Goal: Task Accomplishment & Management: Manage account settings

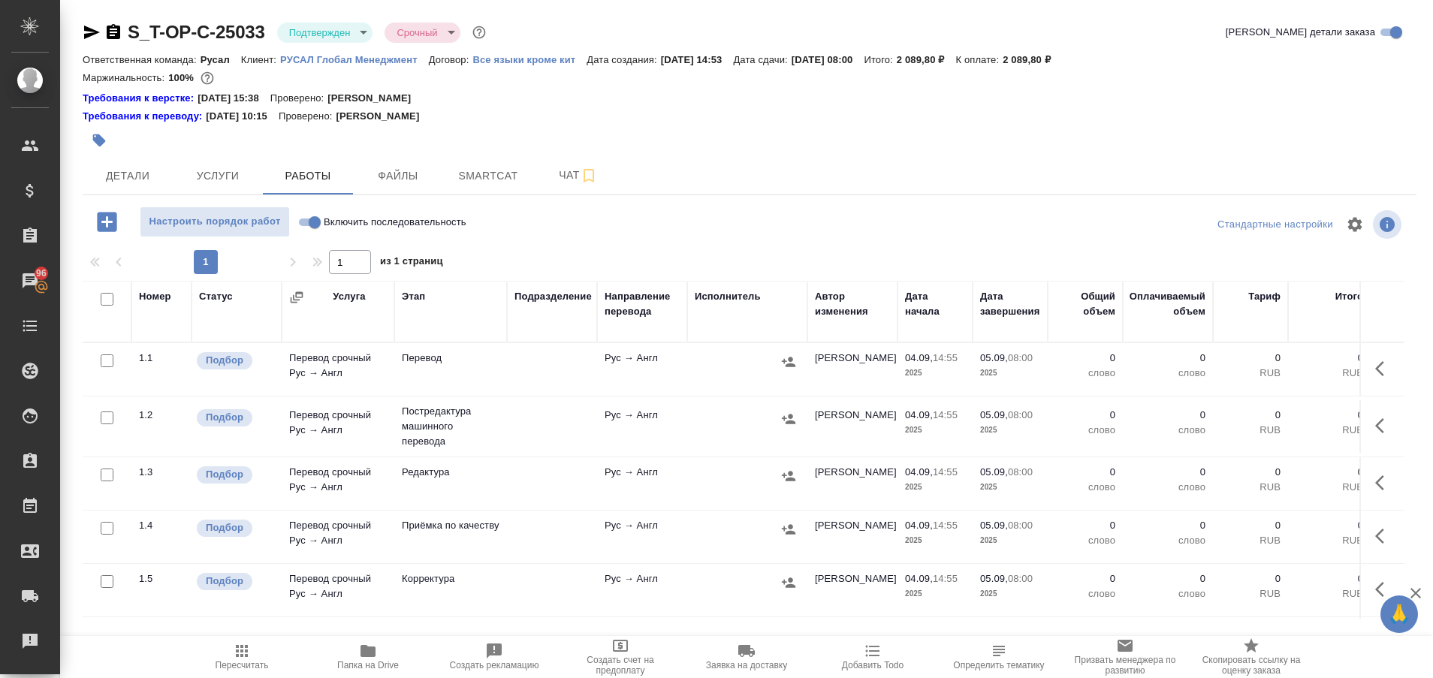
click at [82, 36] on div "S_T-OP-C-25033 Подтвержден confirmed Срочный urgent Кратко детали заказа Ответс…" at bounding box center [749, 328] width 1350 height 657
click at [87, 31] on icon "button" at bounding box center [92, 33] width 16 height 14
click at [367, 647] on icon "button" at bounding box center [367, 651] width 15 height 12
click at [138, 176] on span "Детали" at bounding box center [128, 176] width 72 height 19
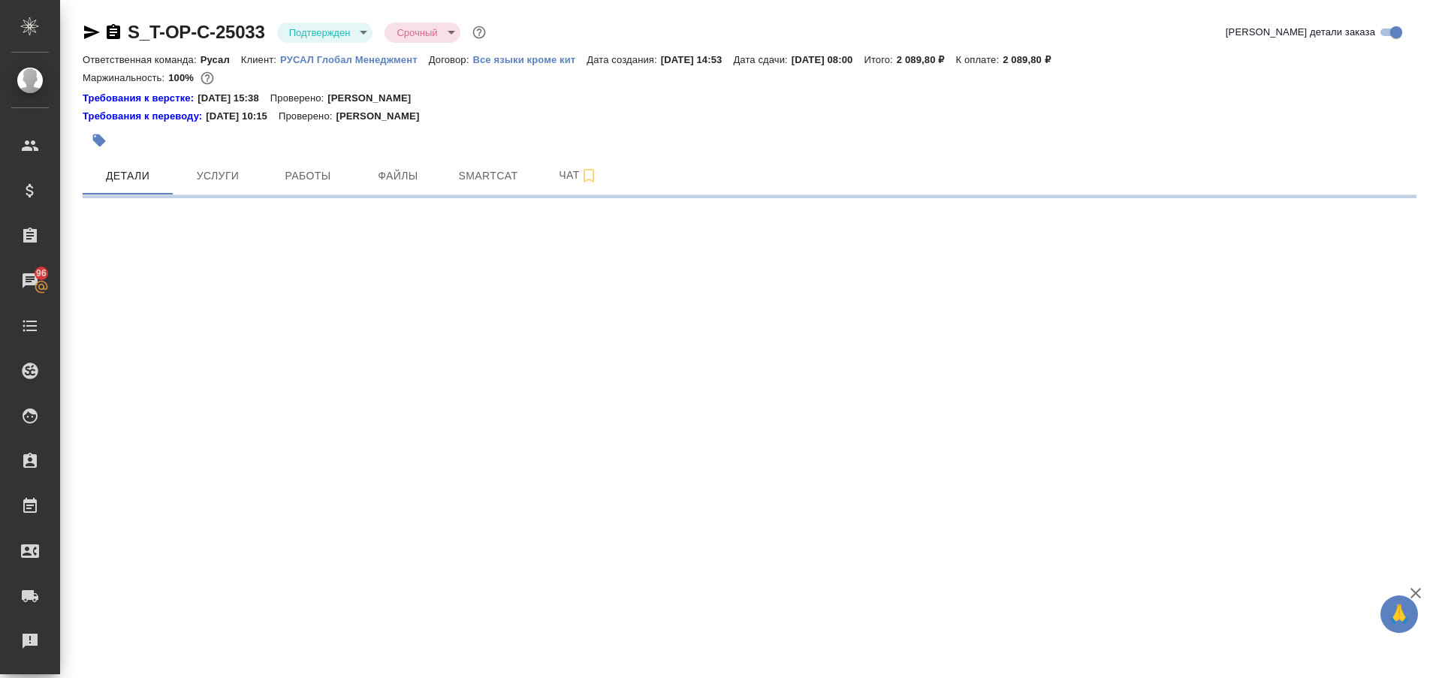
select select "RU"
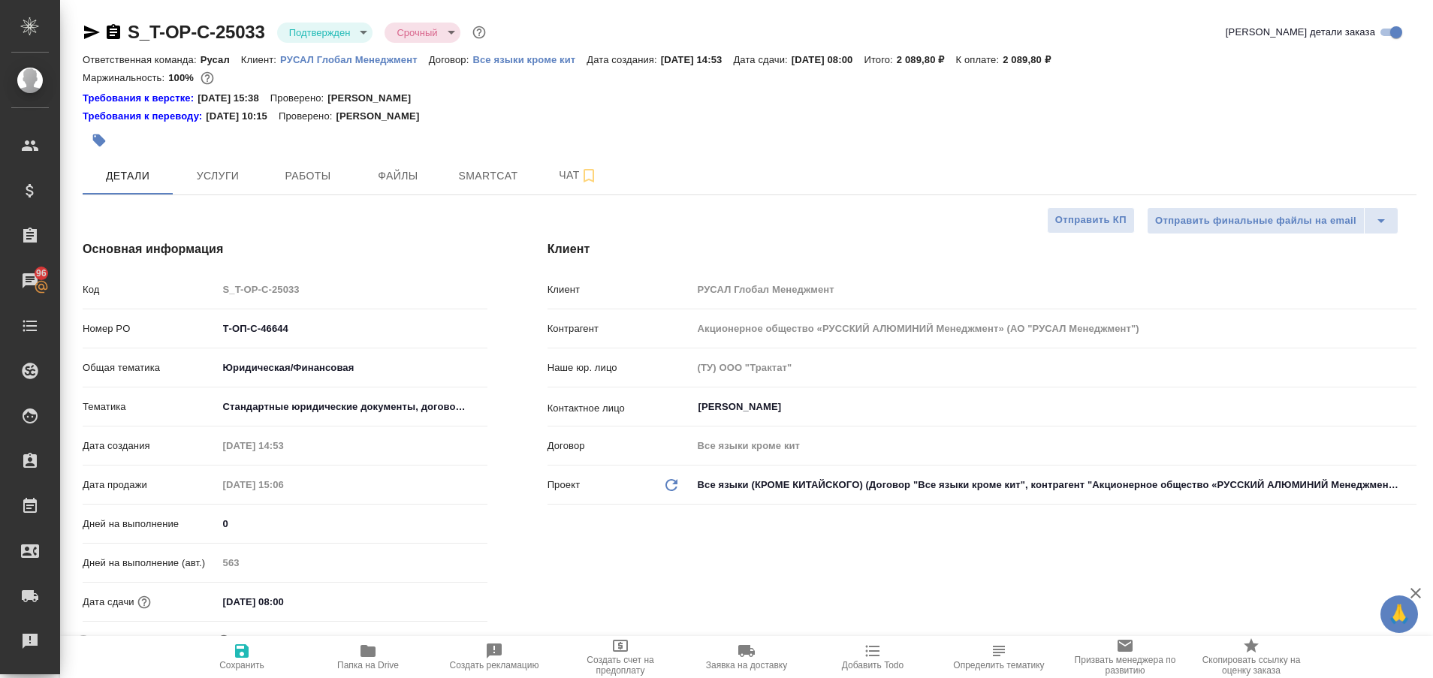
type textarea "x"
type input "[PERSON_NAME]"
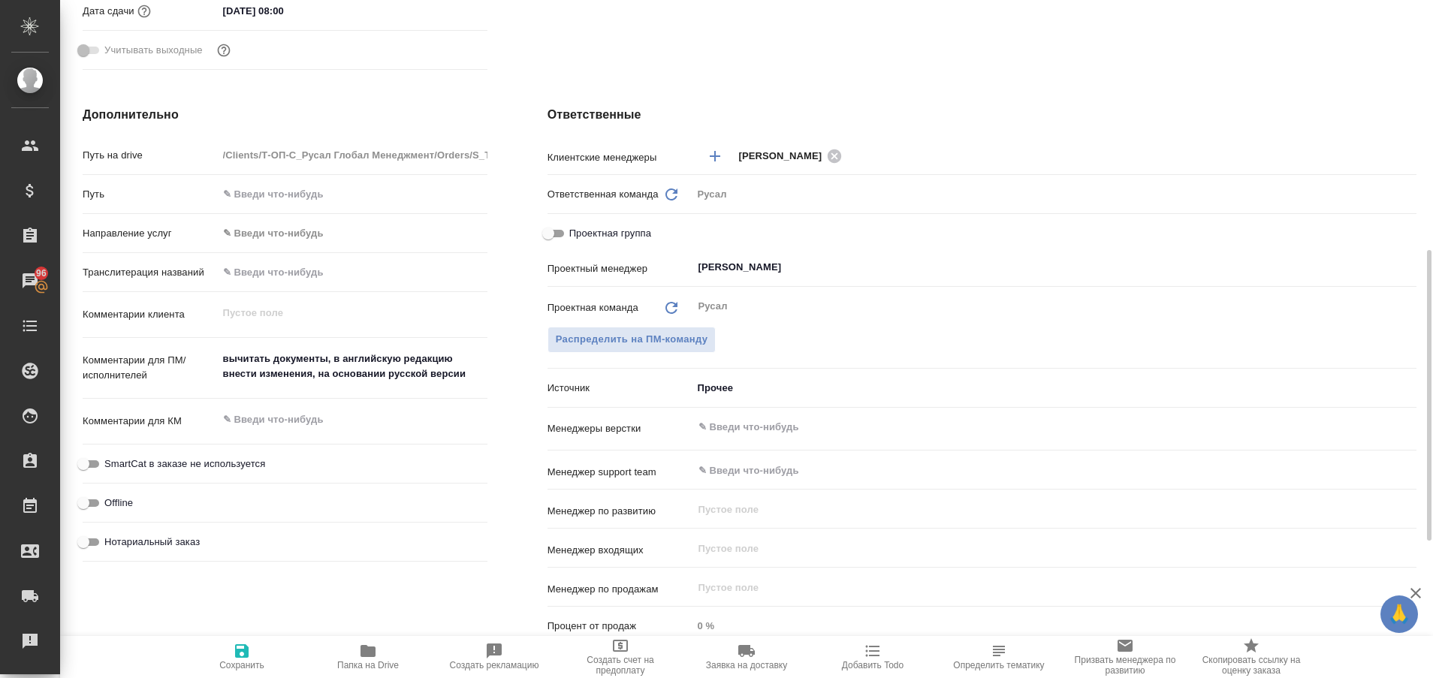
scroll to position [585, 0]
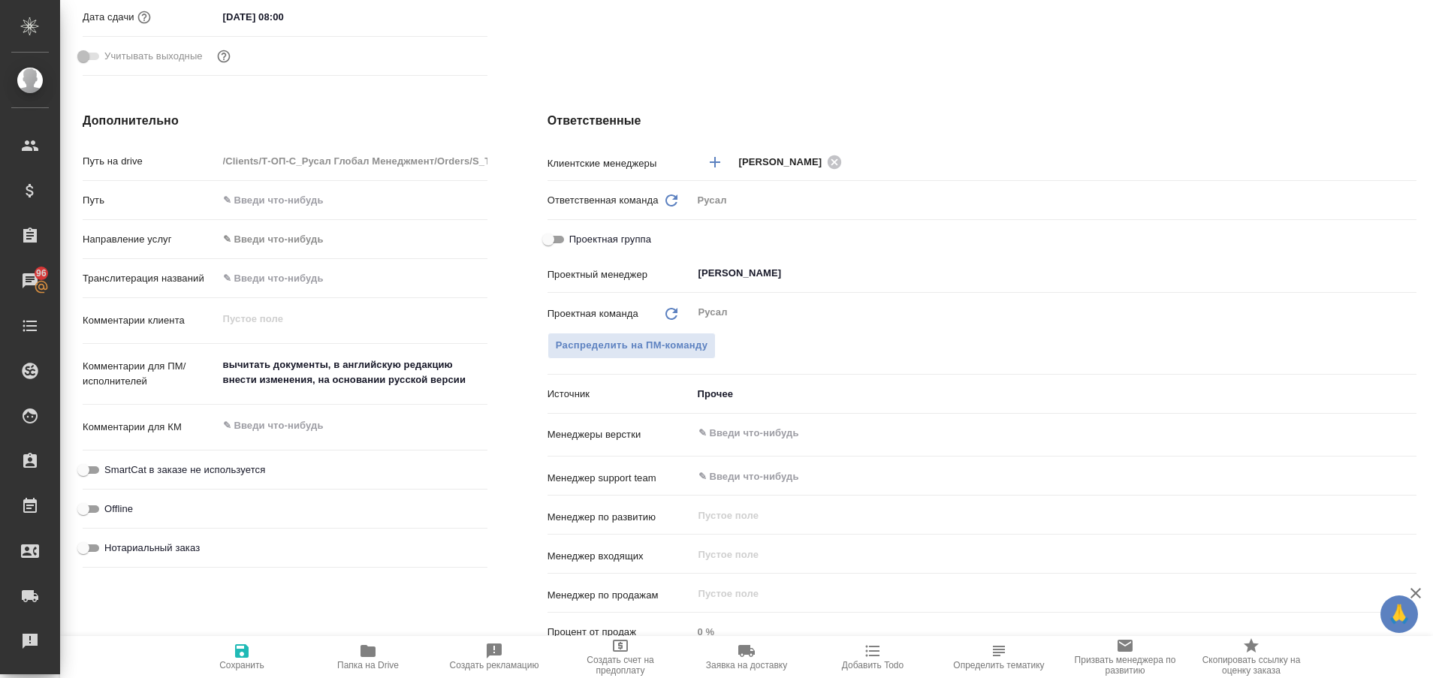
type textarea "x"
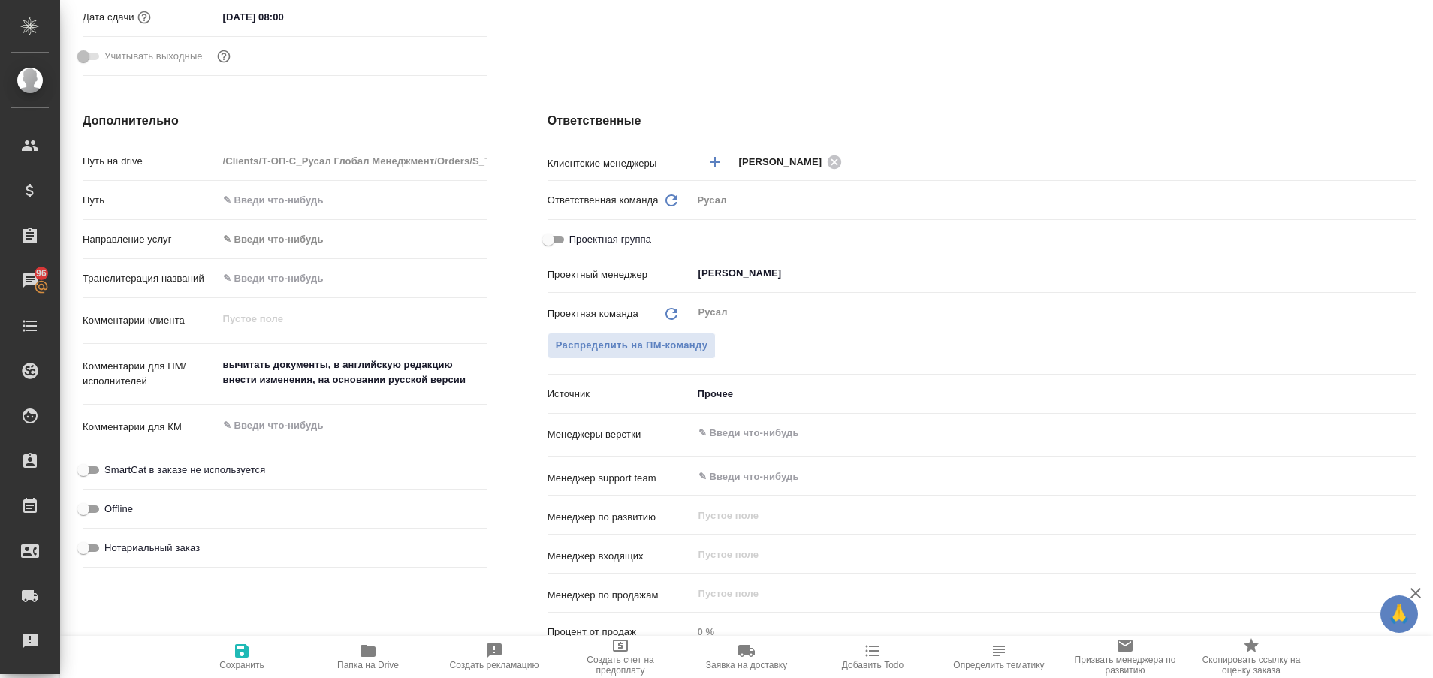
type textarea "x"
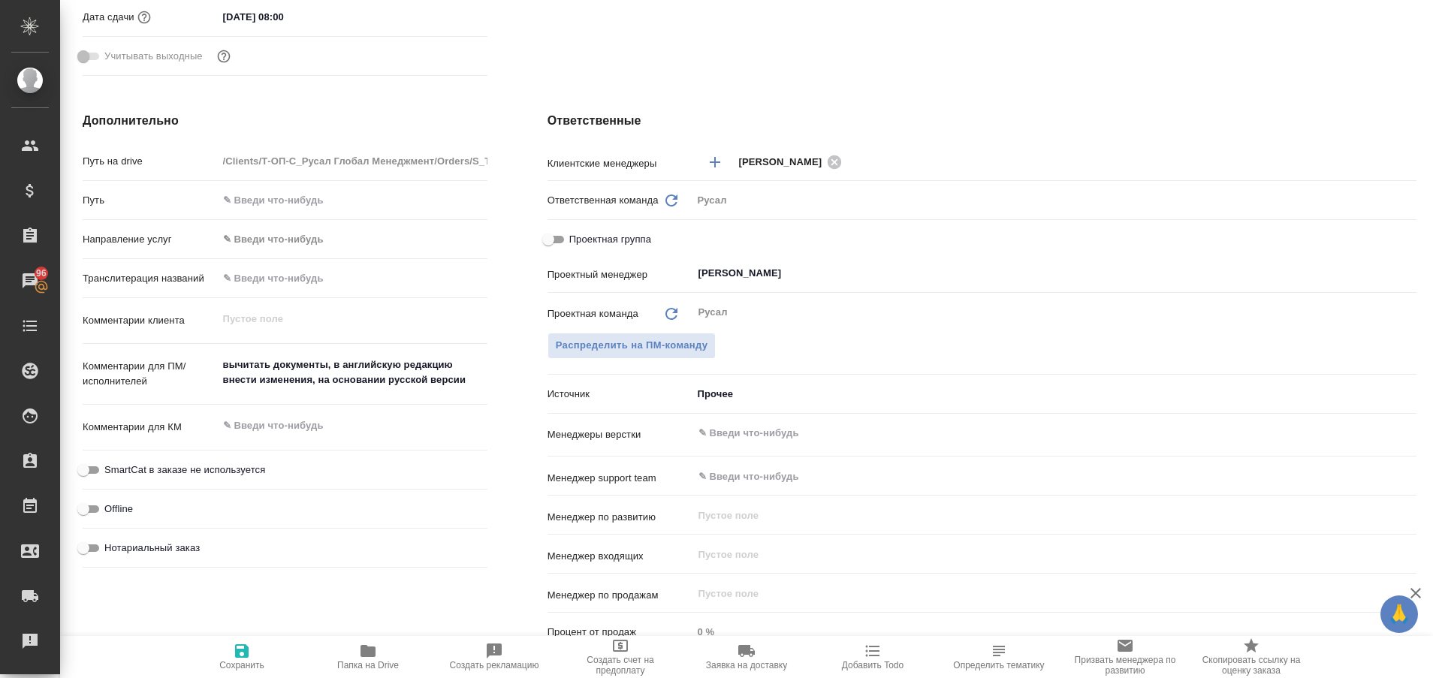
type textarea "x"
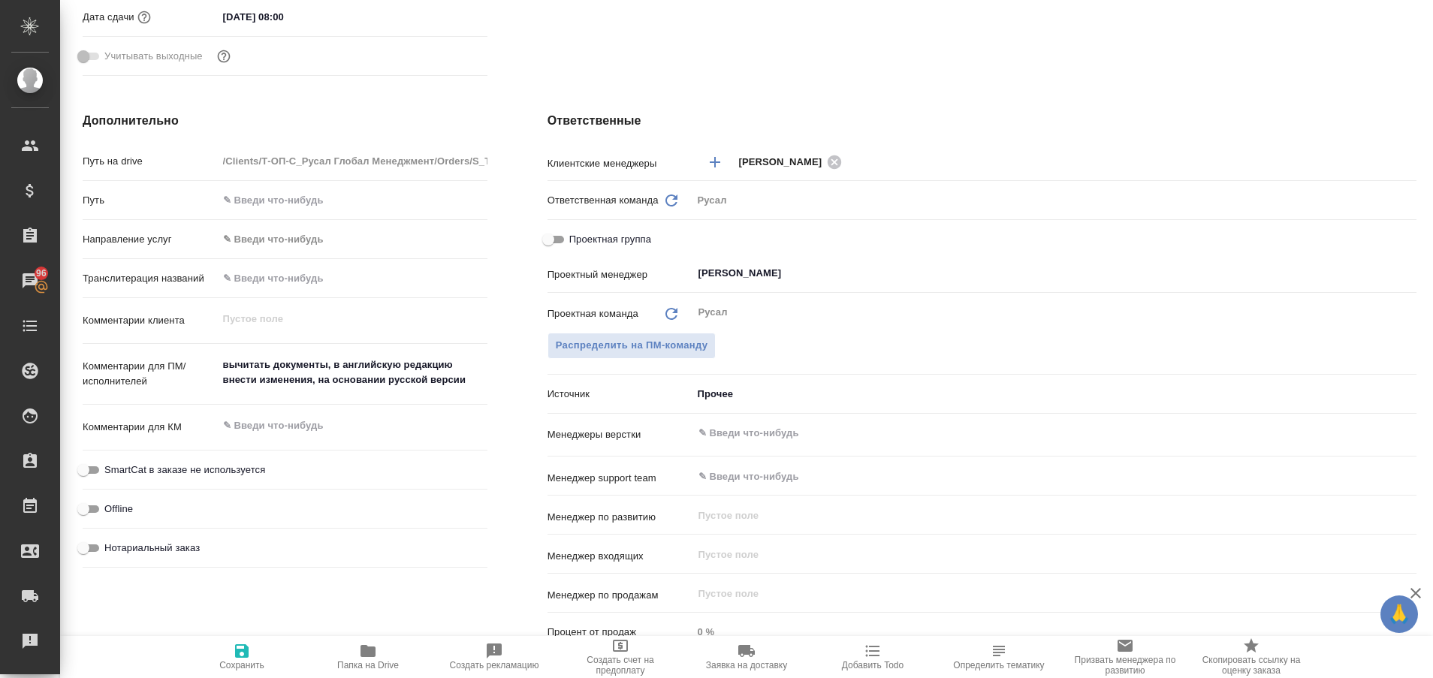
type textarea "x"
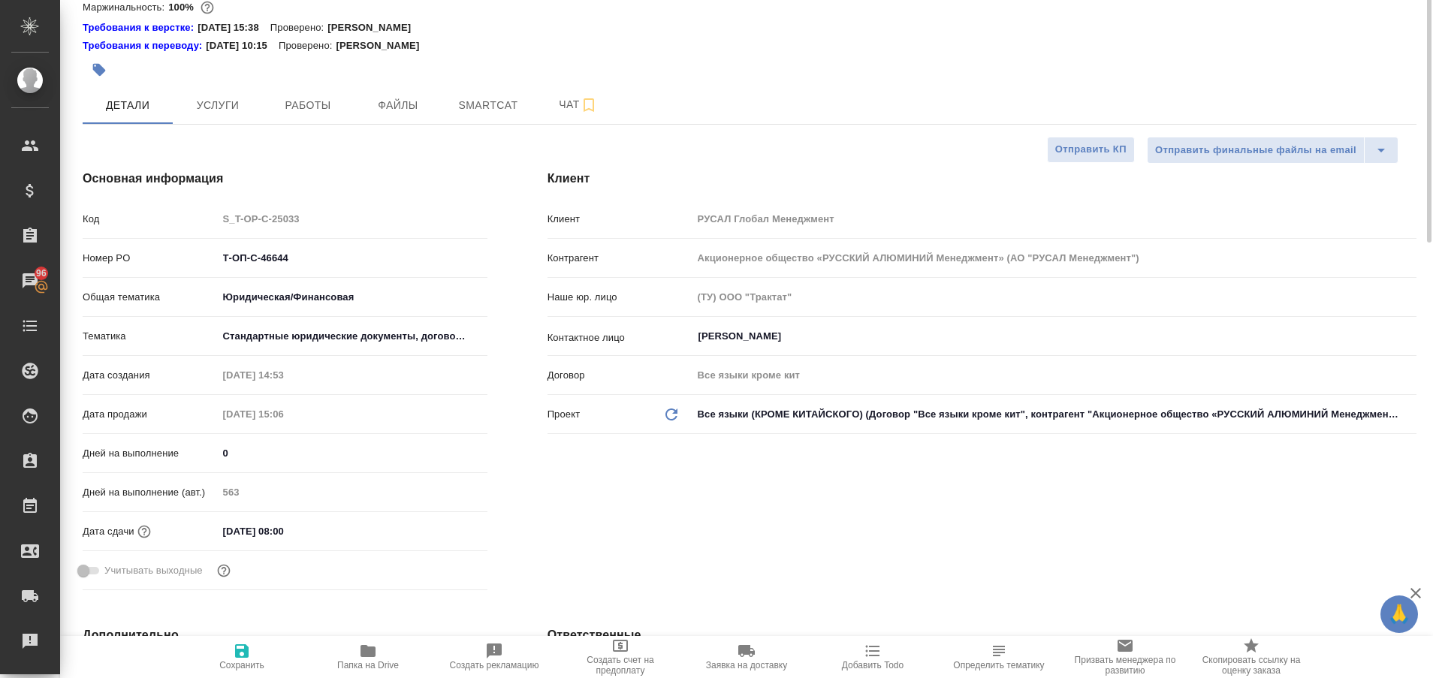
scroll to position [0, 0]
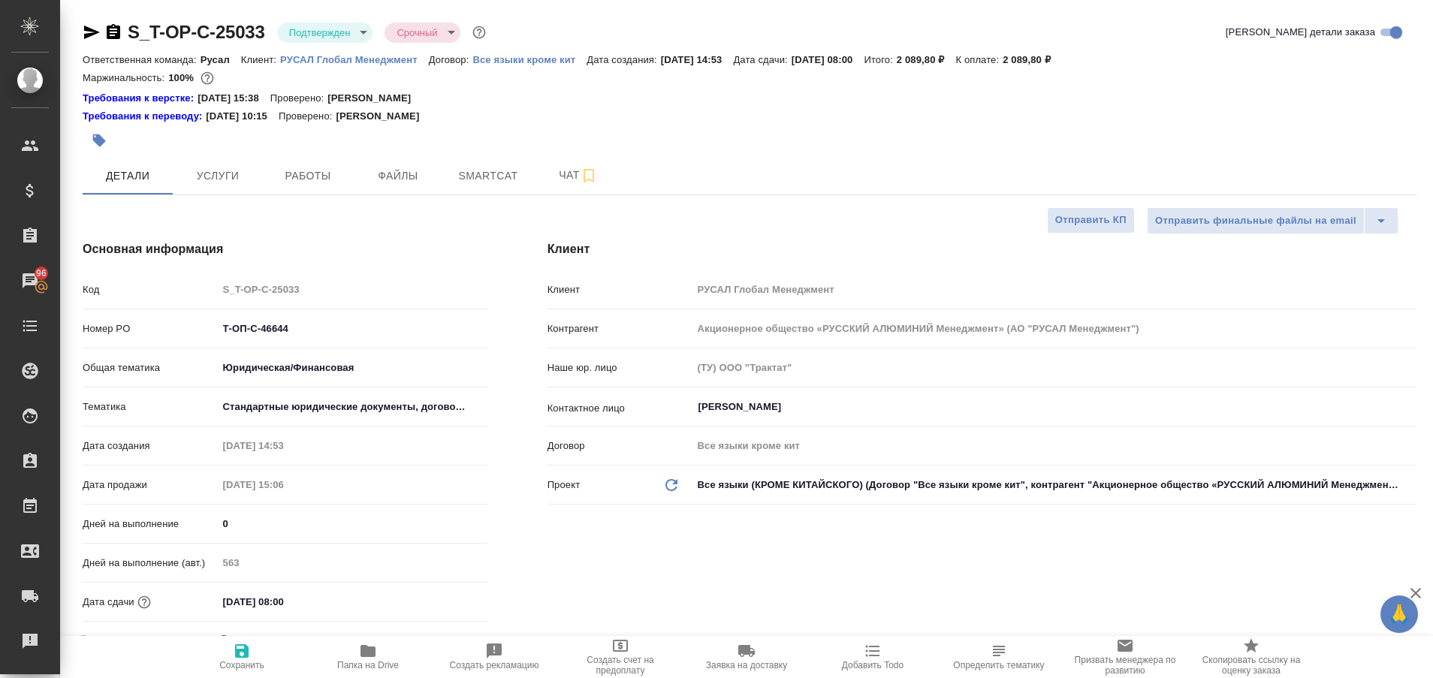
click at [526, 109] on div "Требования к переводу: 04.09.2024 10:15 Проверено: Мухин Павел" at bounding box center [749, 116] width 1333 height 15
click at [317, 181] on span "Работы" at bounding box center [308, 176] width 72 height 19
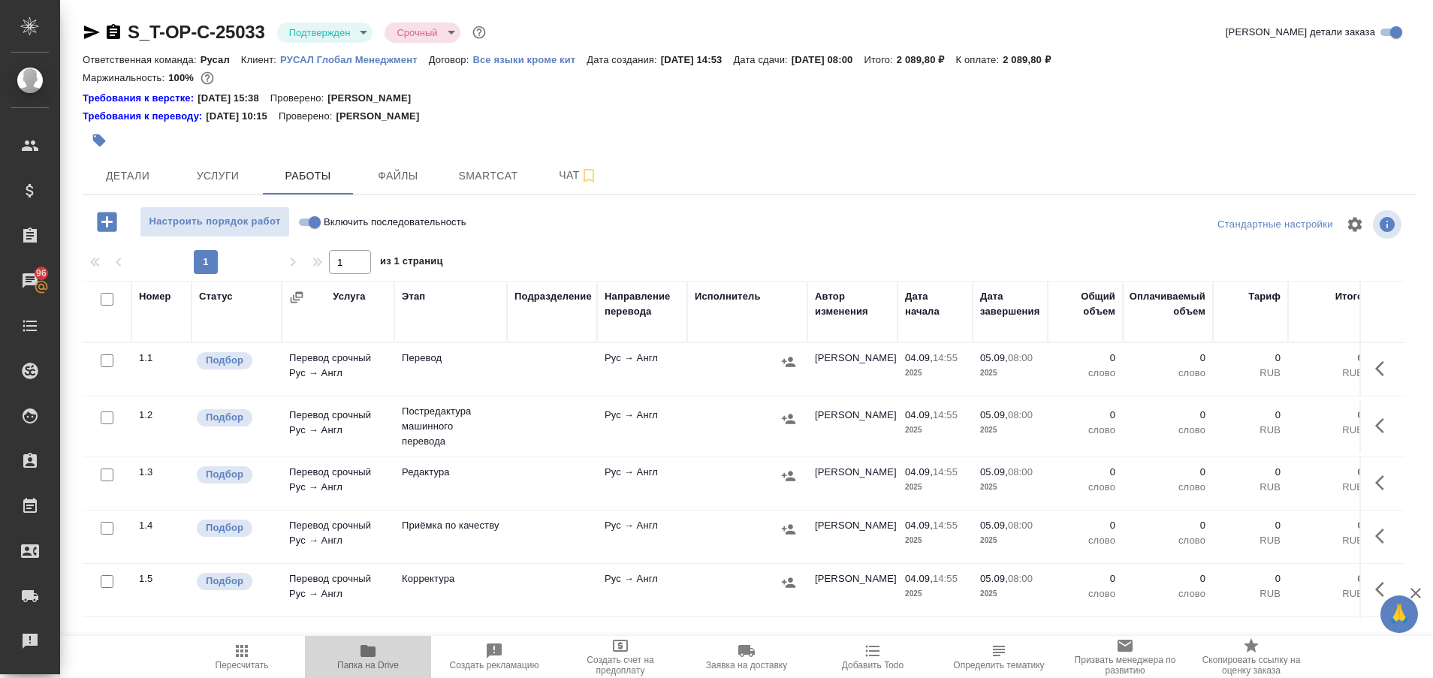
click at [356, 651] on span "Папка на Drive" at bounding box center [368, 656] width 108 height 29
click at [92, 29] on icon "button" at bounding box center [92, 32] width 18 height 18
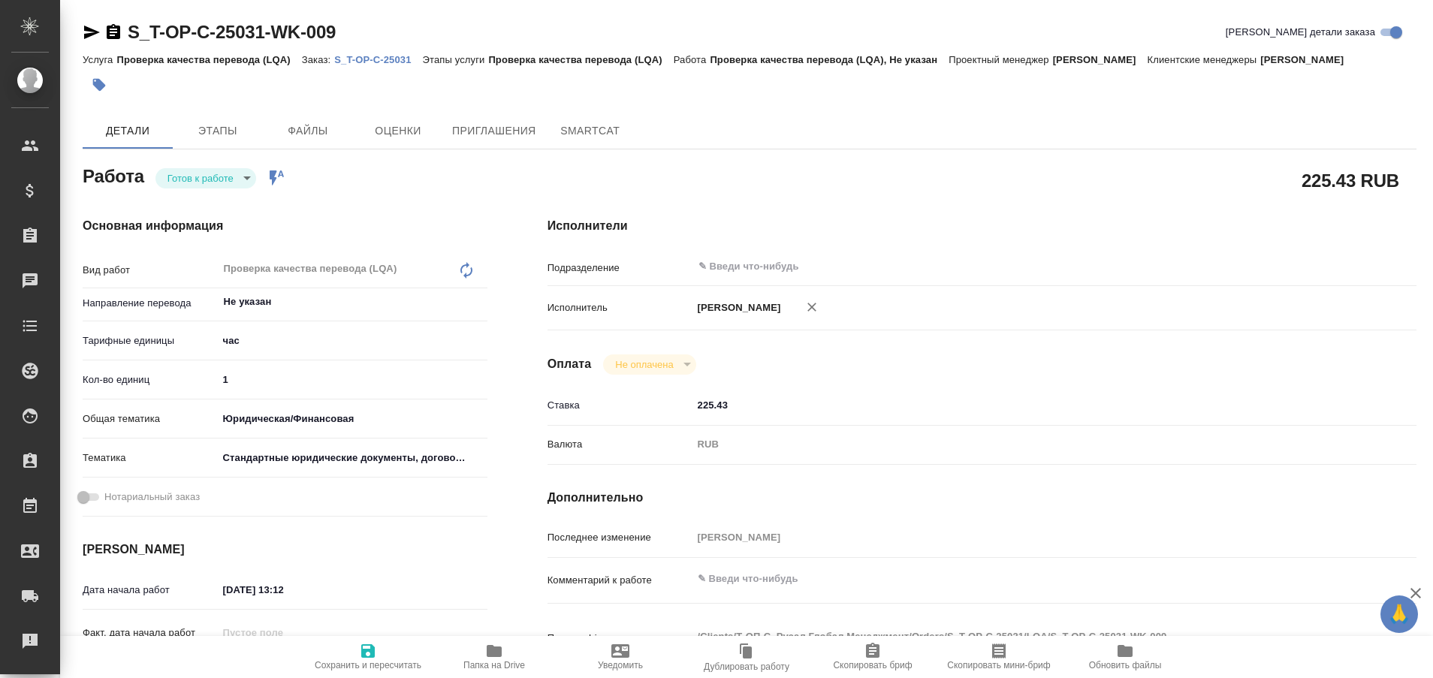
type textarea "x"
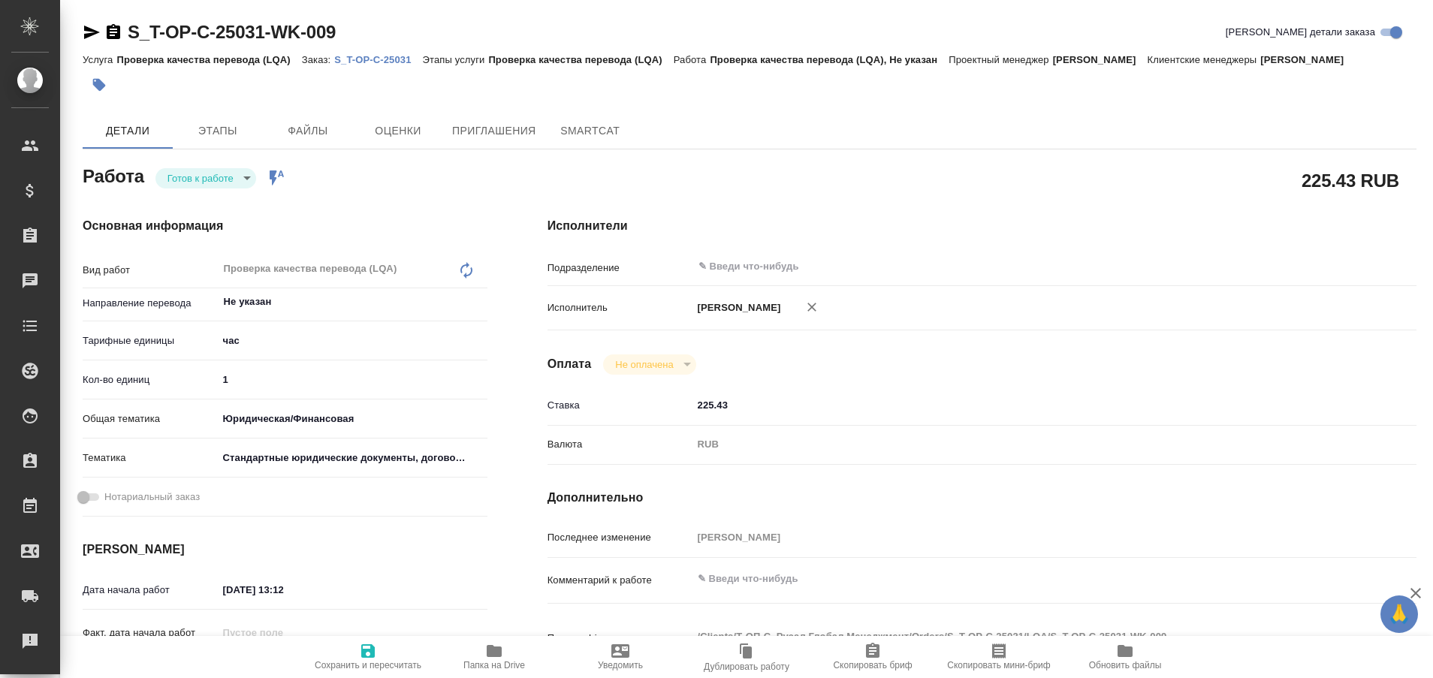
type textarea "x"
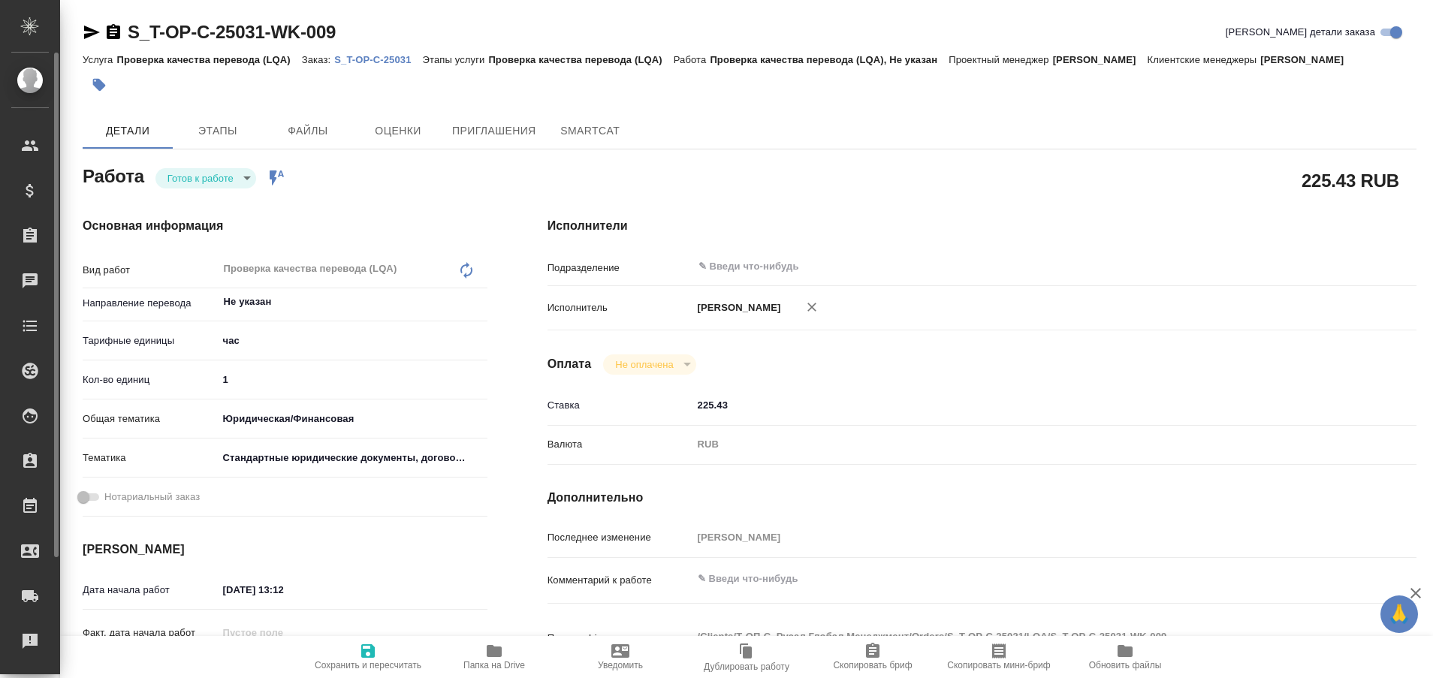
type textarea "x"
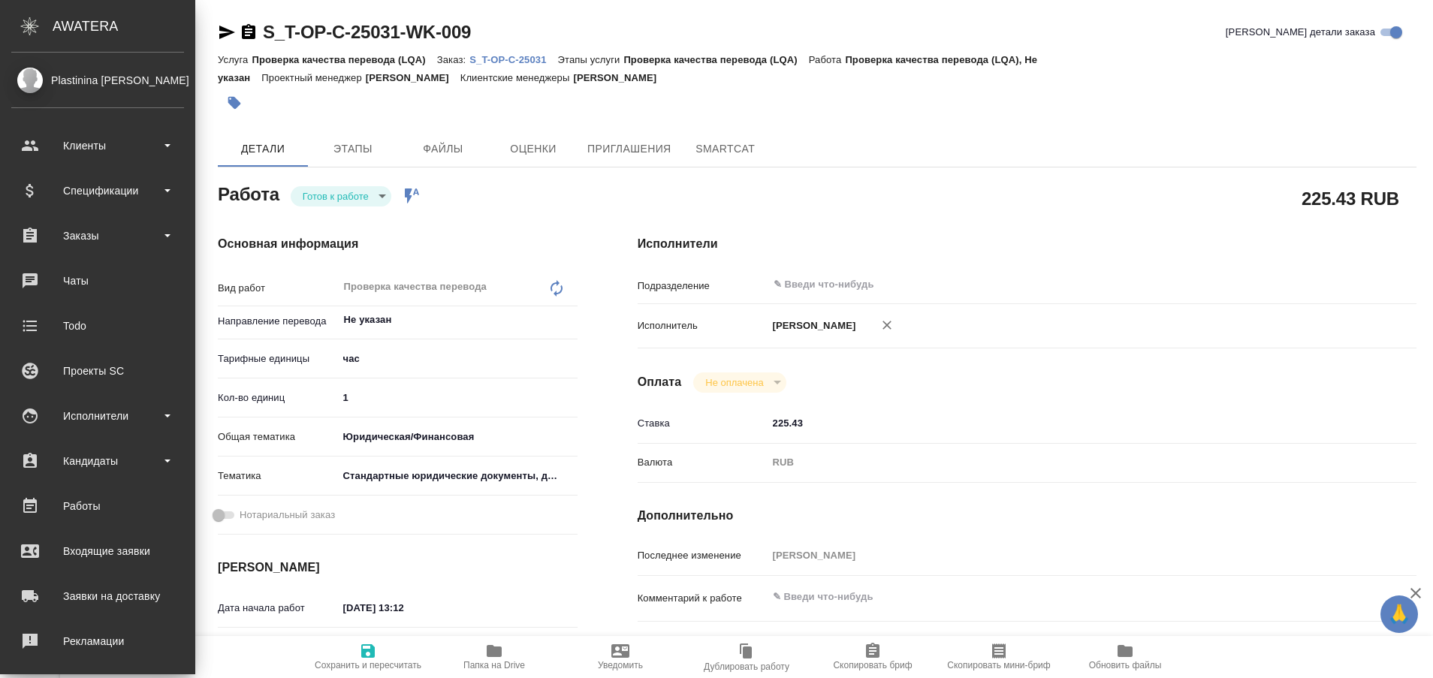
type textarea "x"
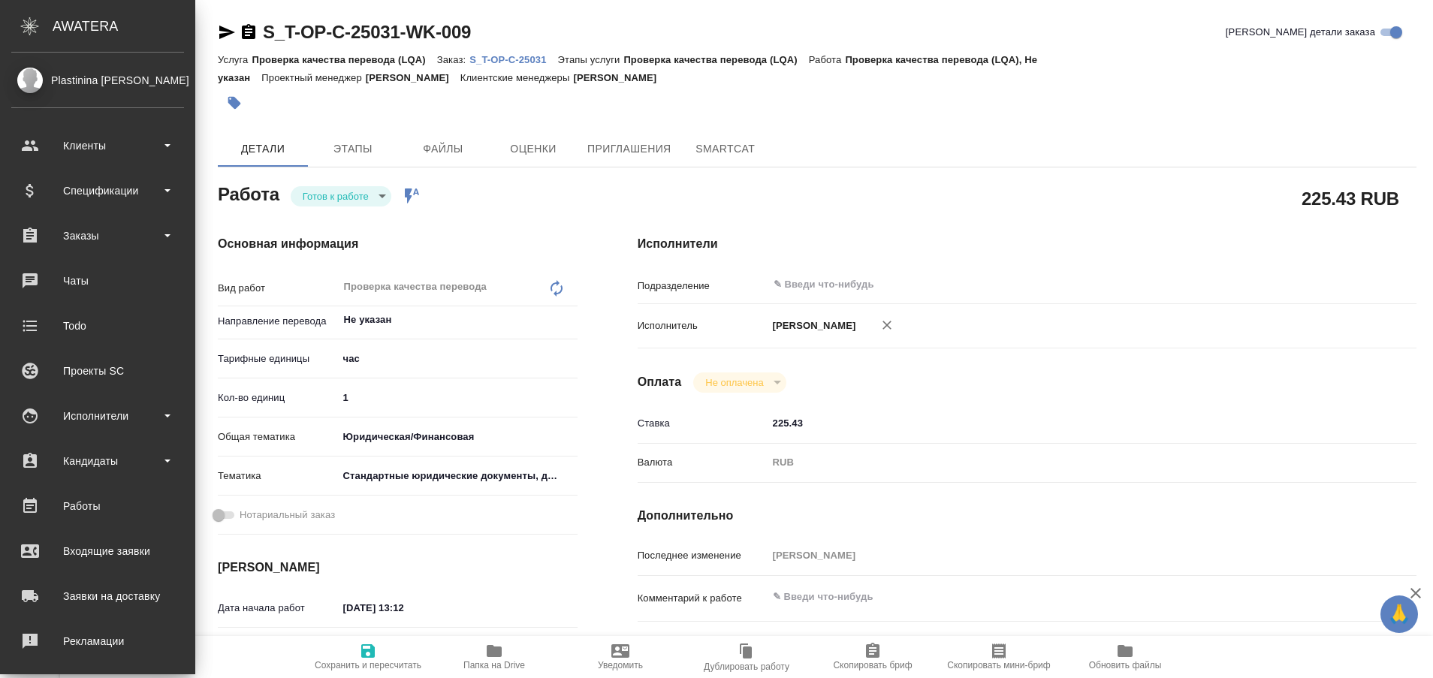
type textarea "x"
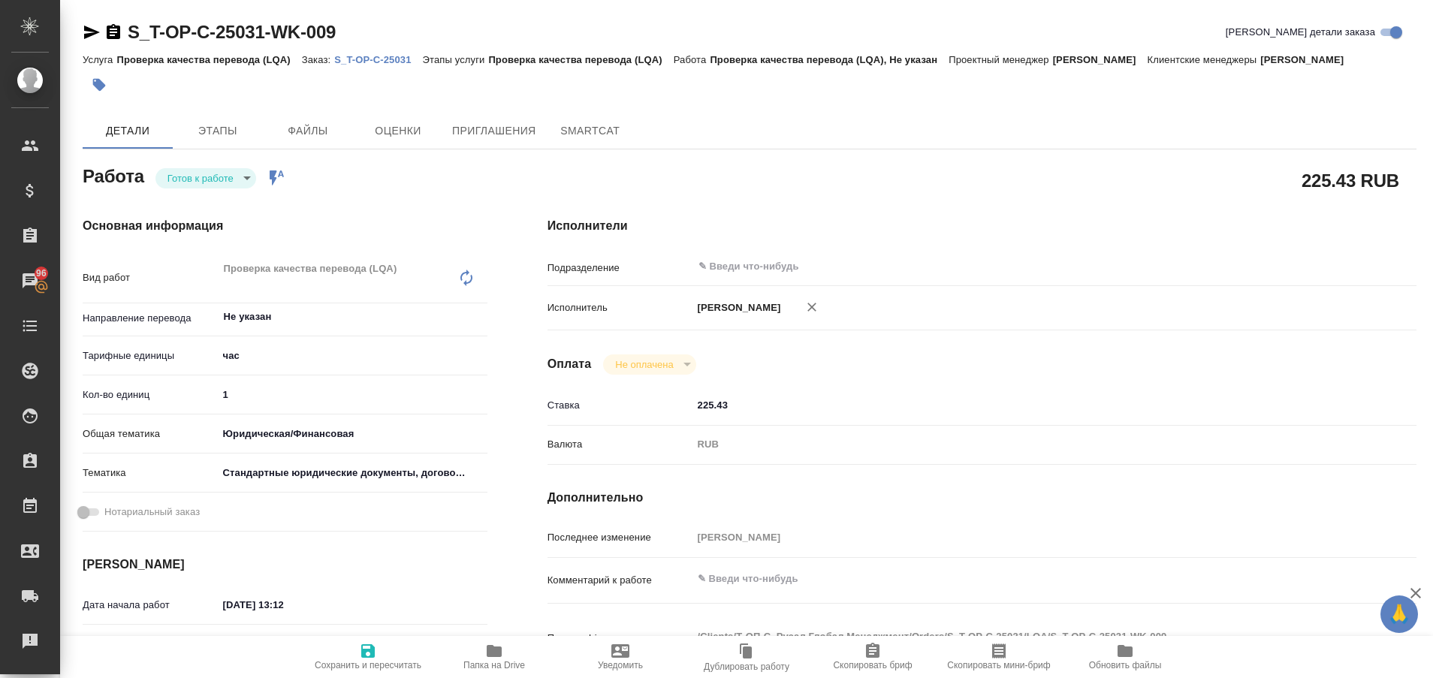
type textarea "x"
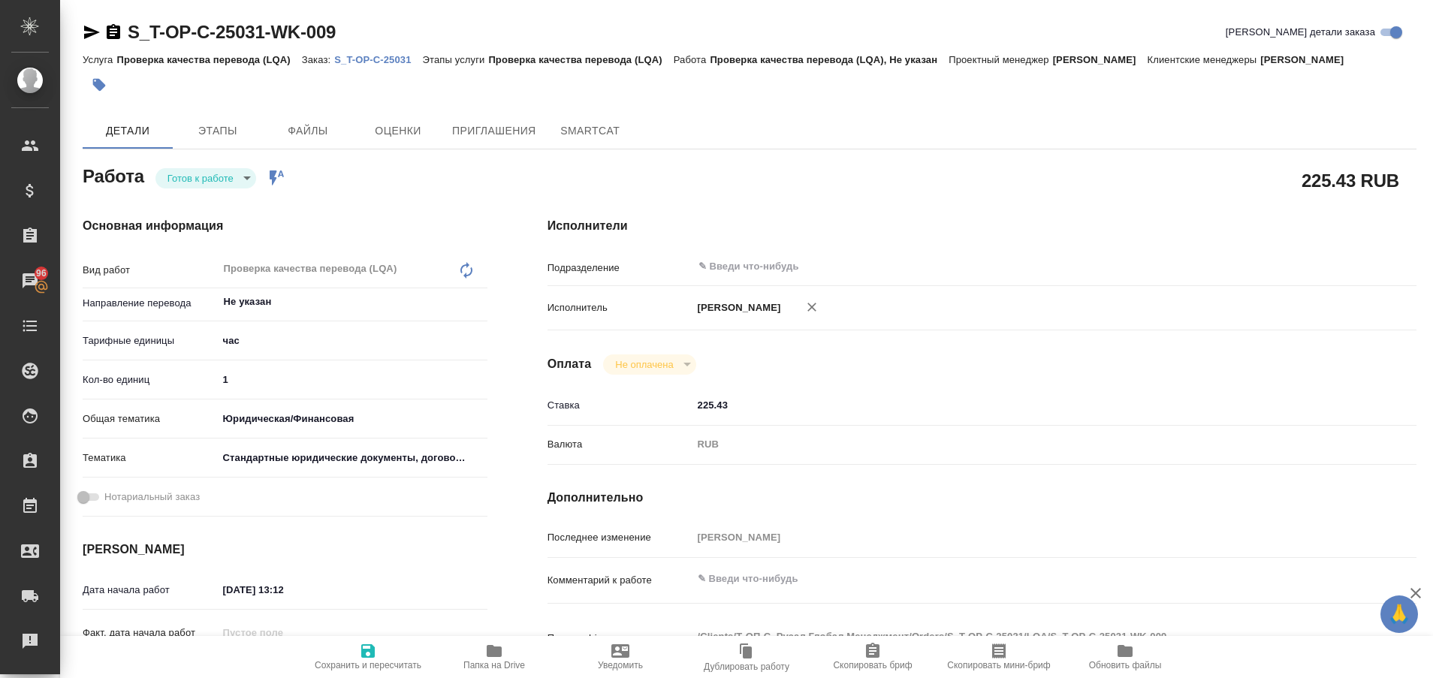
click at [391, 56] on p "S_T-OP-C-25031" at bounding box center [378, 59] width 88 height 11
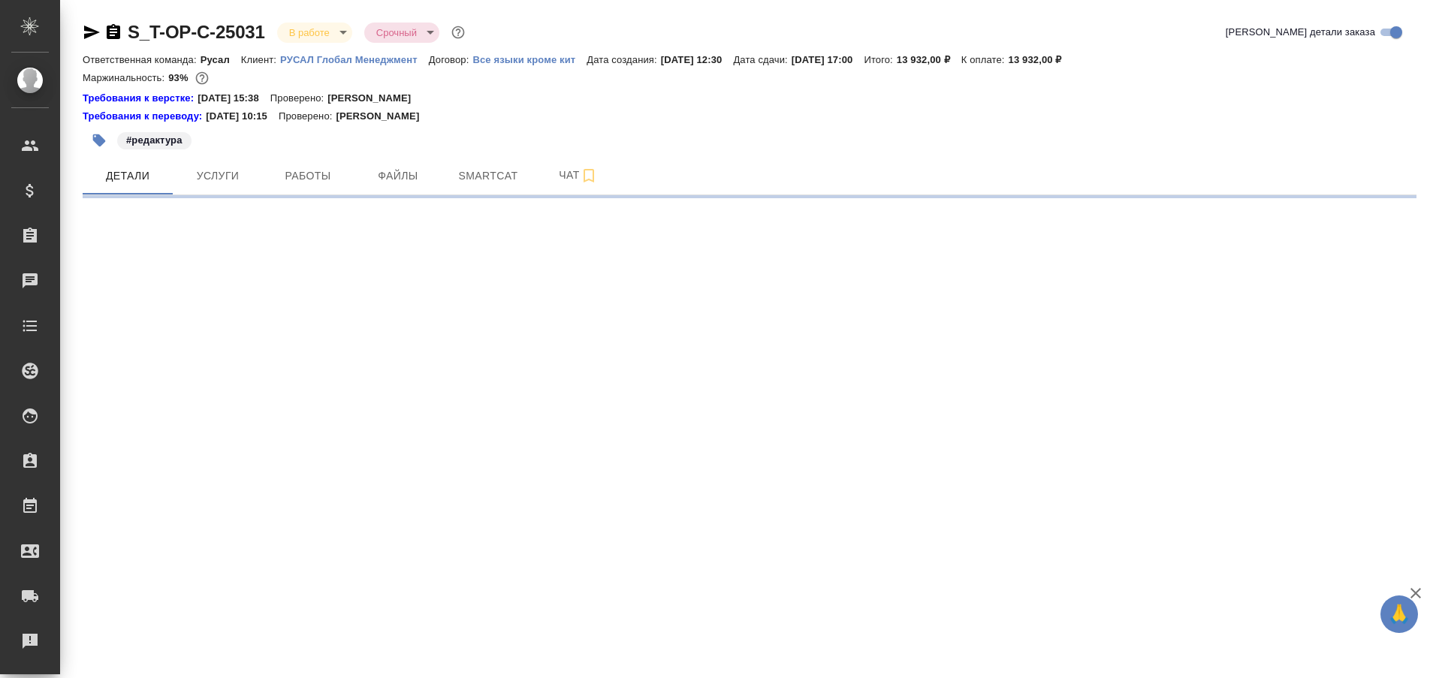
select select "RU"
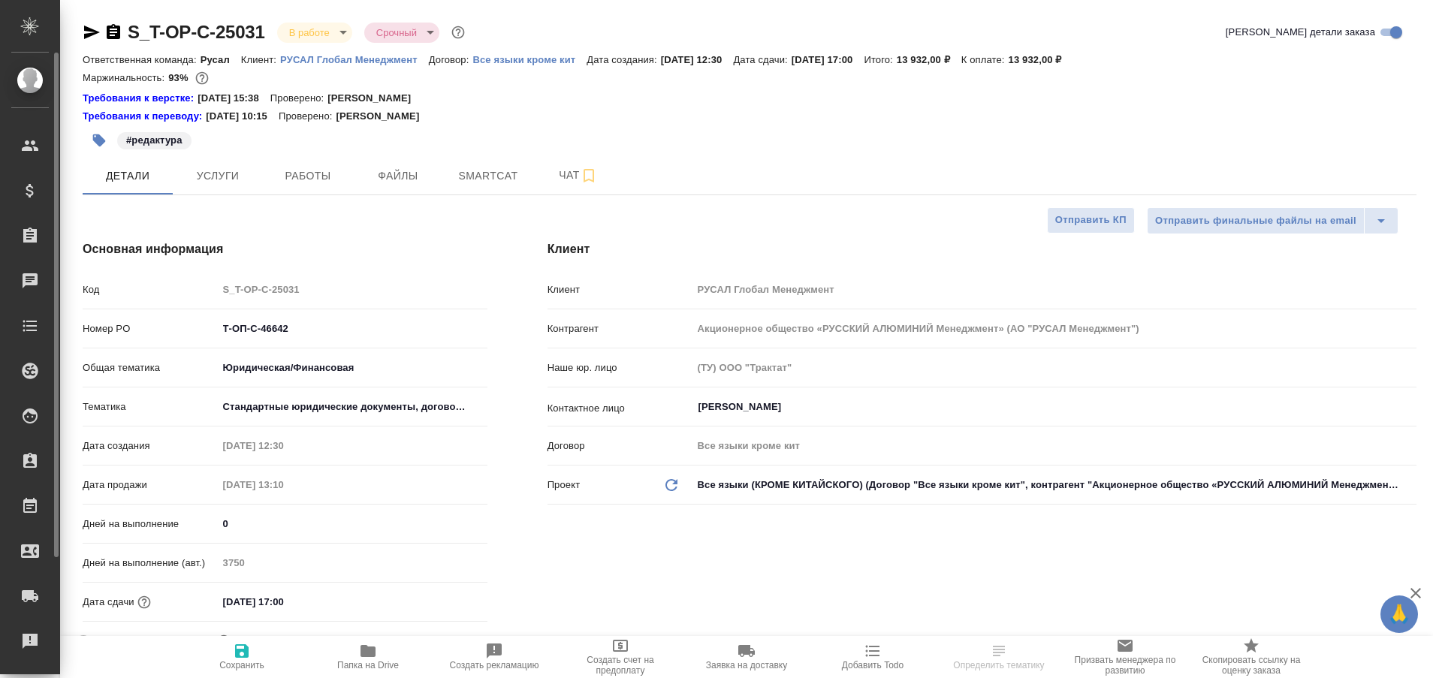
type textarea "x"
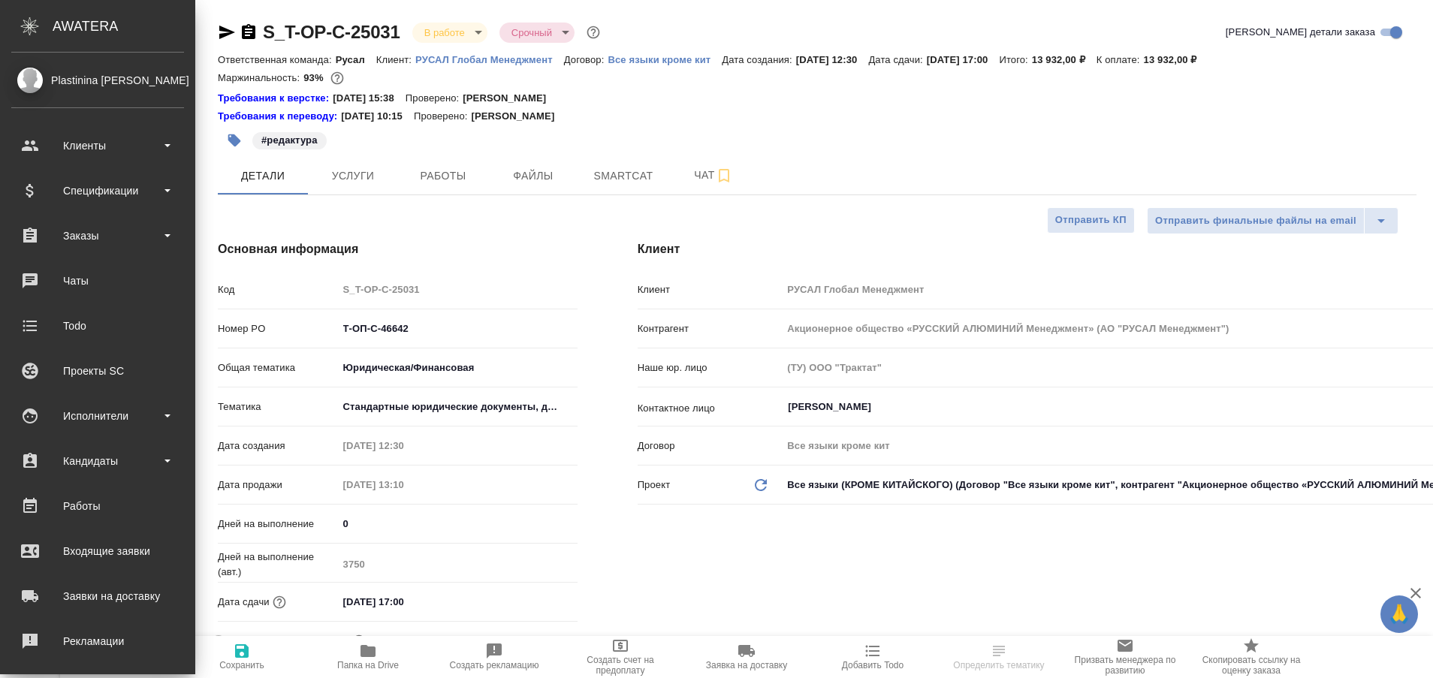
type textarea "x"
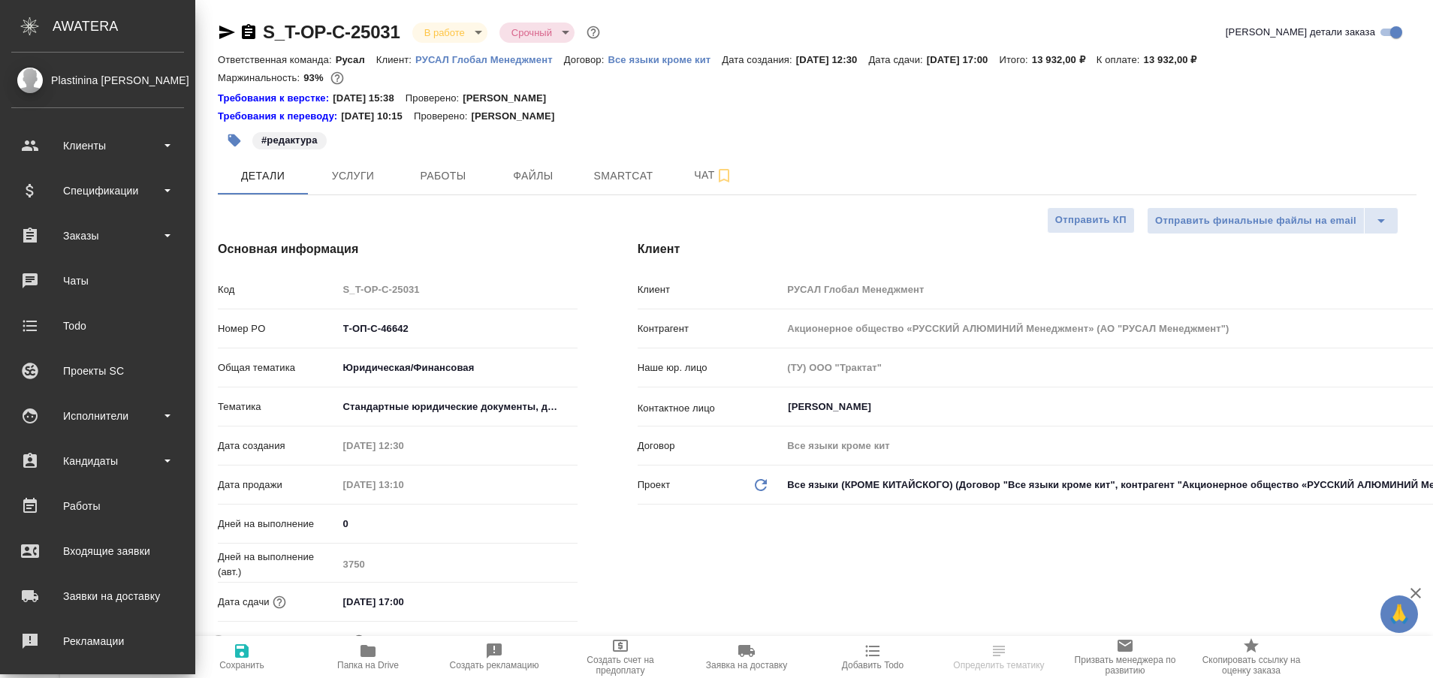
type textarea "x"
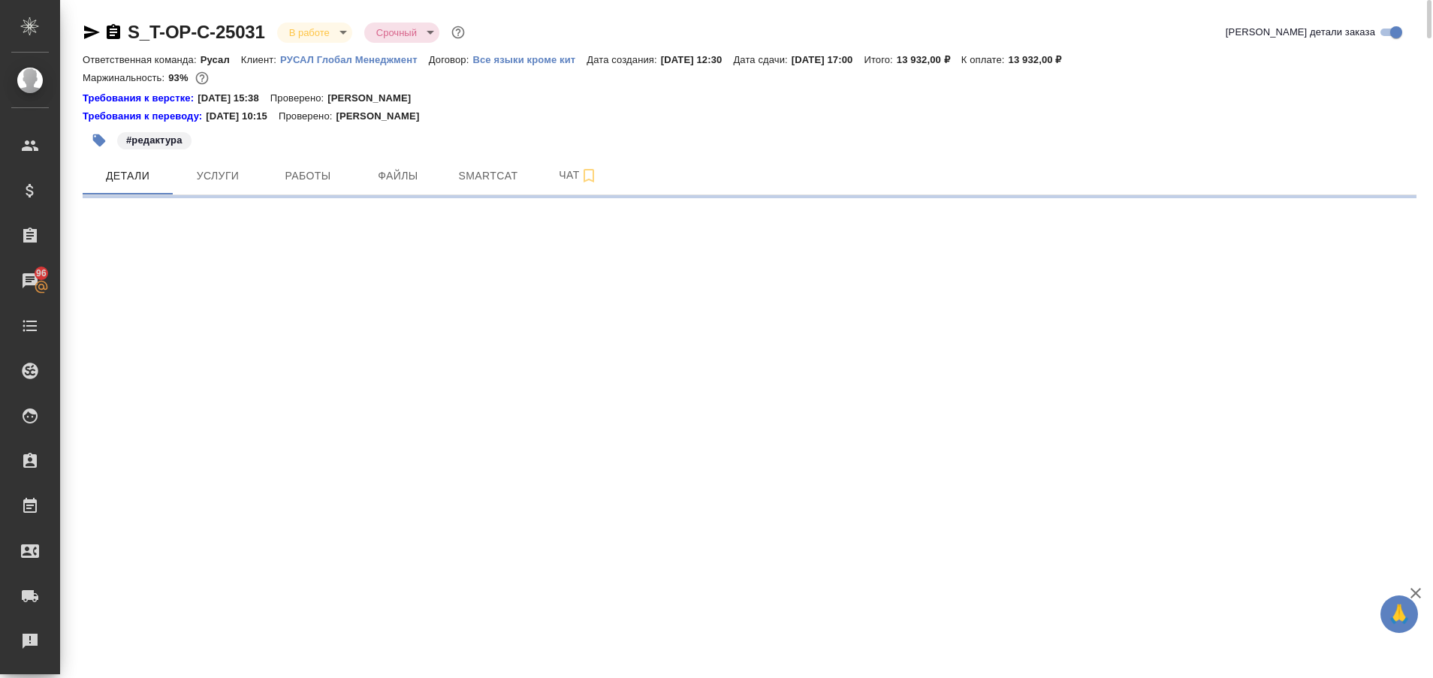
drag, startPoint x: 1428, startPoint y: 74, endPoint x: 1435, endPoint y: 68, distance: 8.6
click at [1432, 68] on html "🙏 .cls-1 fill:#fff; AWATERA Plastinina Anastasia Клиенты Спецификации Заказы 96…" at bounding box center [716, 339] width 1433 height 678
select select "RU"
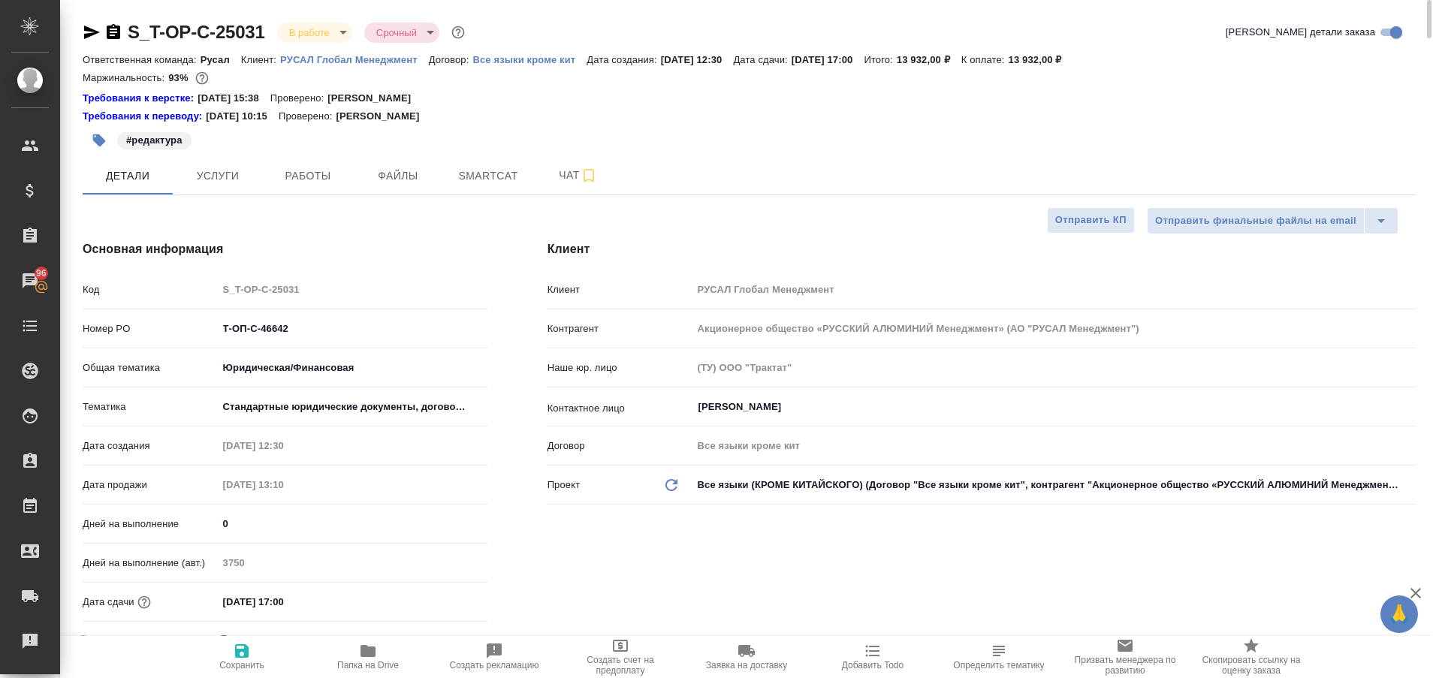
type textarea "x"
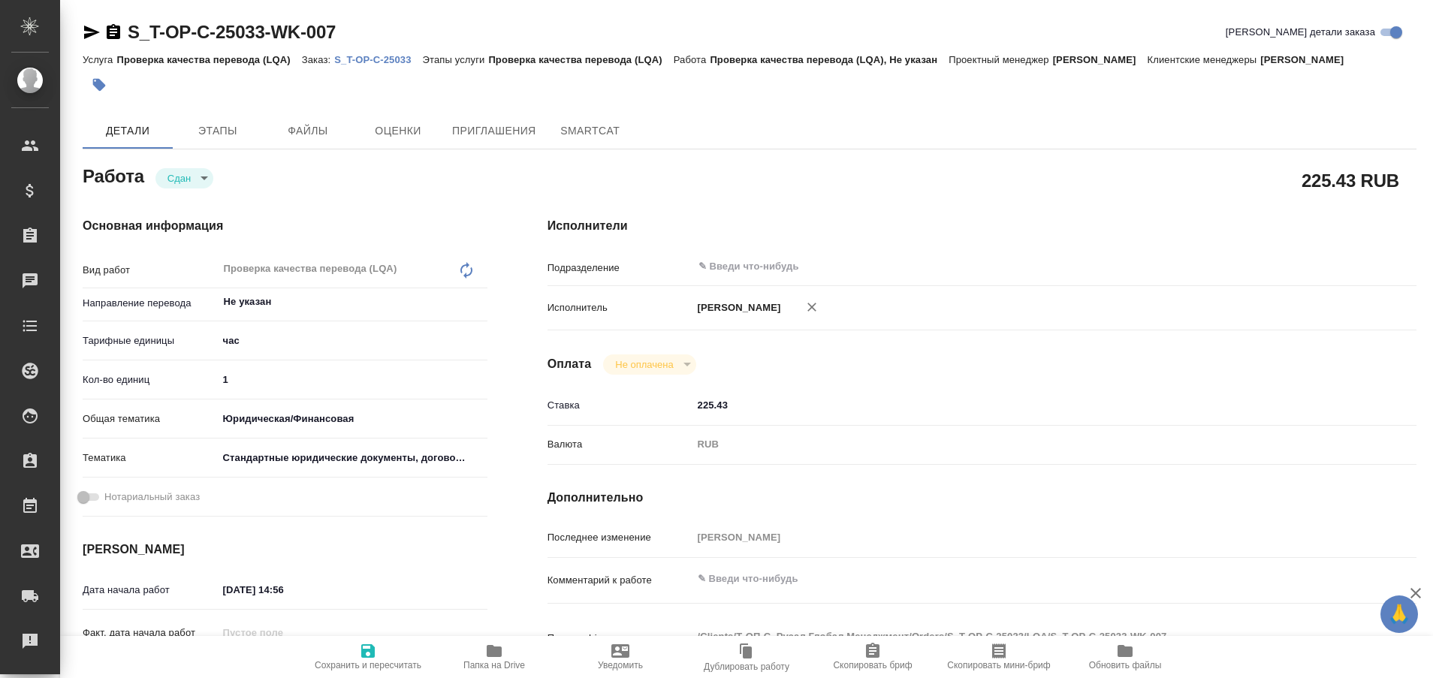
type textarea "x"
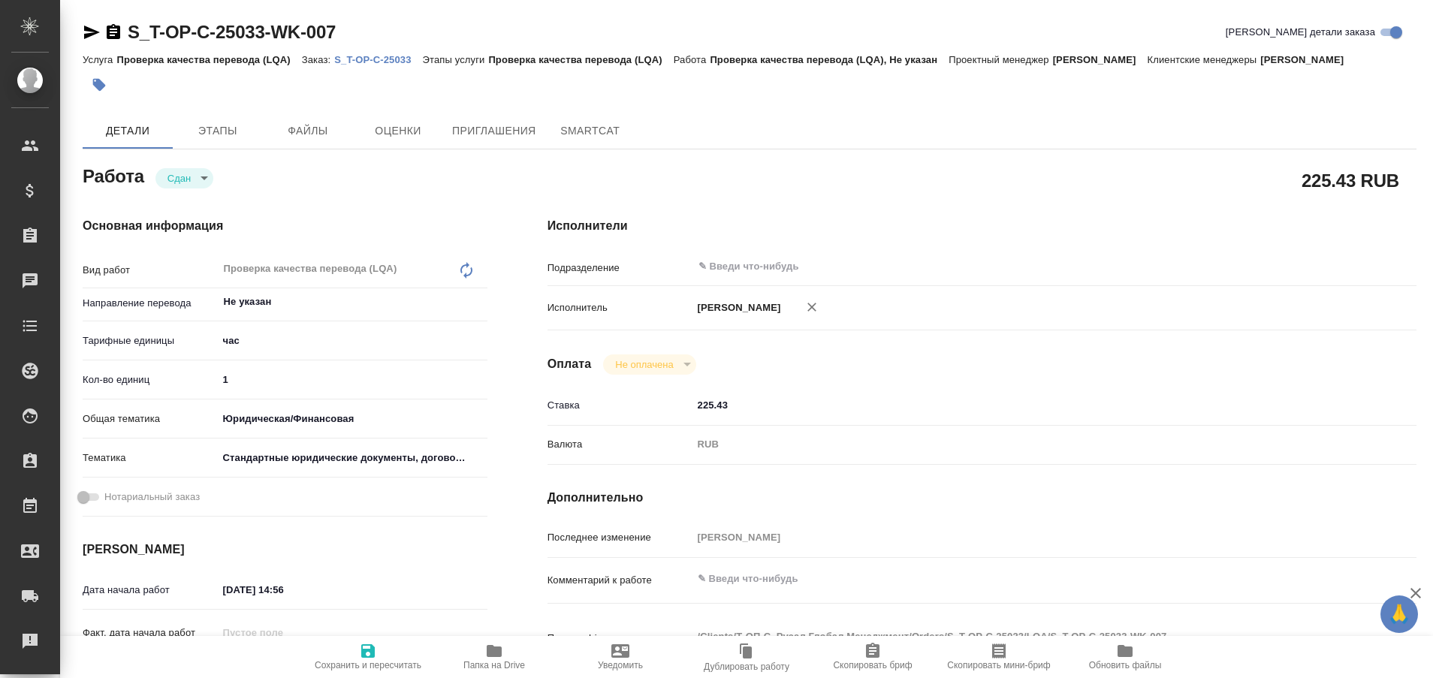
type textarea "x"
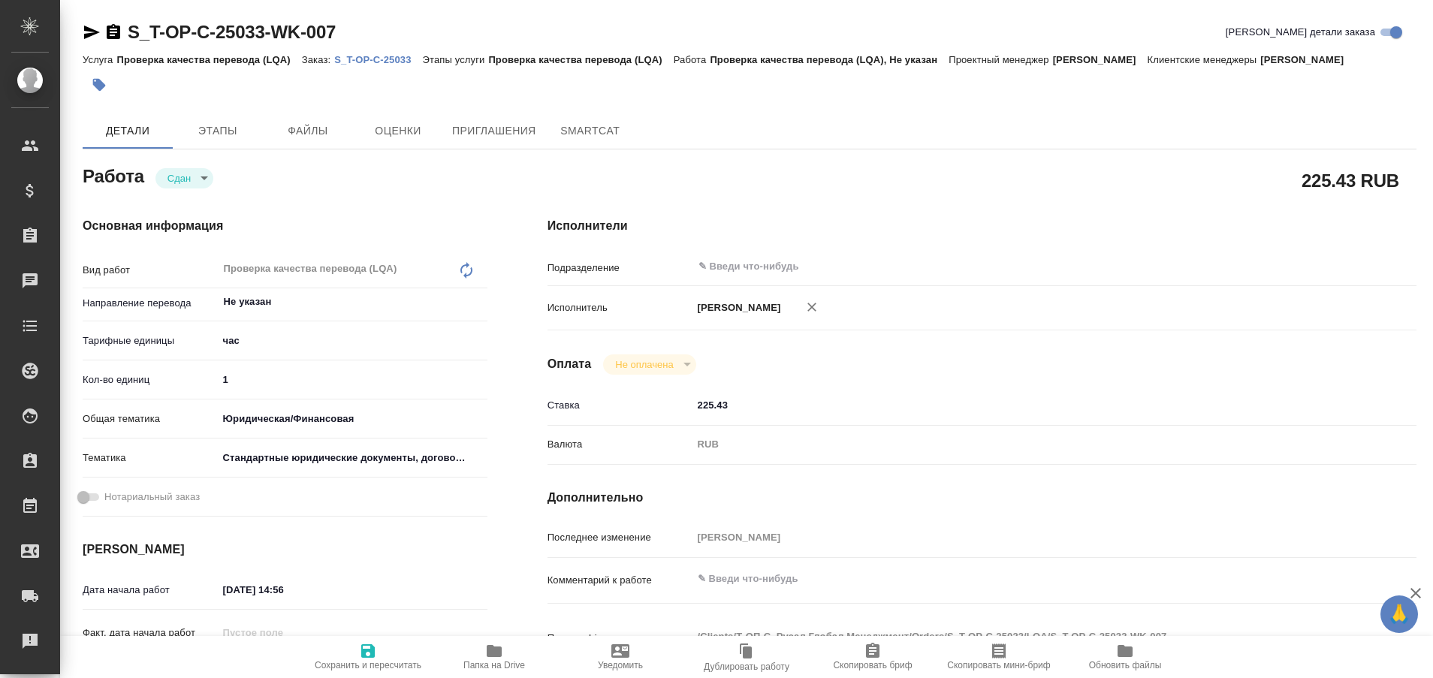
type textarea "x"
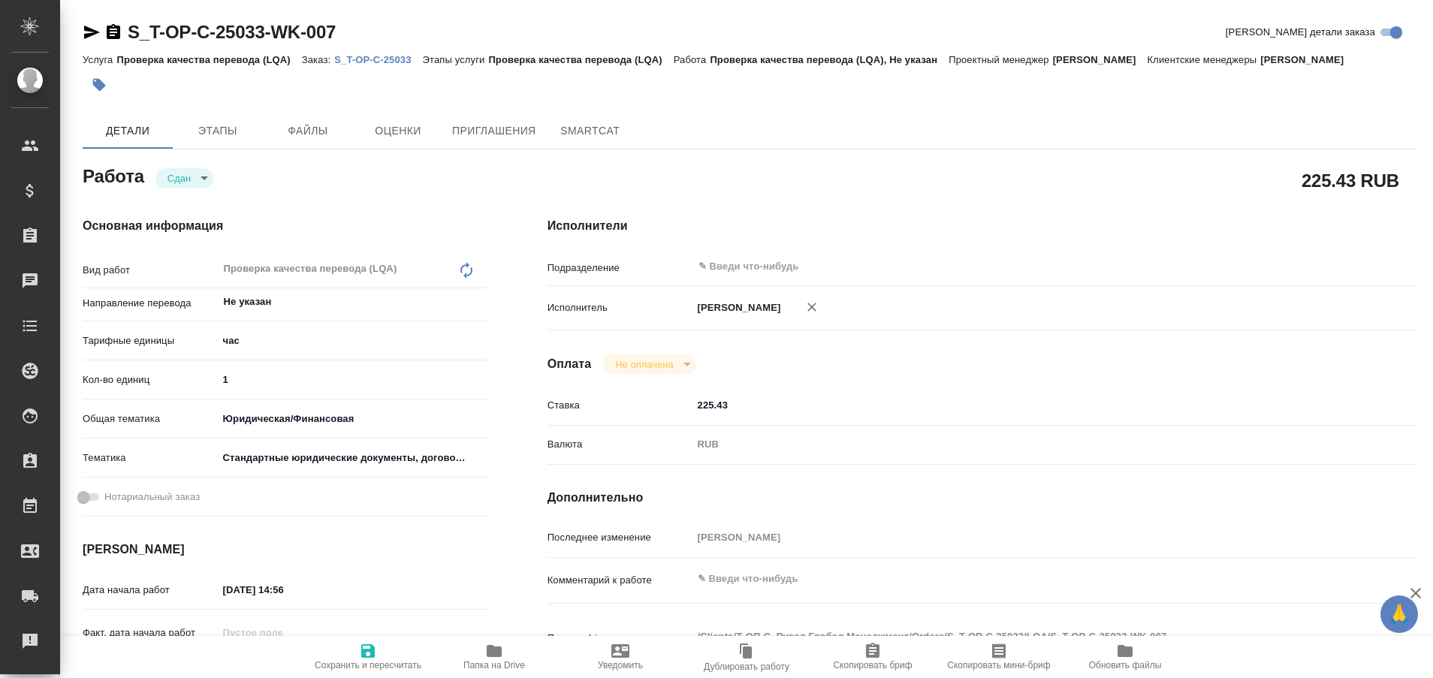
type textarea "x"
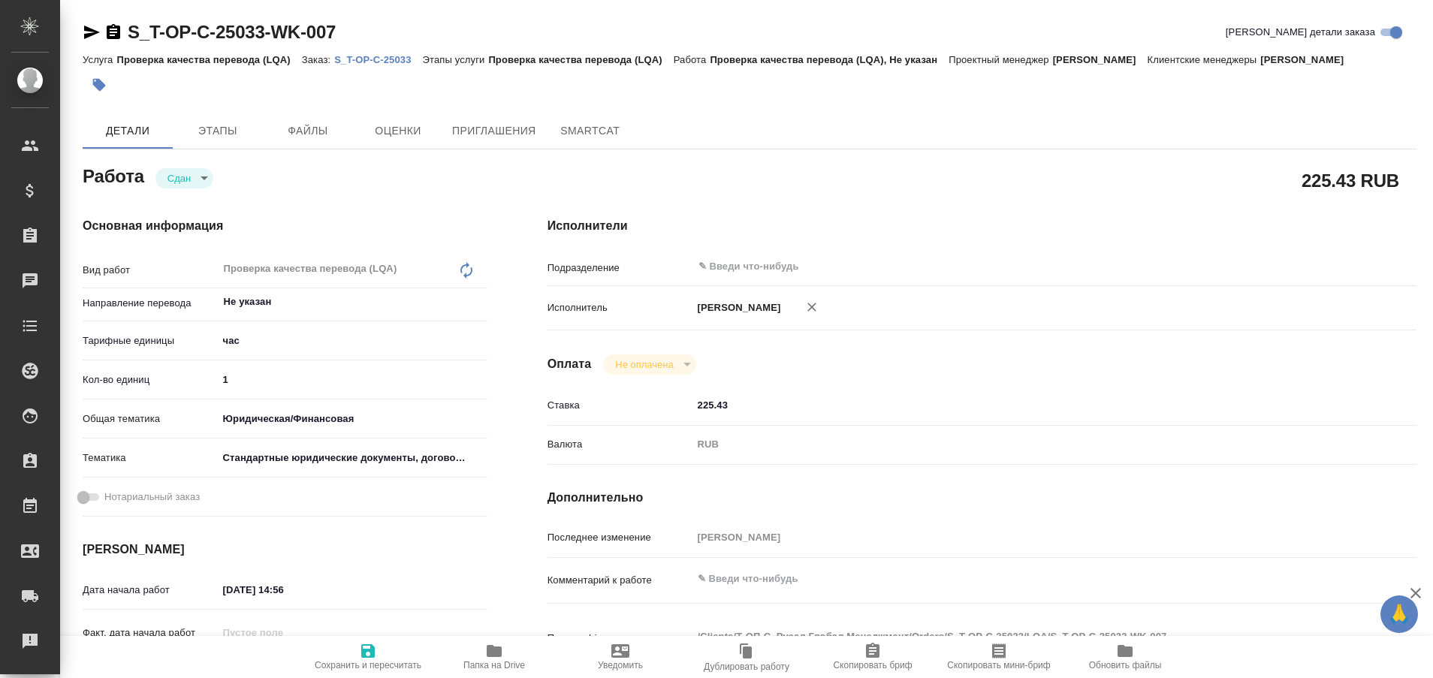
type textarea "x"
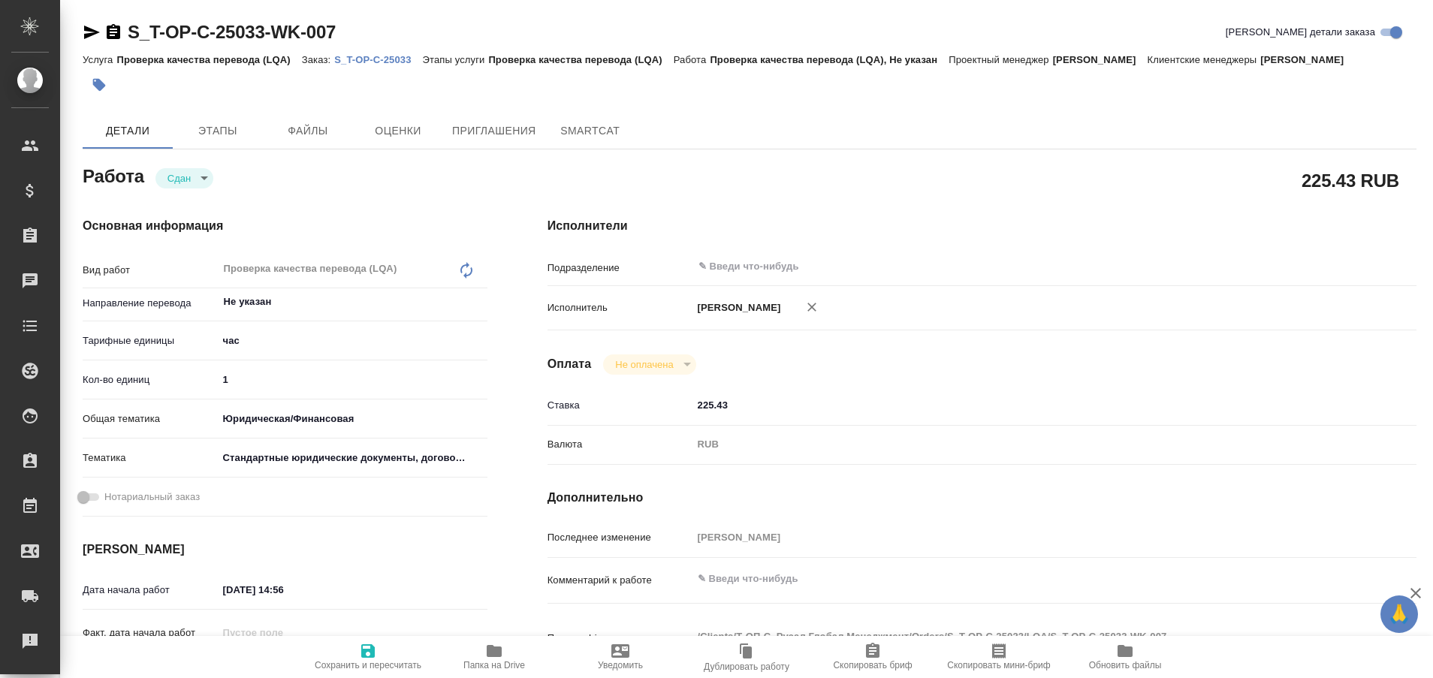
type textarea "x"
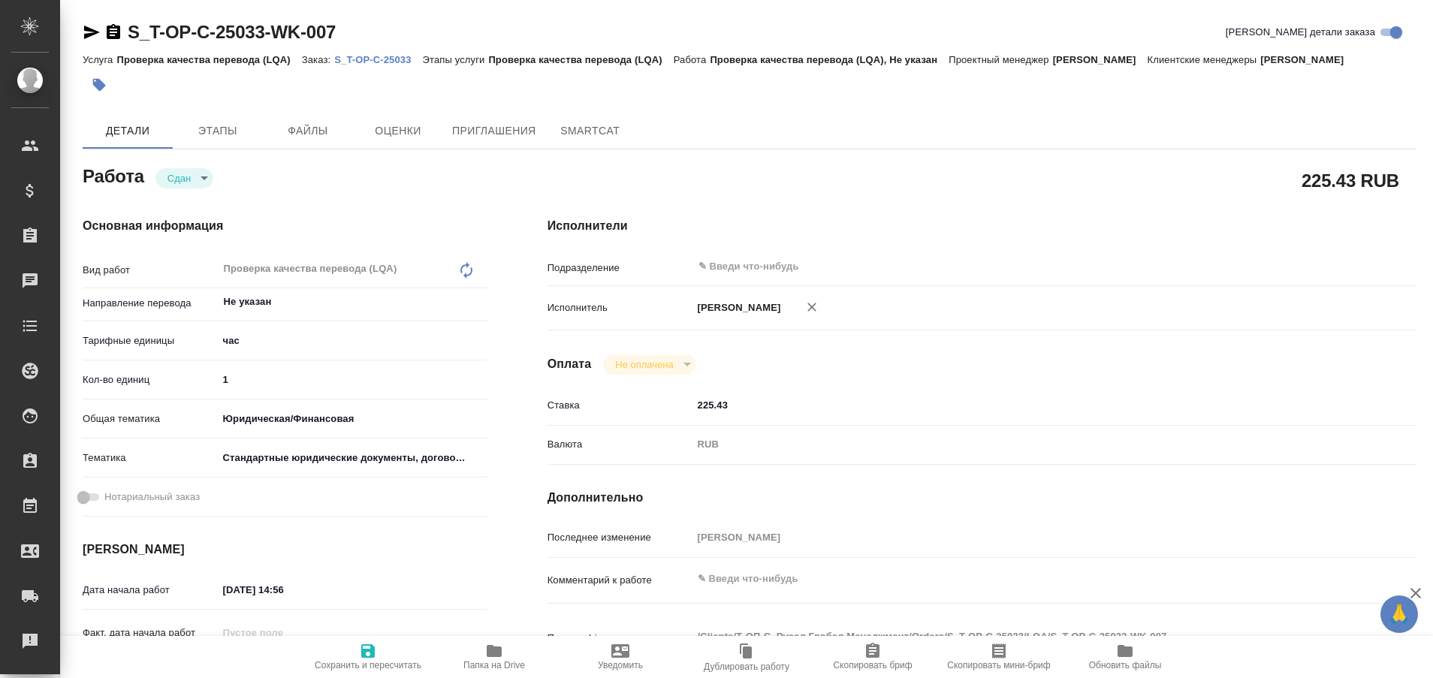
type textarea "x"
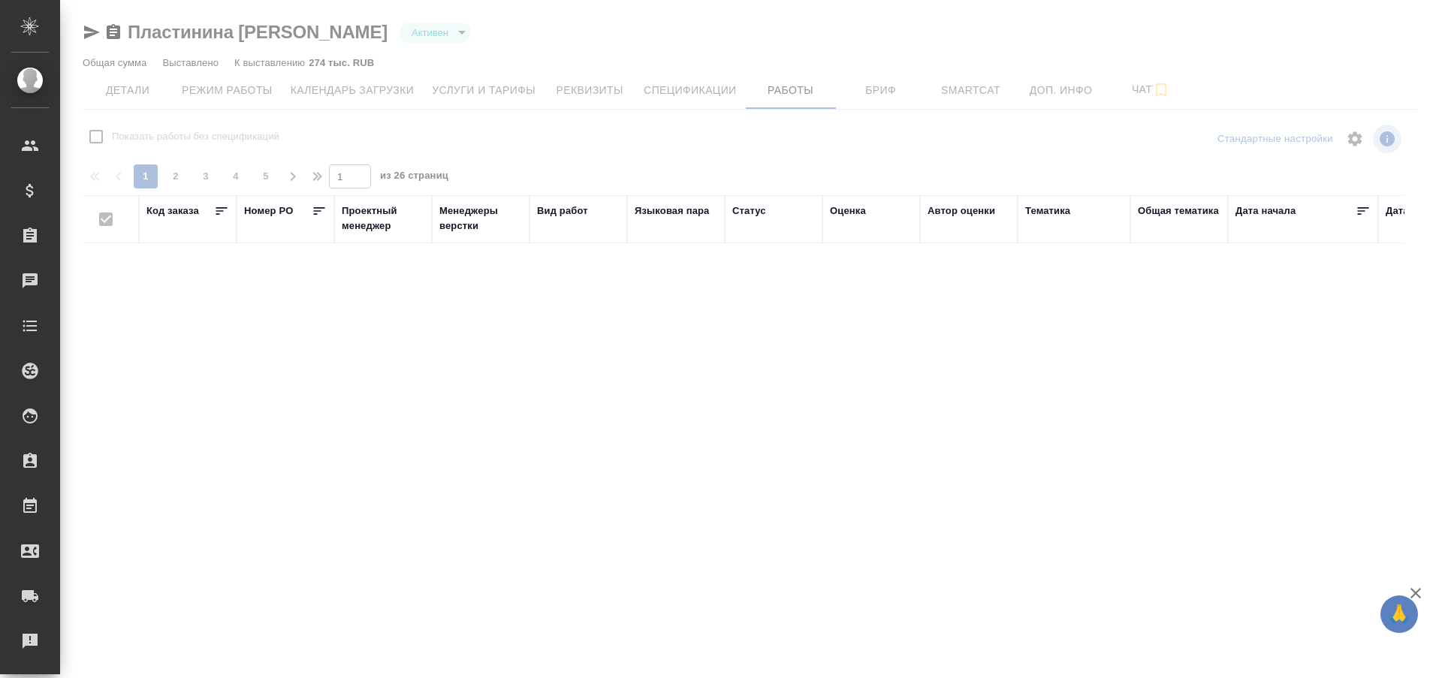
checkbox input "false"
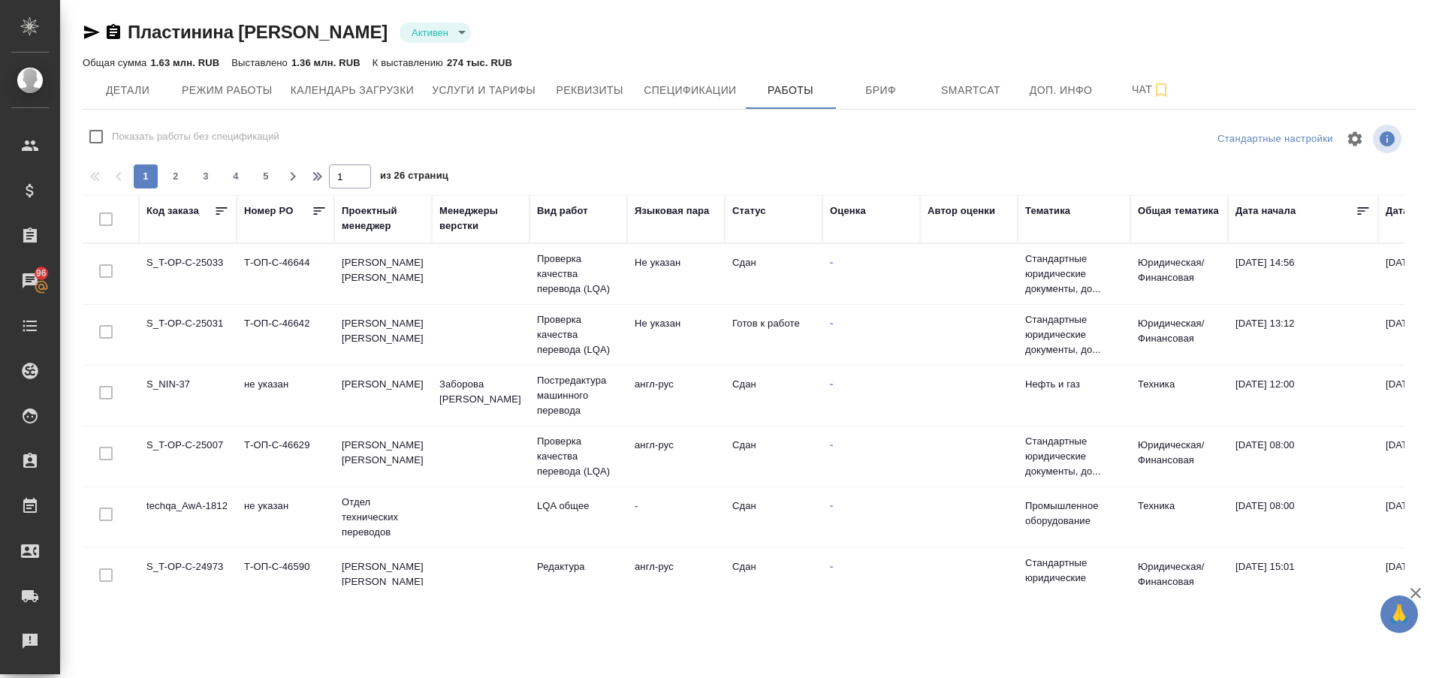
click at [203, 323] on td "S_T-OP-C-25031" at bounding box center [188, 335] width 98 height 53
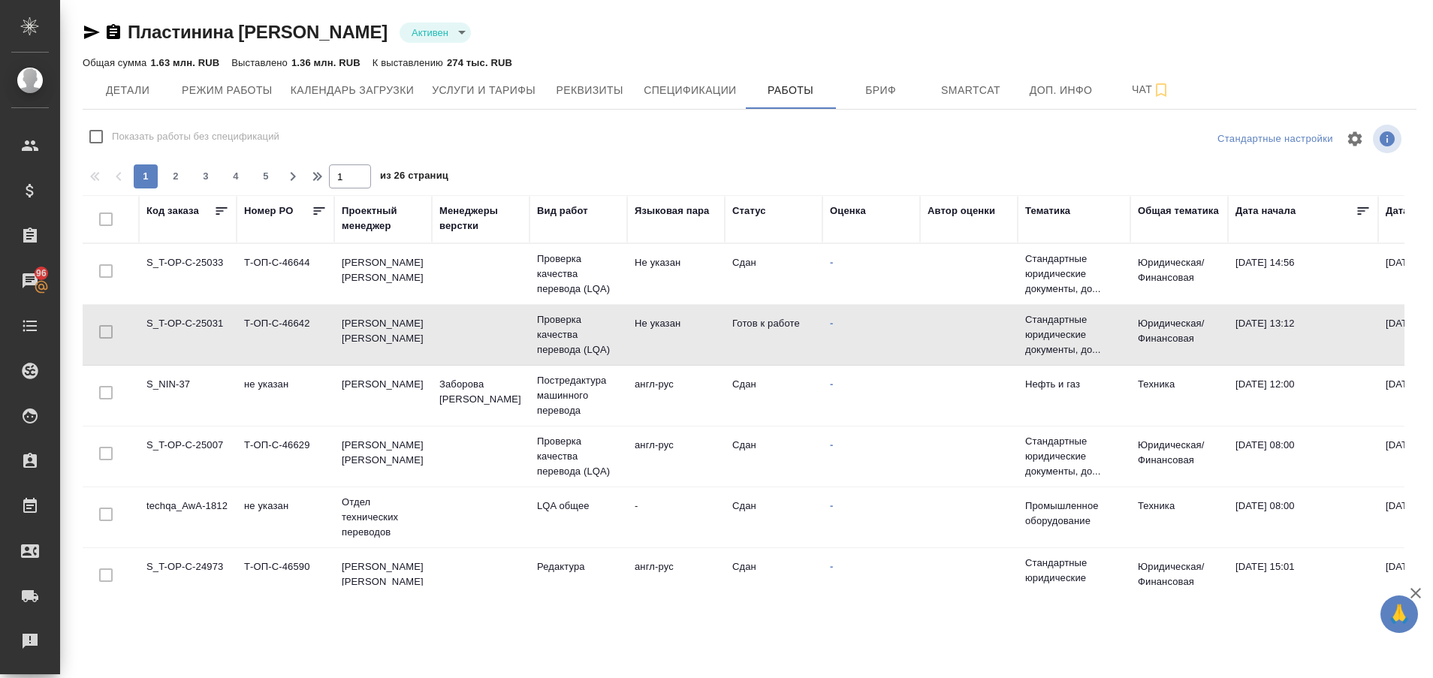
click at [203, 323] on td "S_T-OP-C-25031" at bounding box center [188, 335] width 98 height 53
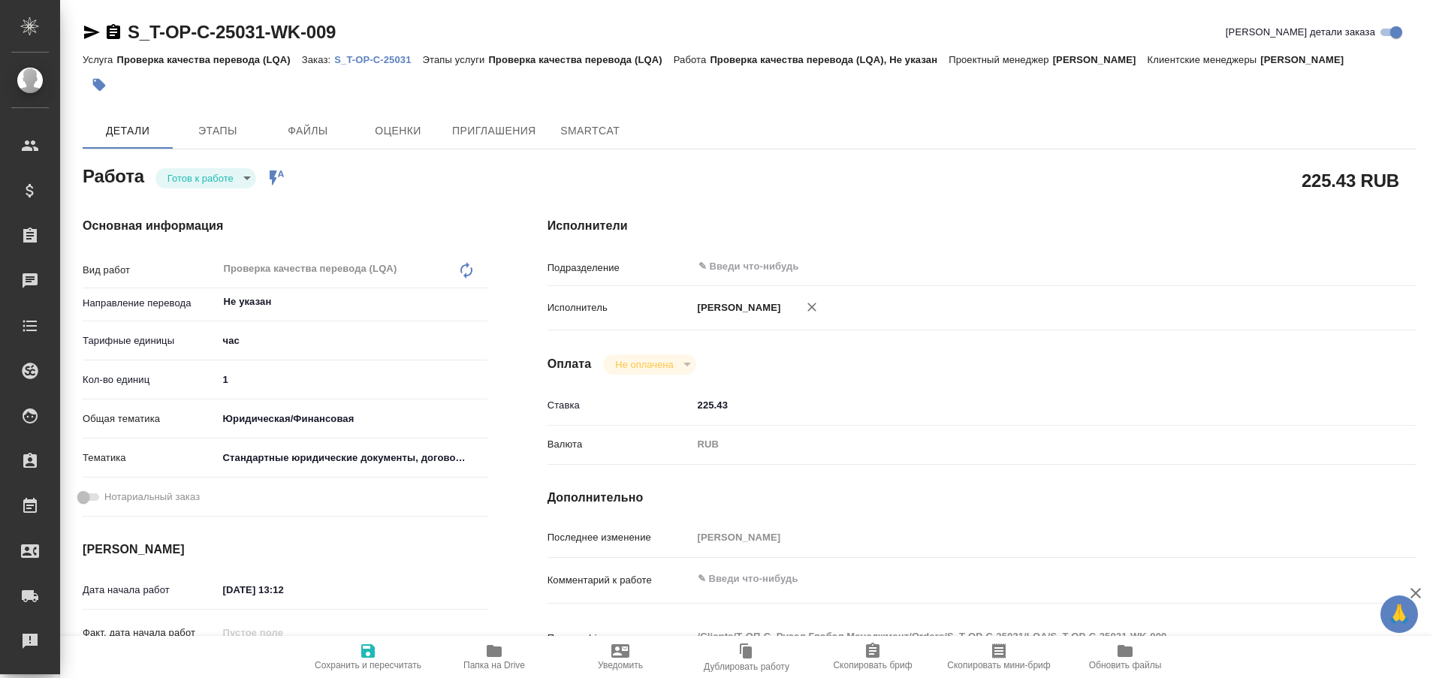
type textarea "x"
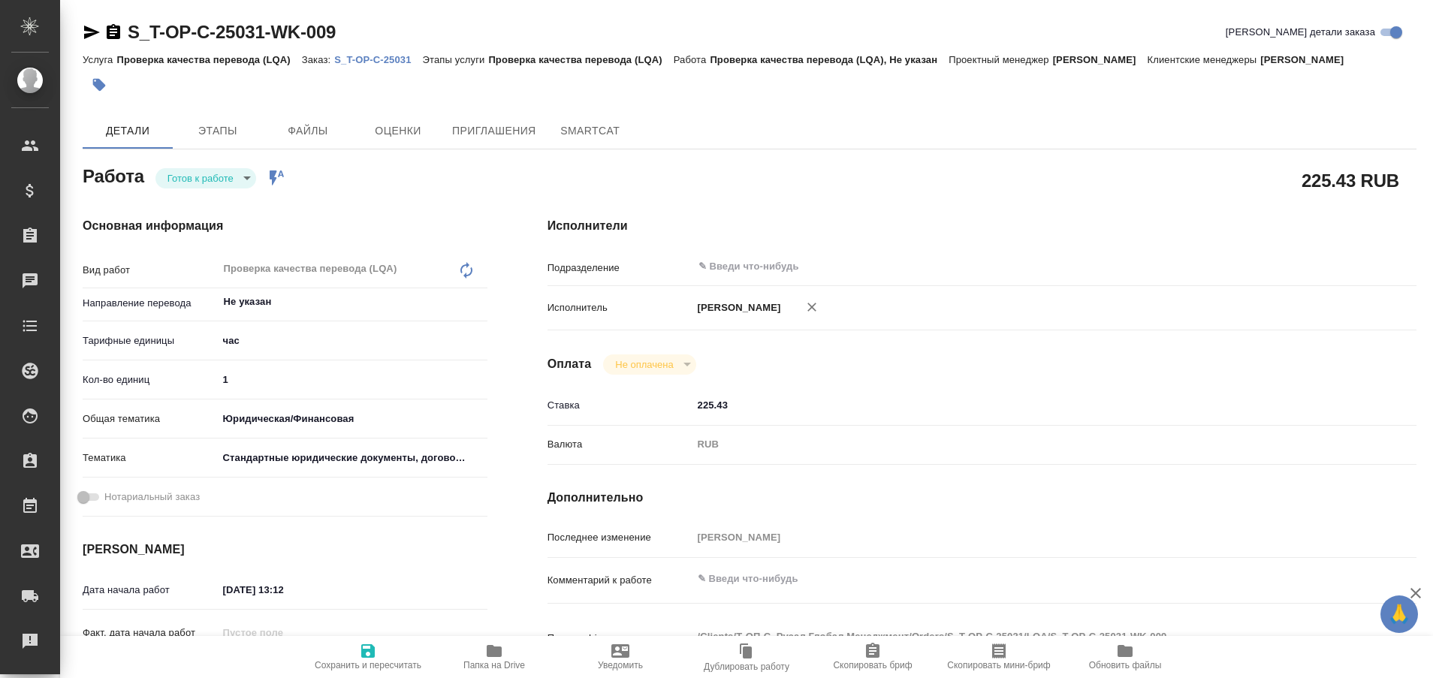
type textarea "x"
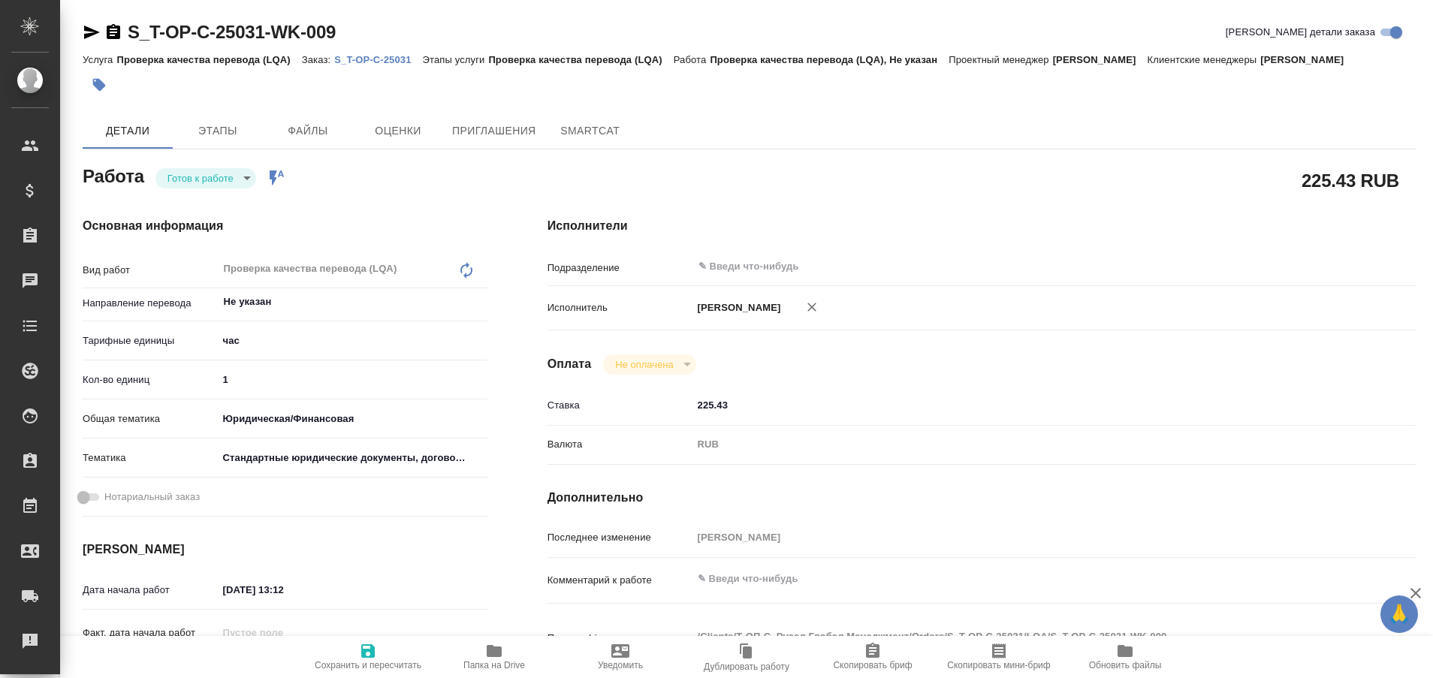
type textarea "x"
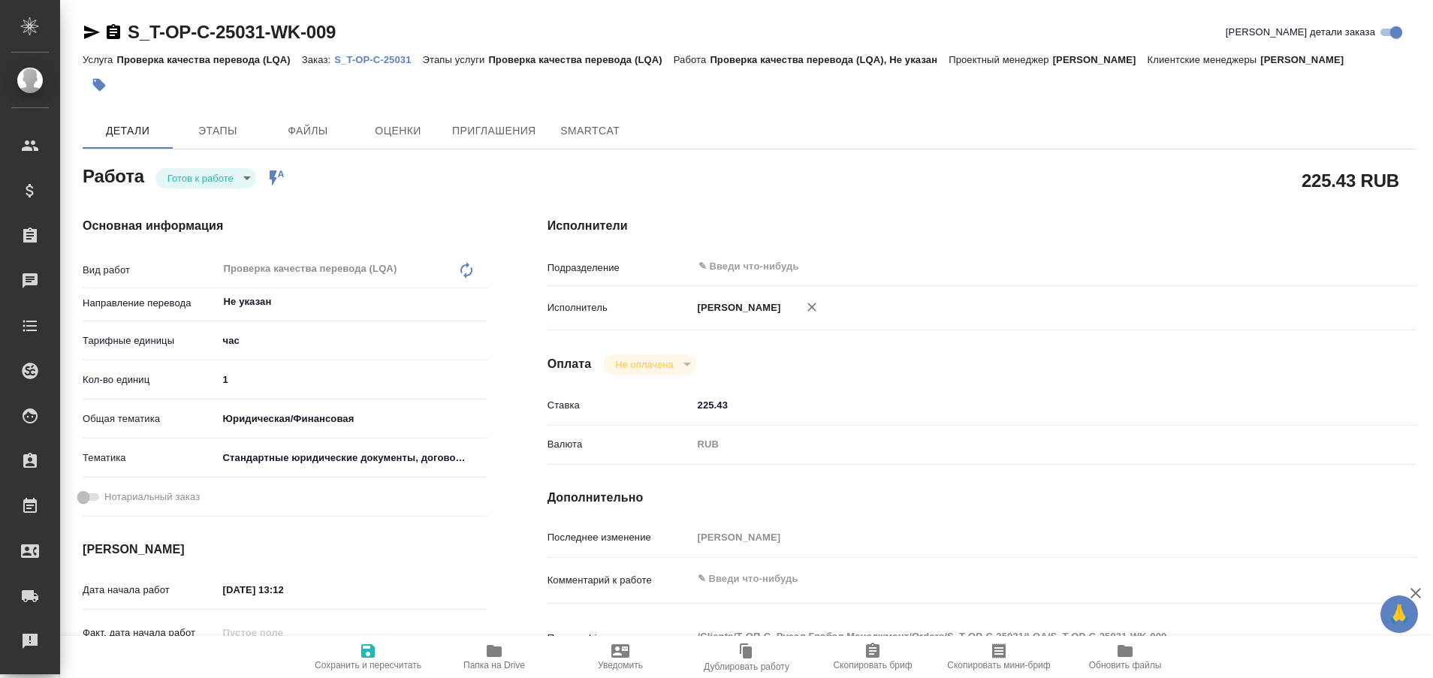
type textarea "x"
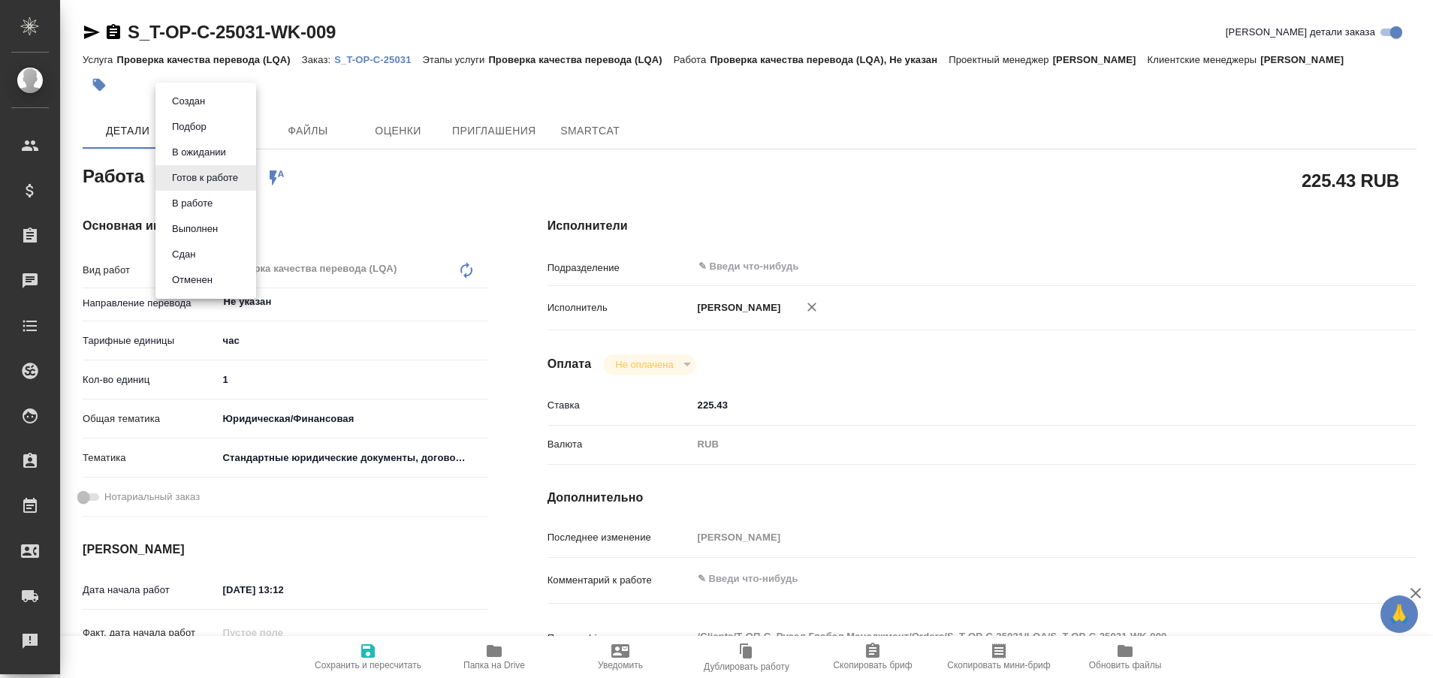
click at [239, 173] on body "🙏 .cls-1 fill:#fff; AWATERA Plastinina [PERSON_NAME] Спецификации Заказы Чаты T…" at bounding box center [716, 339] width 1433 height 678
type textarea "x"
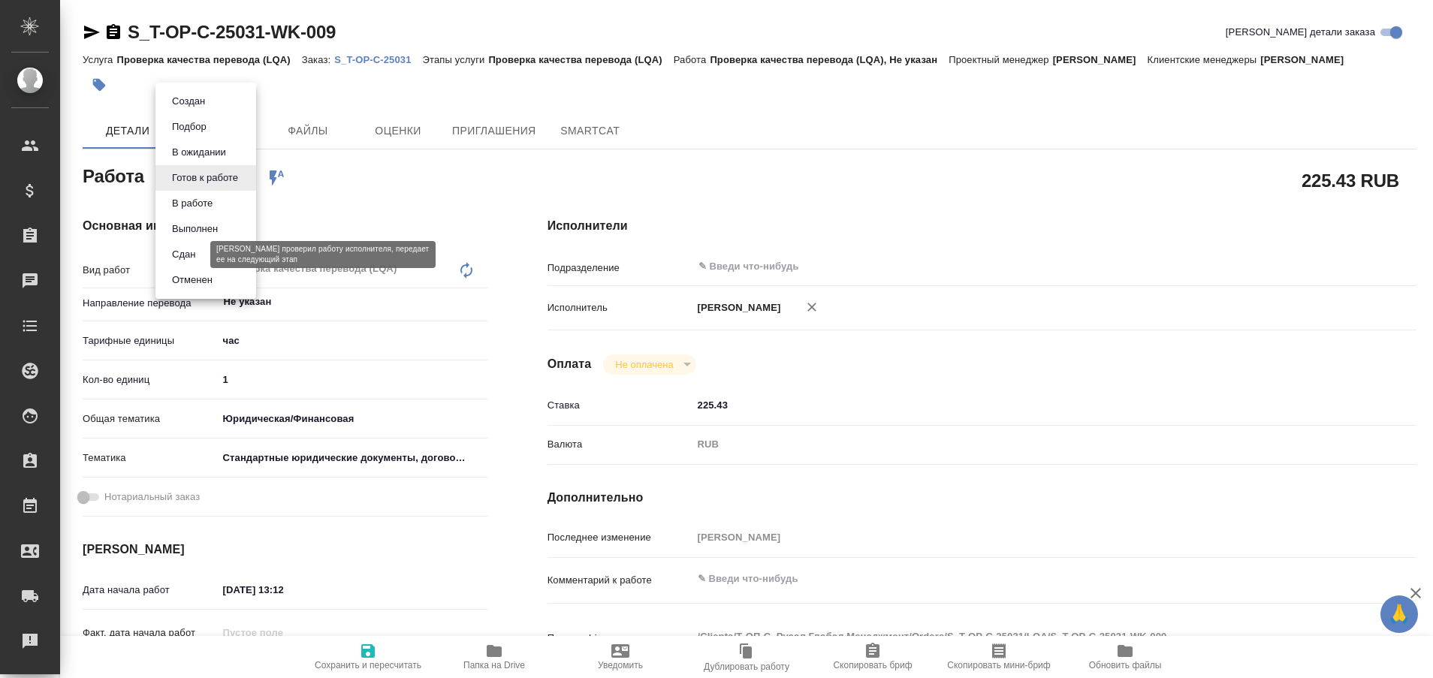
type textarea "x"
click at [184, 252] on button "Сдан" at bounding box center [183, 254] width 32 height 17
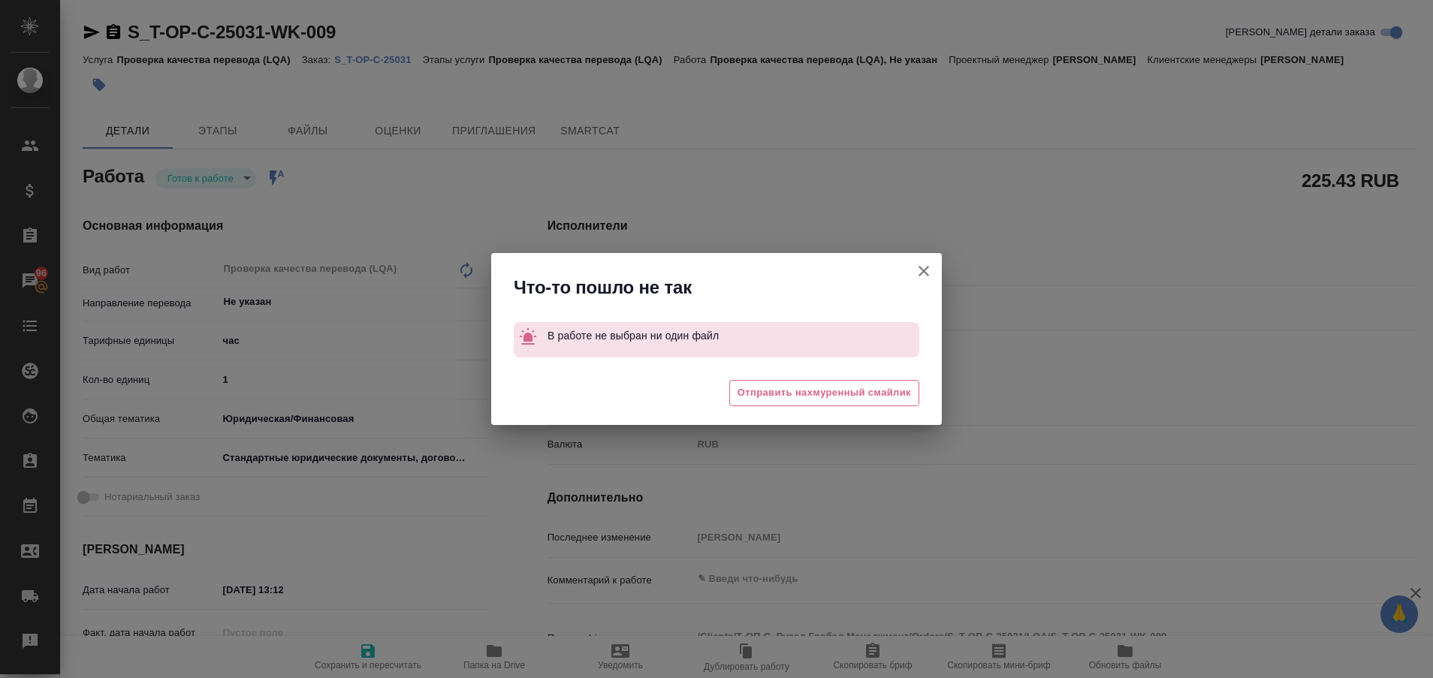
type textarea "x"
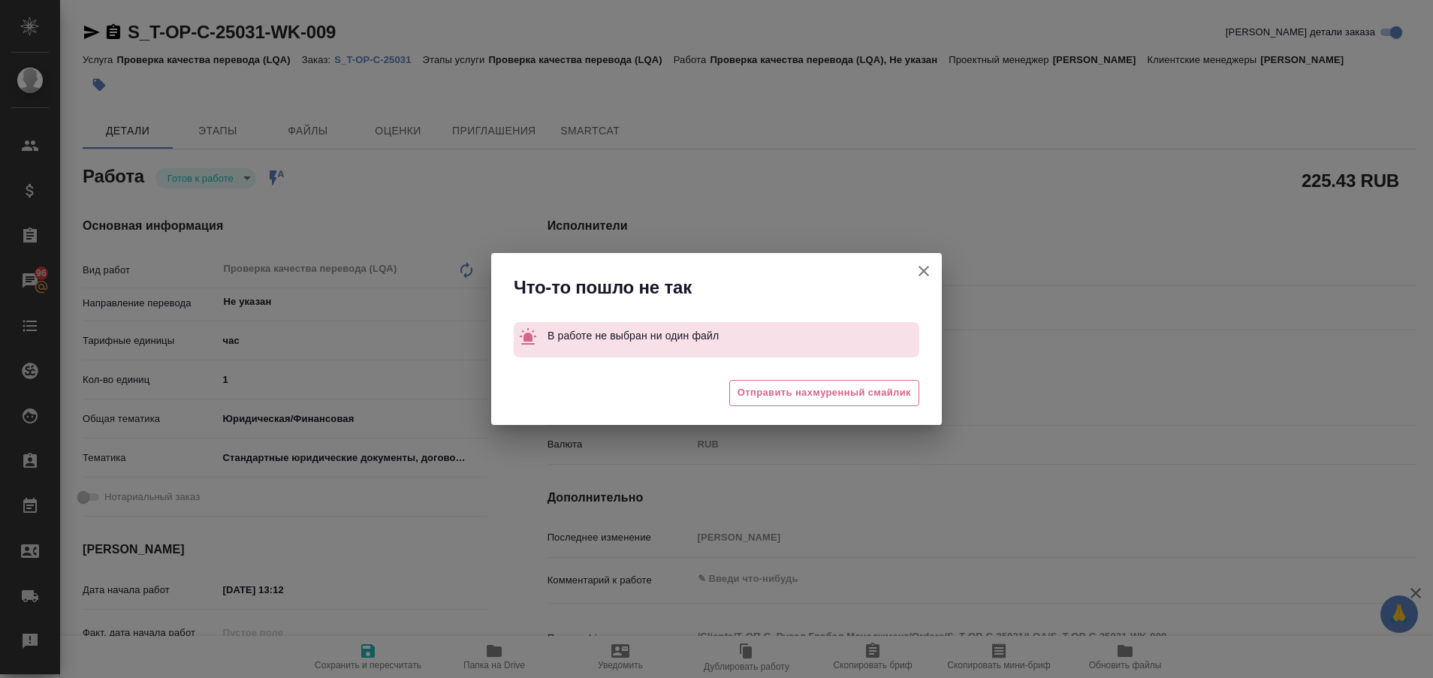
type textarea "x"
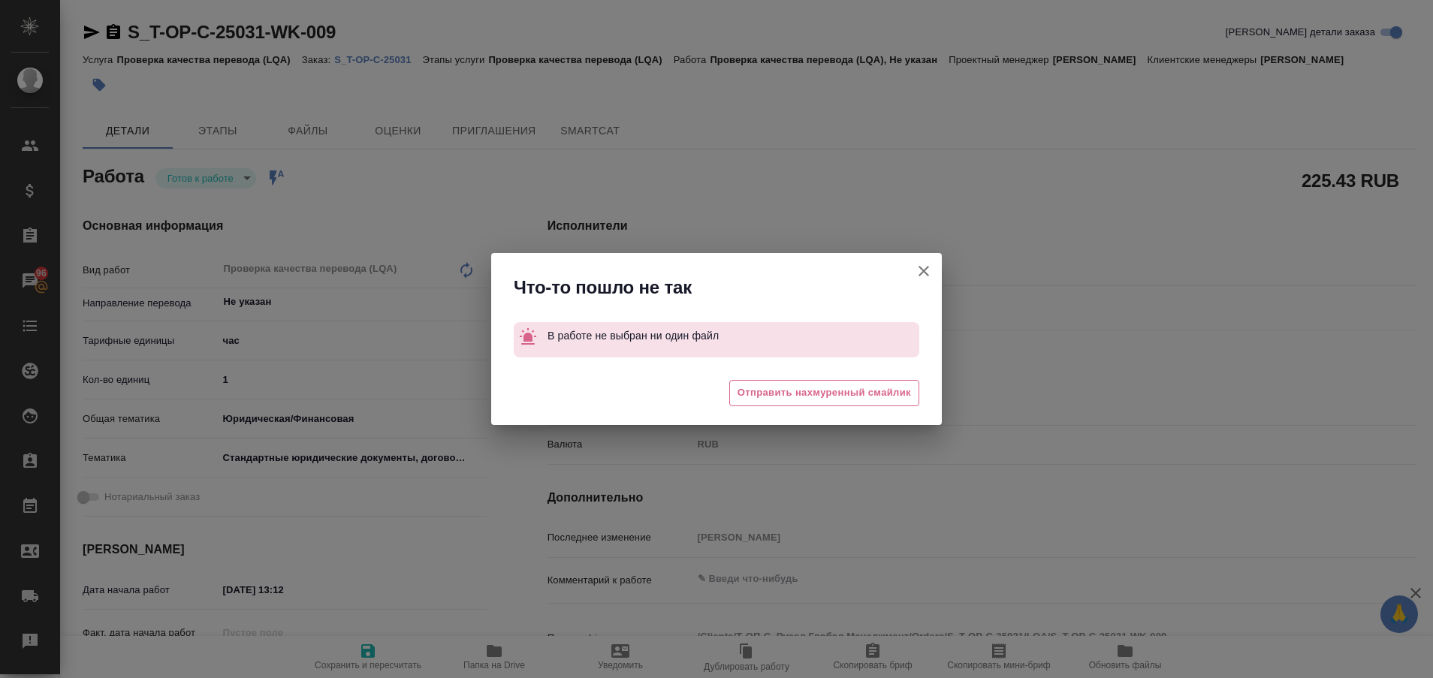
type textarea "x"
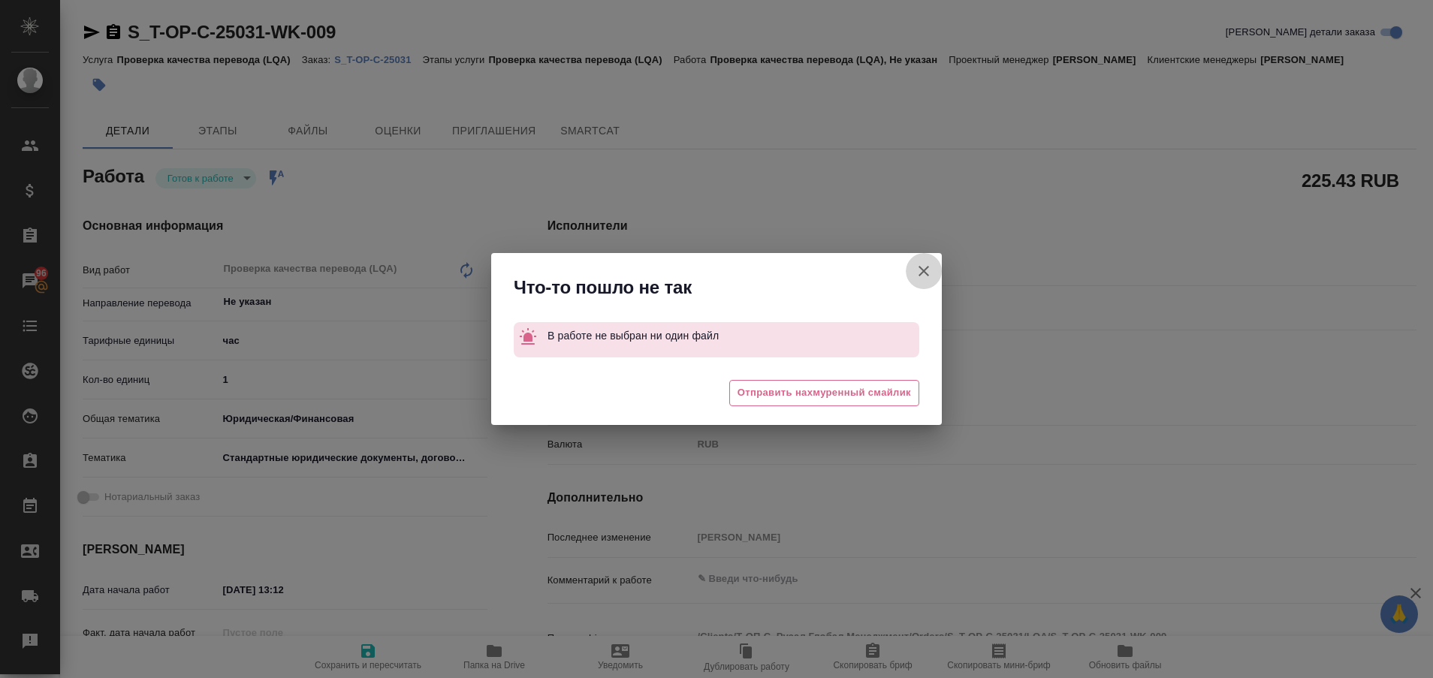
click at [919, 270] on icon "button" at bounding box center [924, 271] width 18 height 18
type textarea "x"
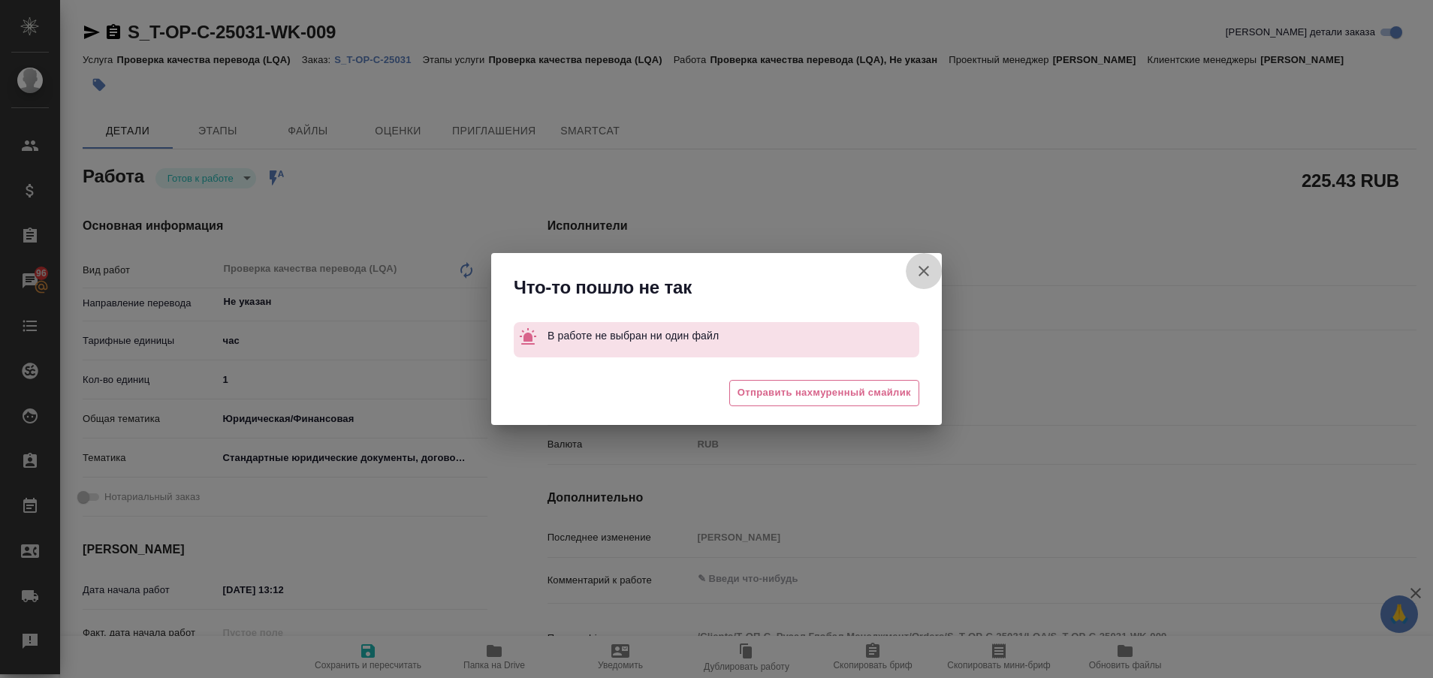
type textarea "x"
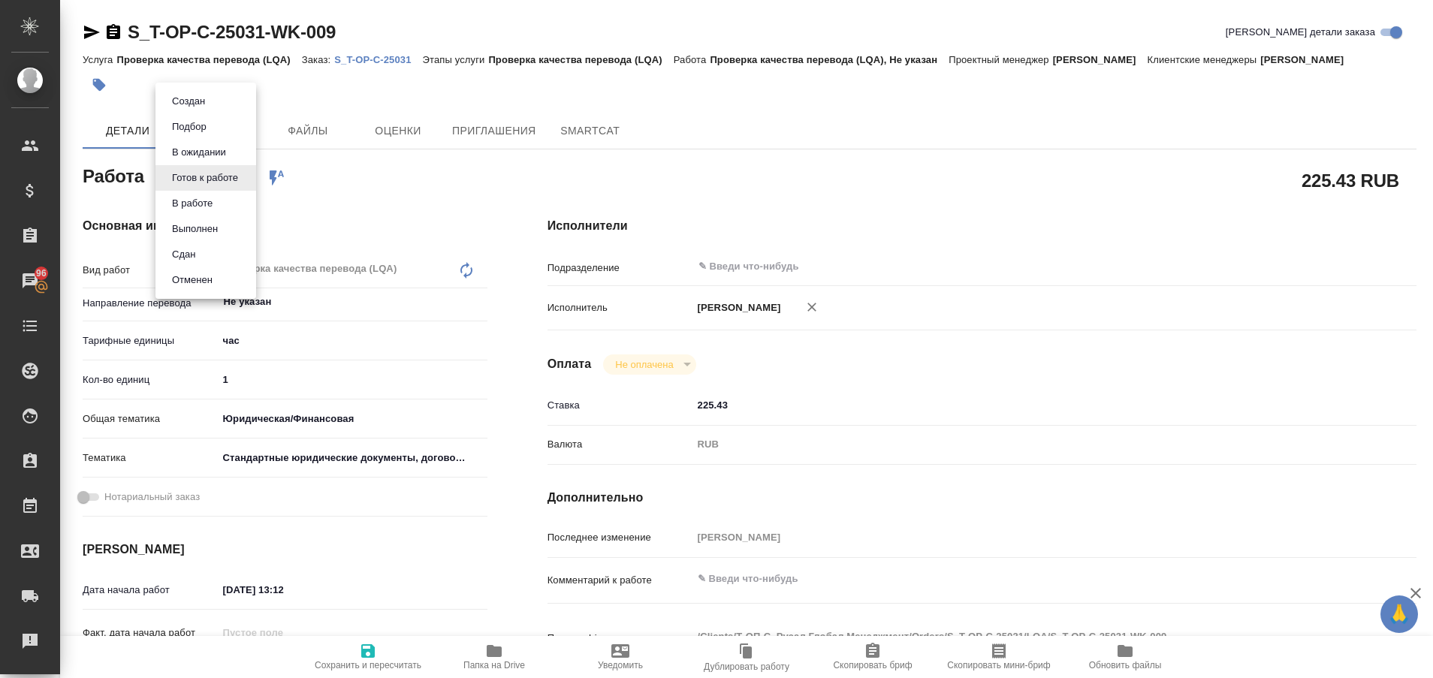
click at [241, 182] on body "🙏 .cls-1 fill:#fff; AWATERA Plastinina Anastasia Клиенты Спецификации Заказы 96…" at bounding box center [716, 339] width 1433 height 678
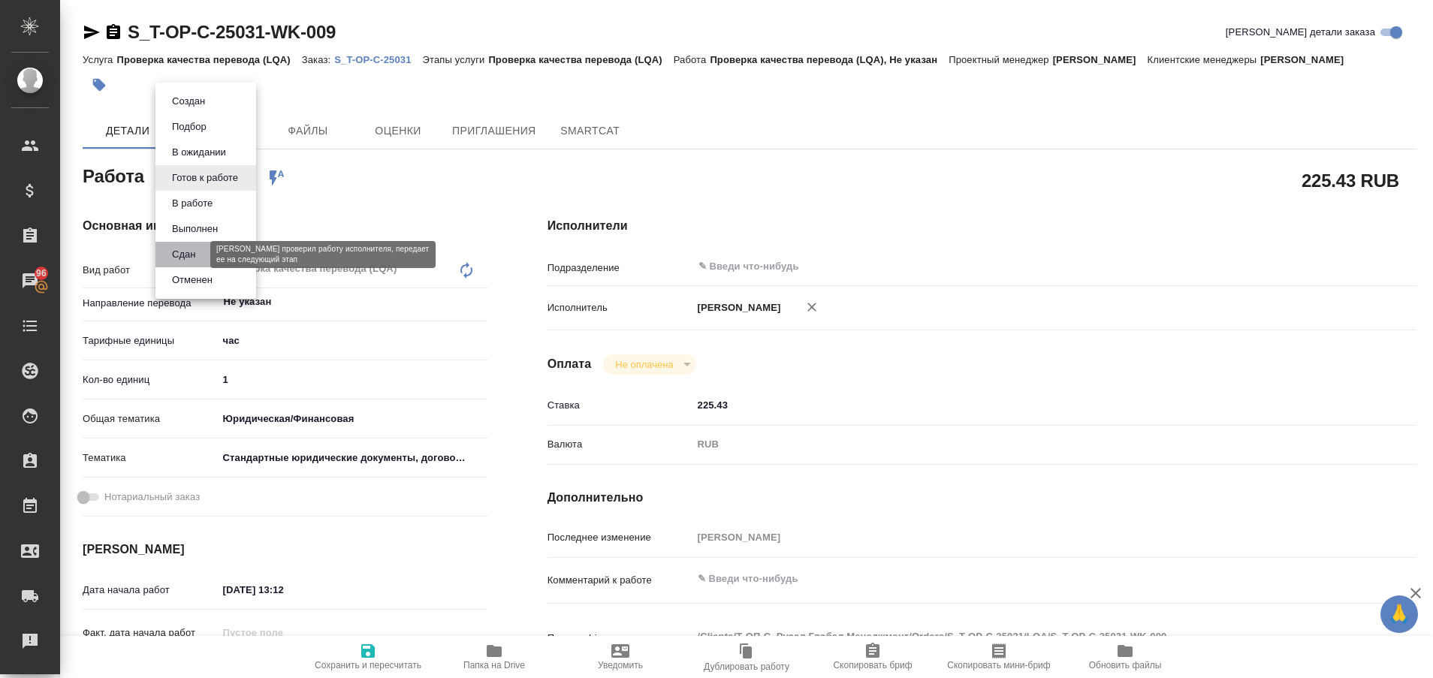
click at [196, 252] on button "Сдан" at bounding box center [183, 254] width 32 height 17
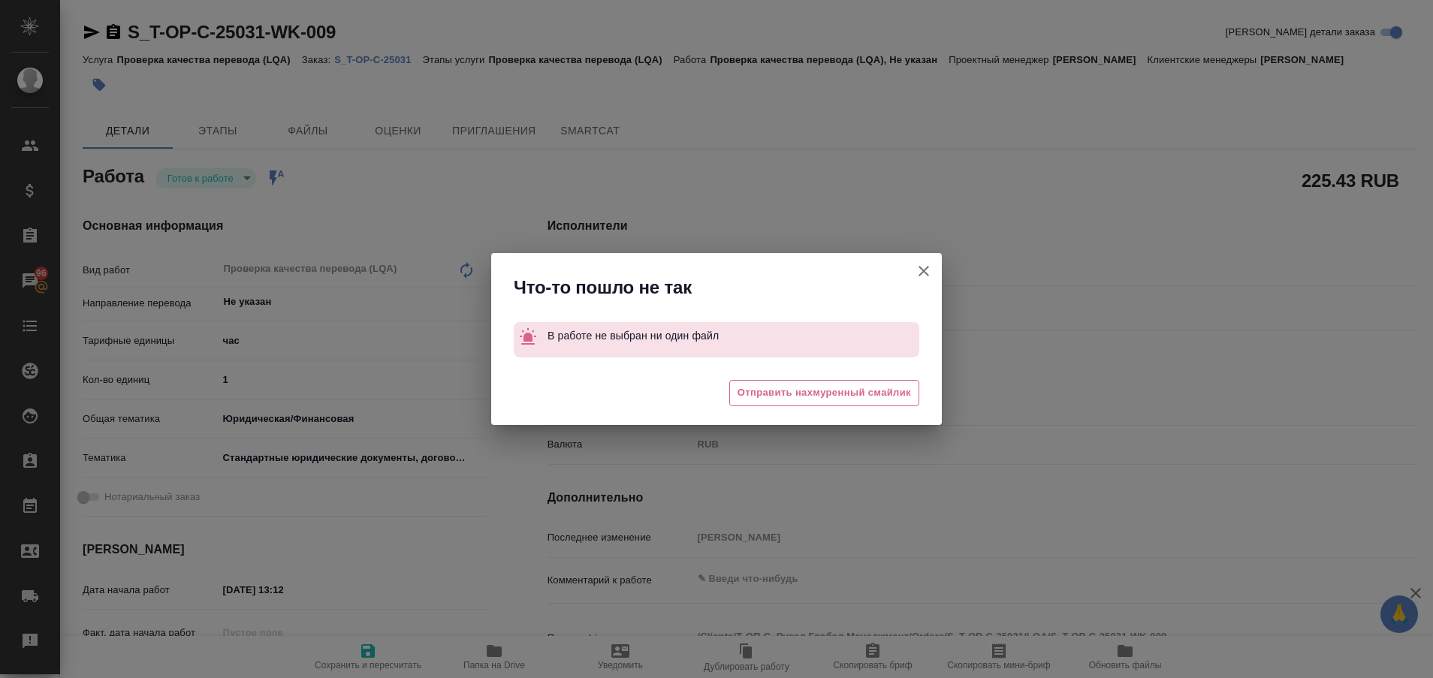
type textarea "x"
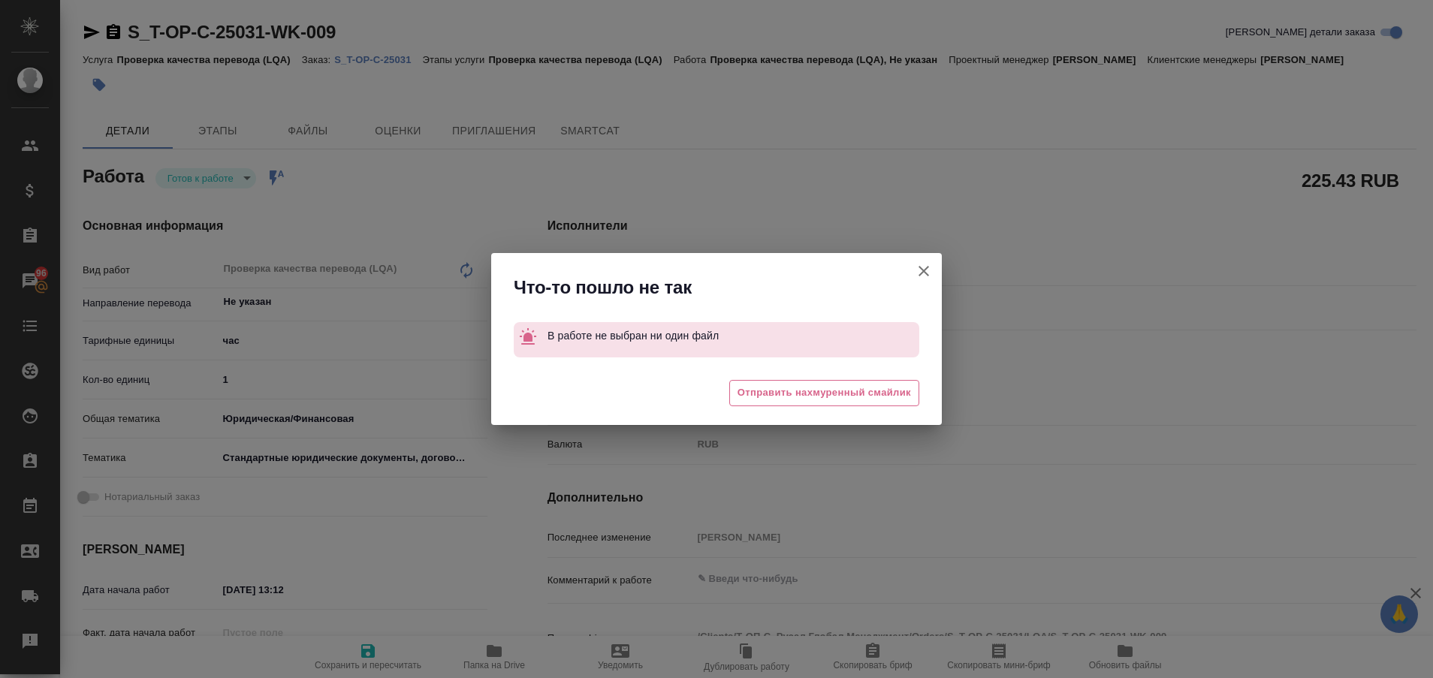
type textarea "x"
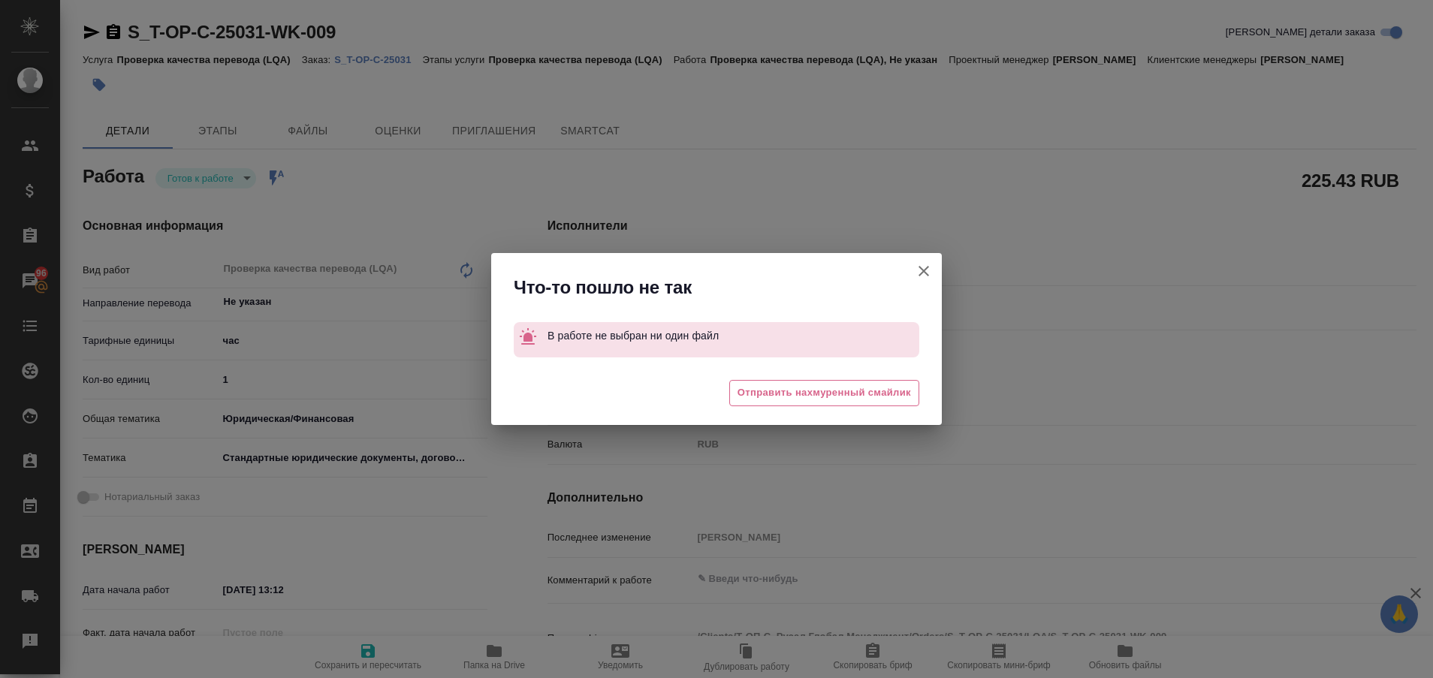
type textarea "x"
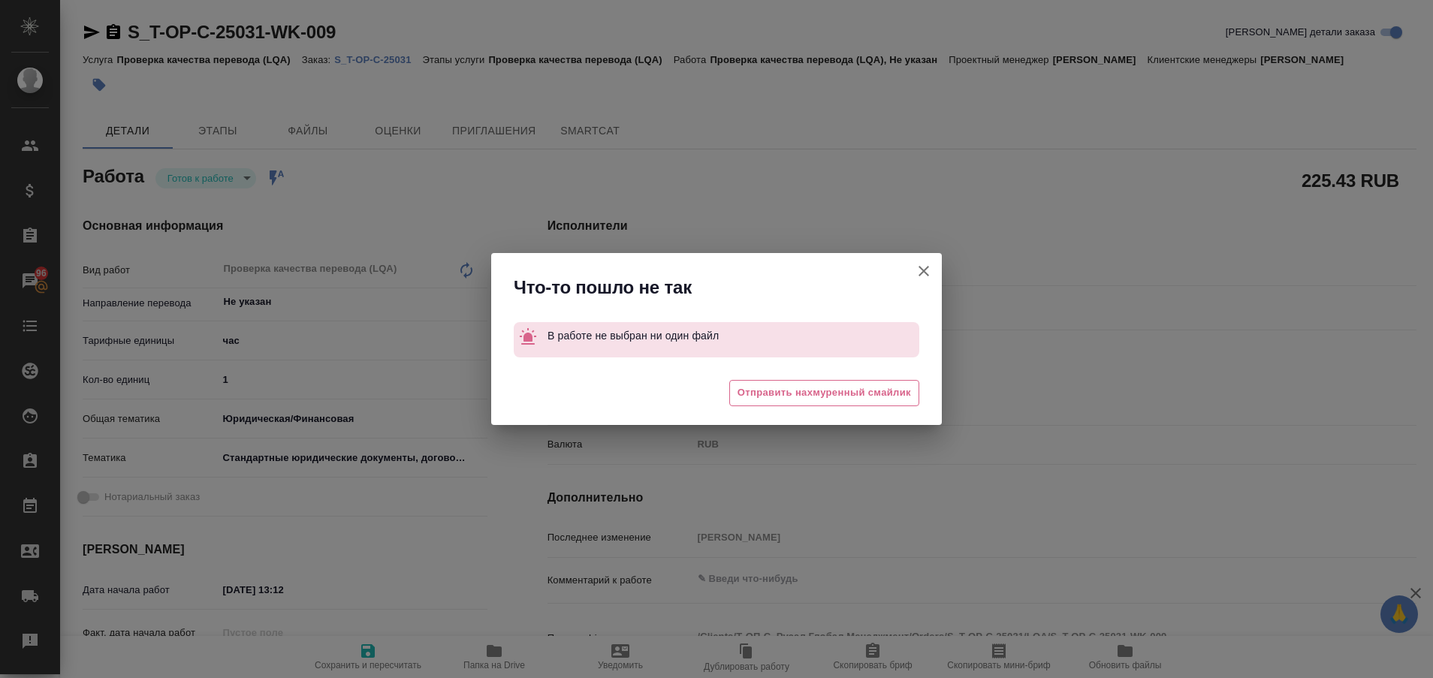
type textarea "x"
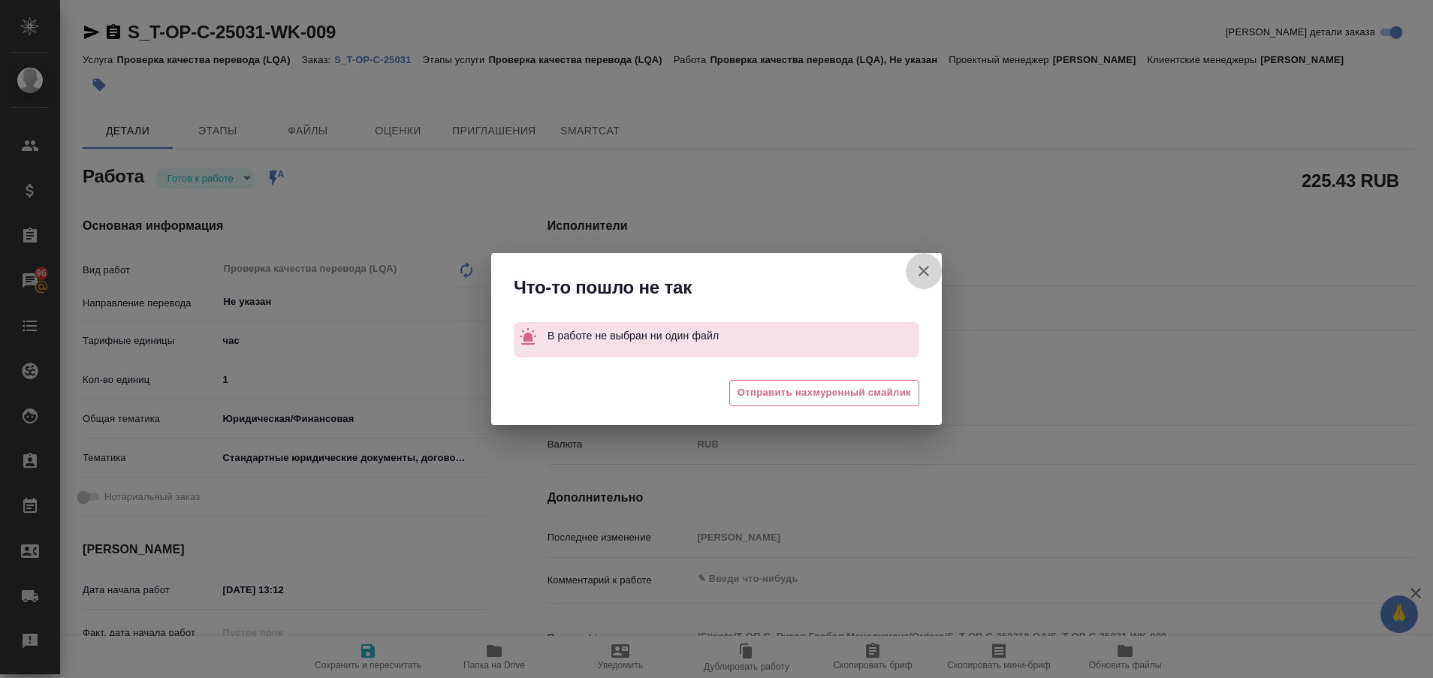
click at [921, 276] on icon "button" at bounding box center [924, 271] width 18 height 18
type textarea "x"
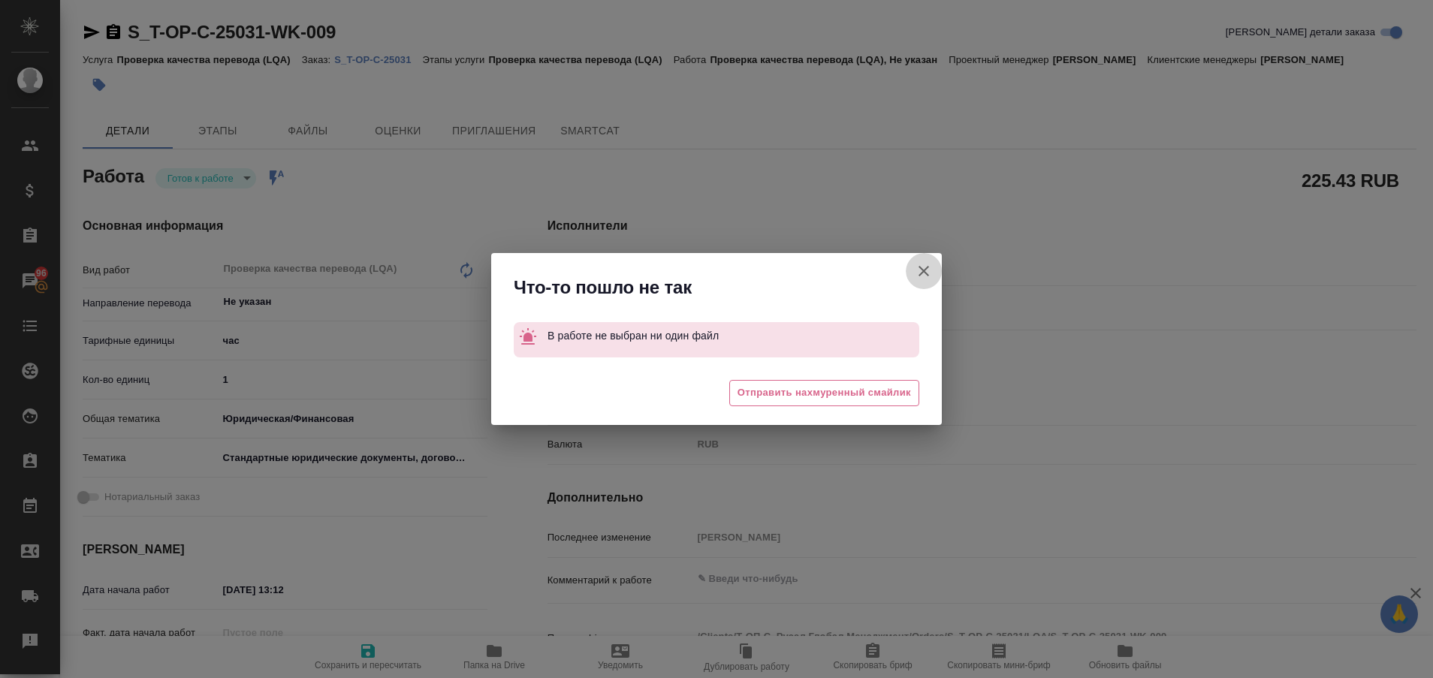
type textarea "x"
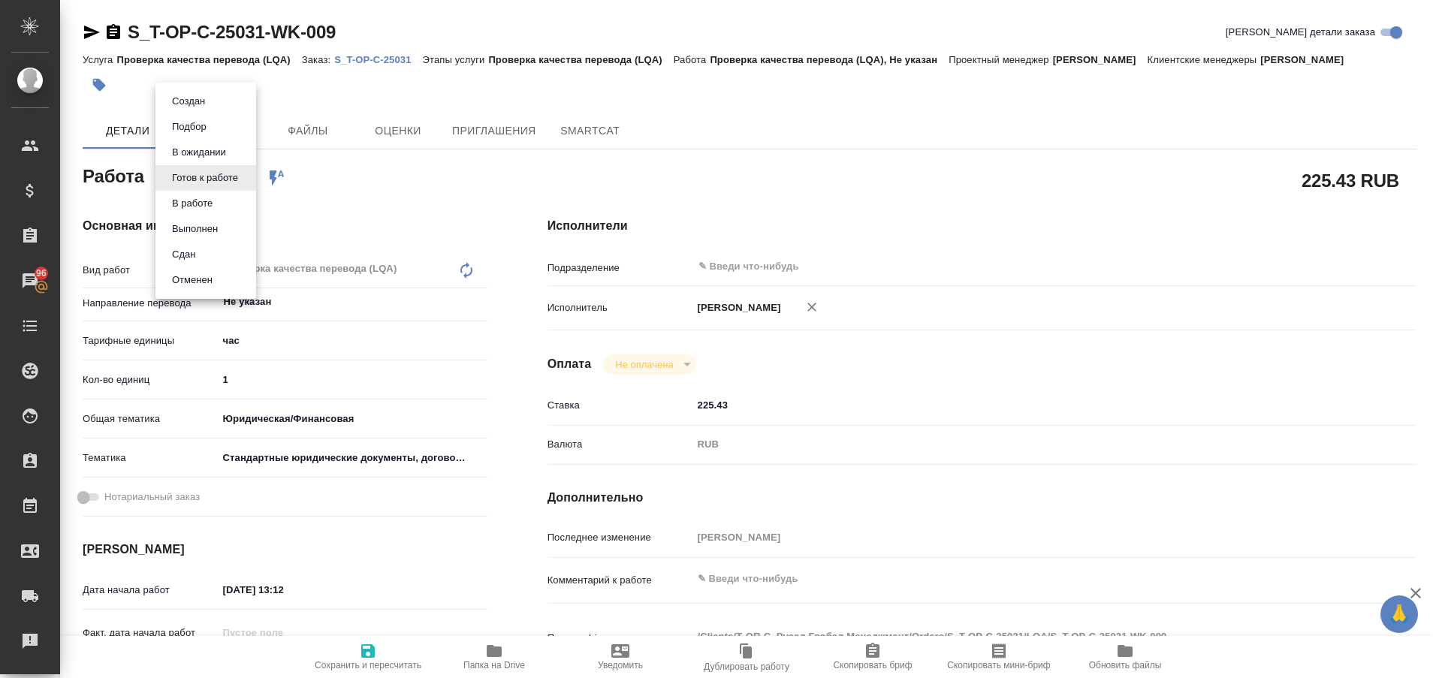
click at [243, 179] on body "🙏 .cls-1 fill:#fff; AWATERA Plastinina Anastasia Клиенты Спецификации Заказы 96…" at bounding box center [716, 339] width 1433 height 678
click at [205, 222] on button "Выполнен" at bounding box center [194, 229] width 55 height 17
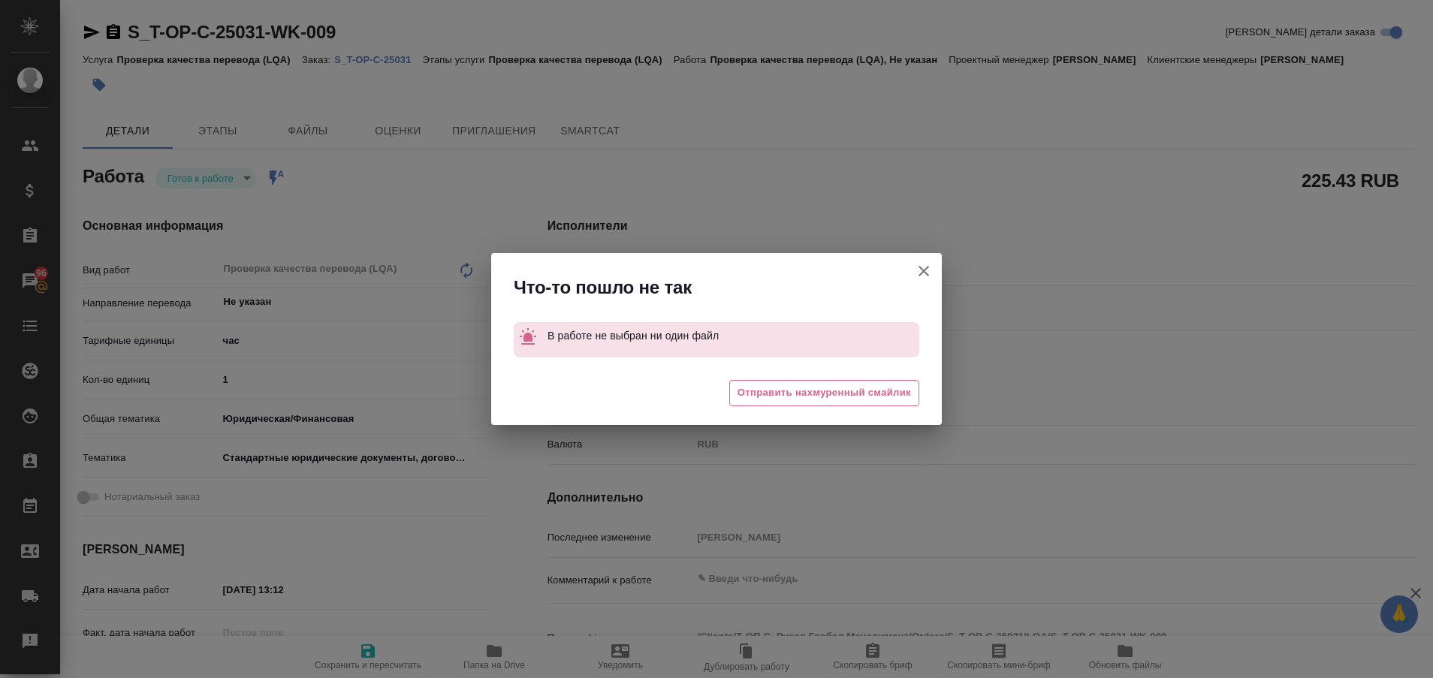
type textarea "x"
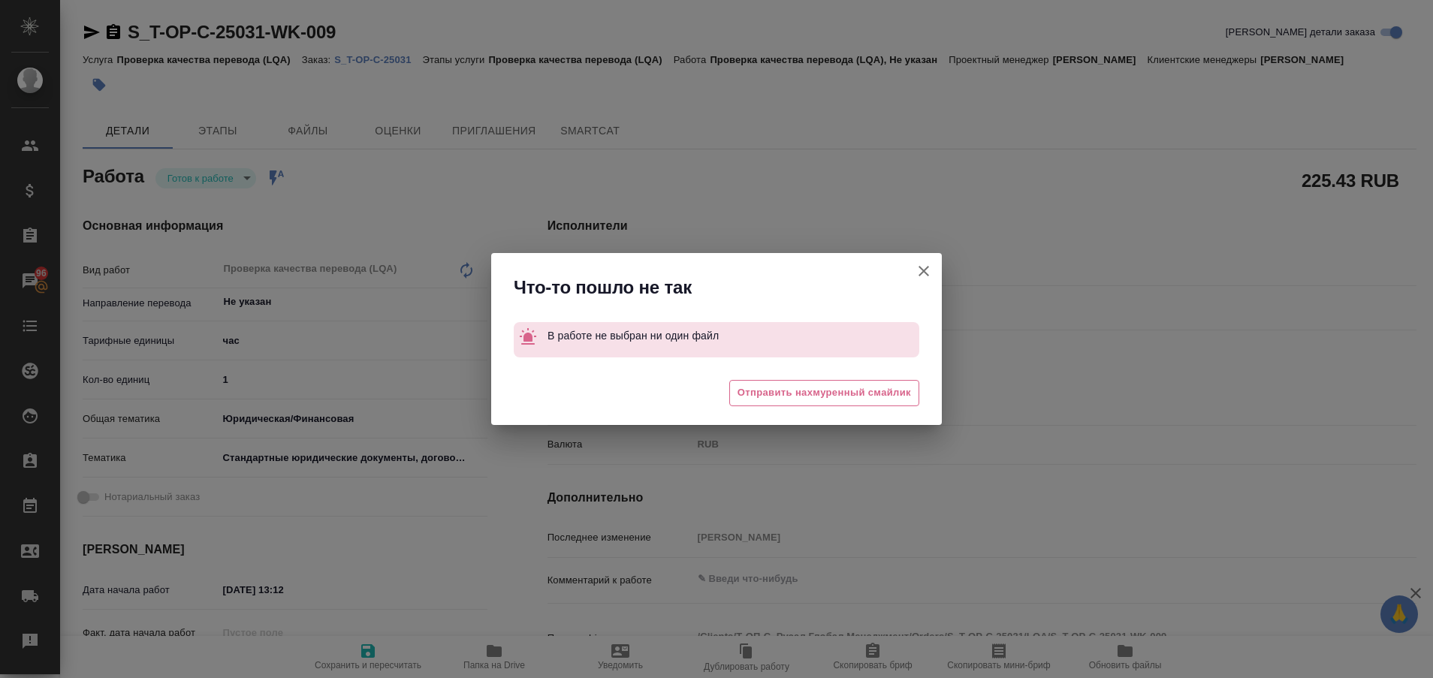
type textarea "x"
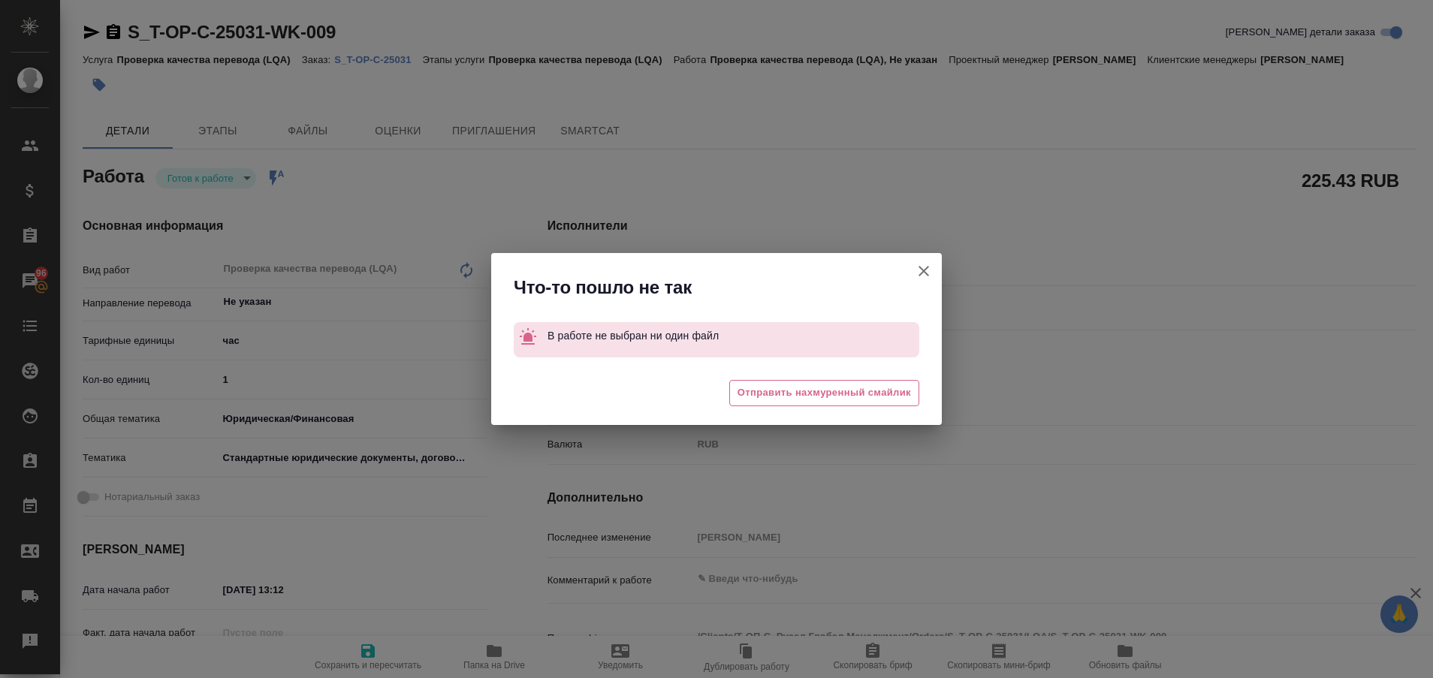
type textarea "x"
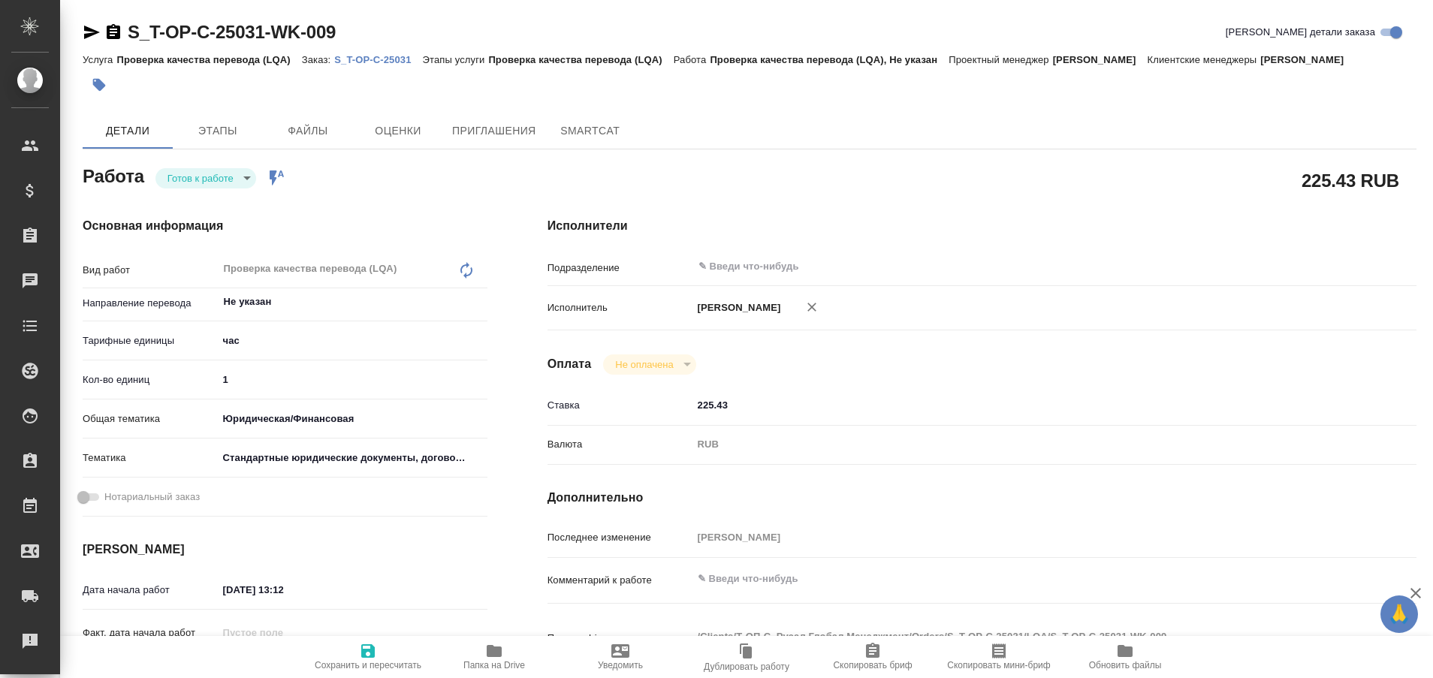
type textarea "x"
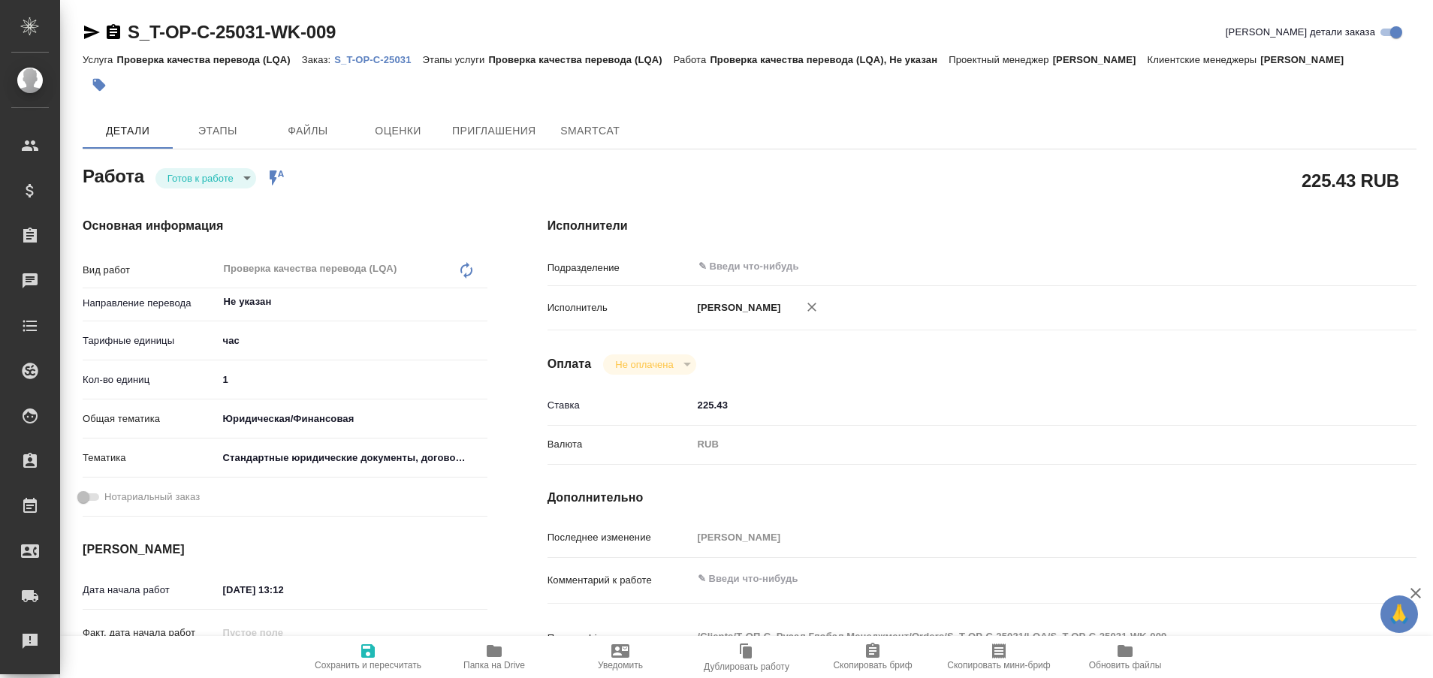
type textarea "x"
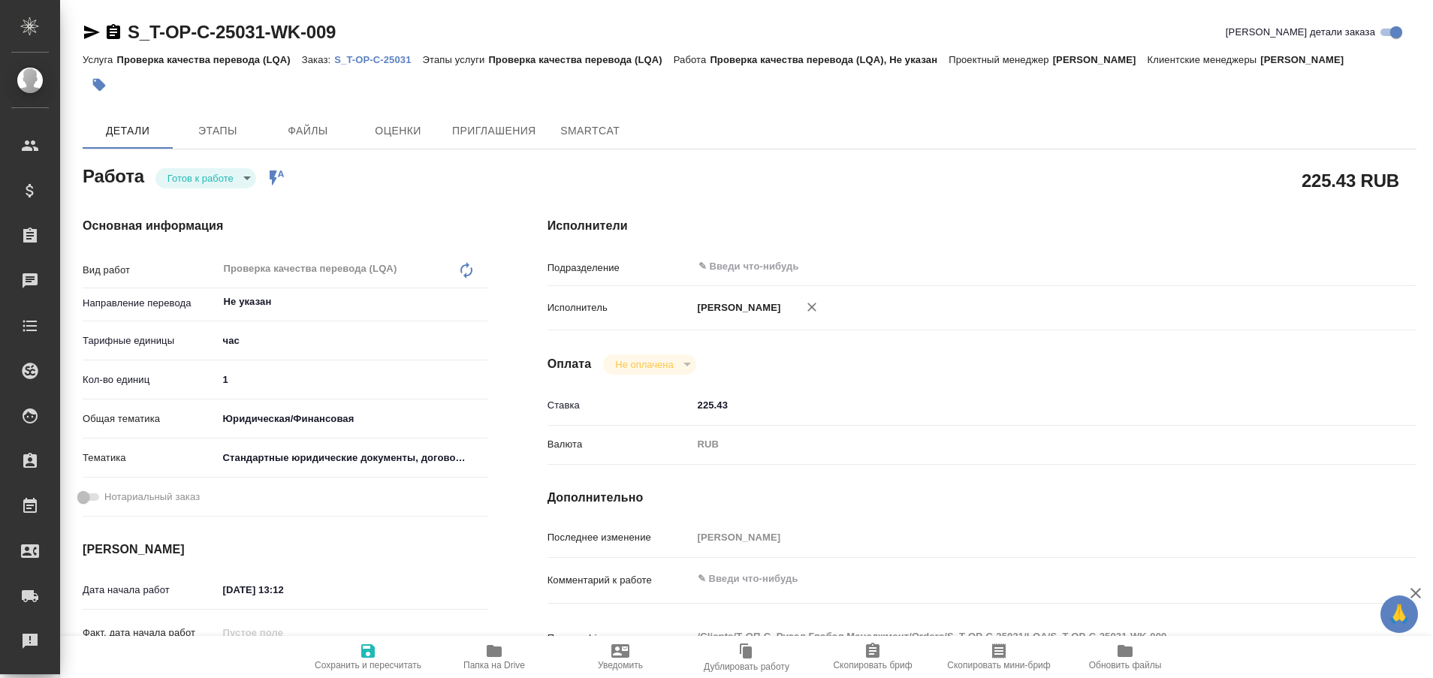
type textarea "x"
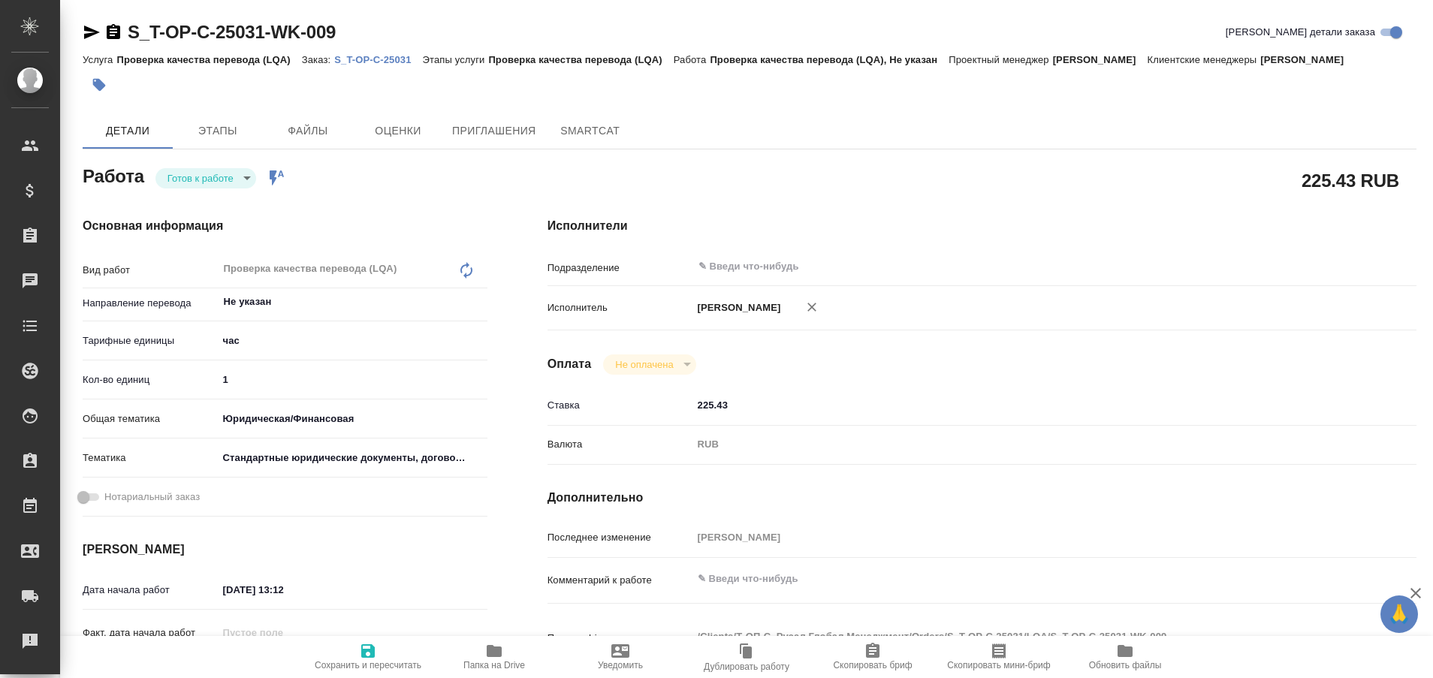
type textarea "x"
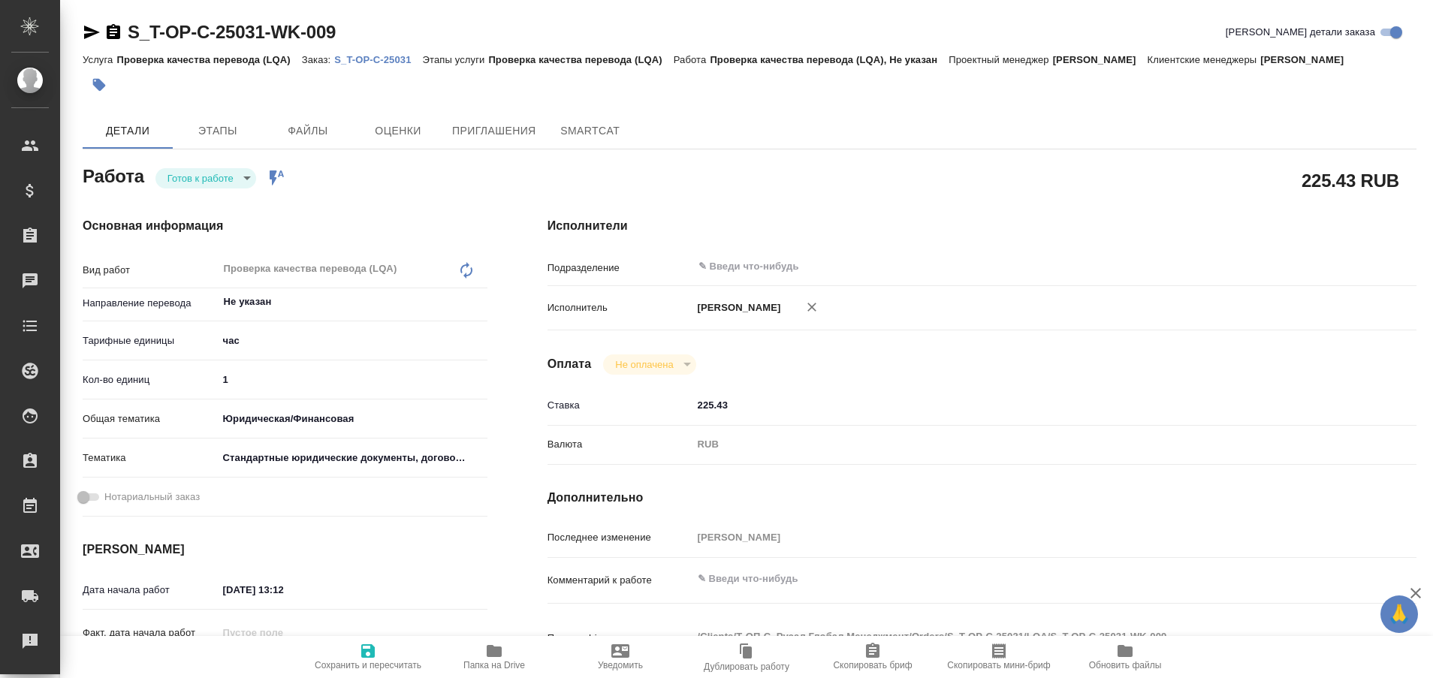
type textarea "x"
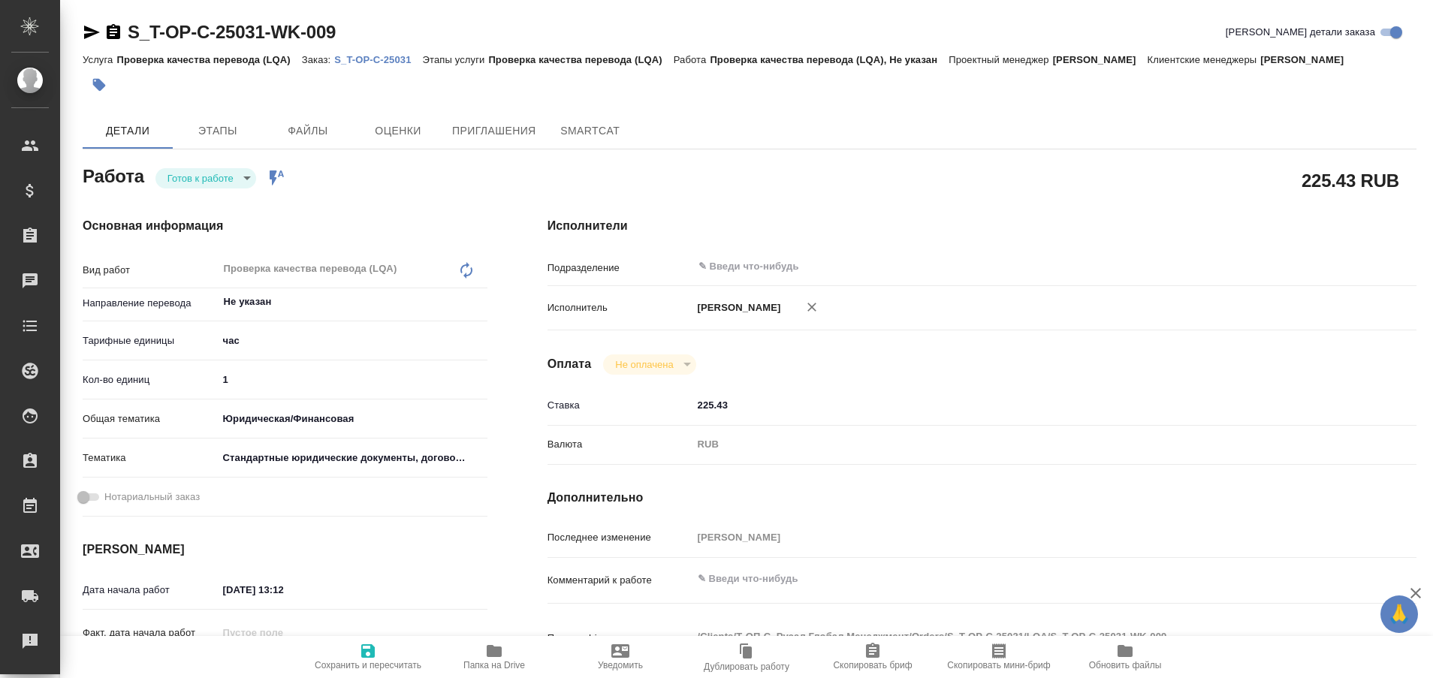
type textarea "x"
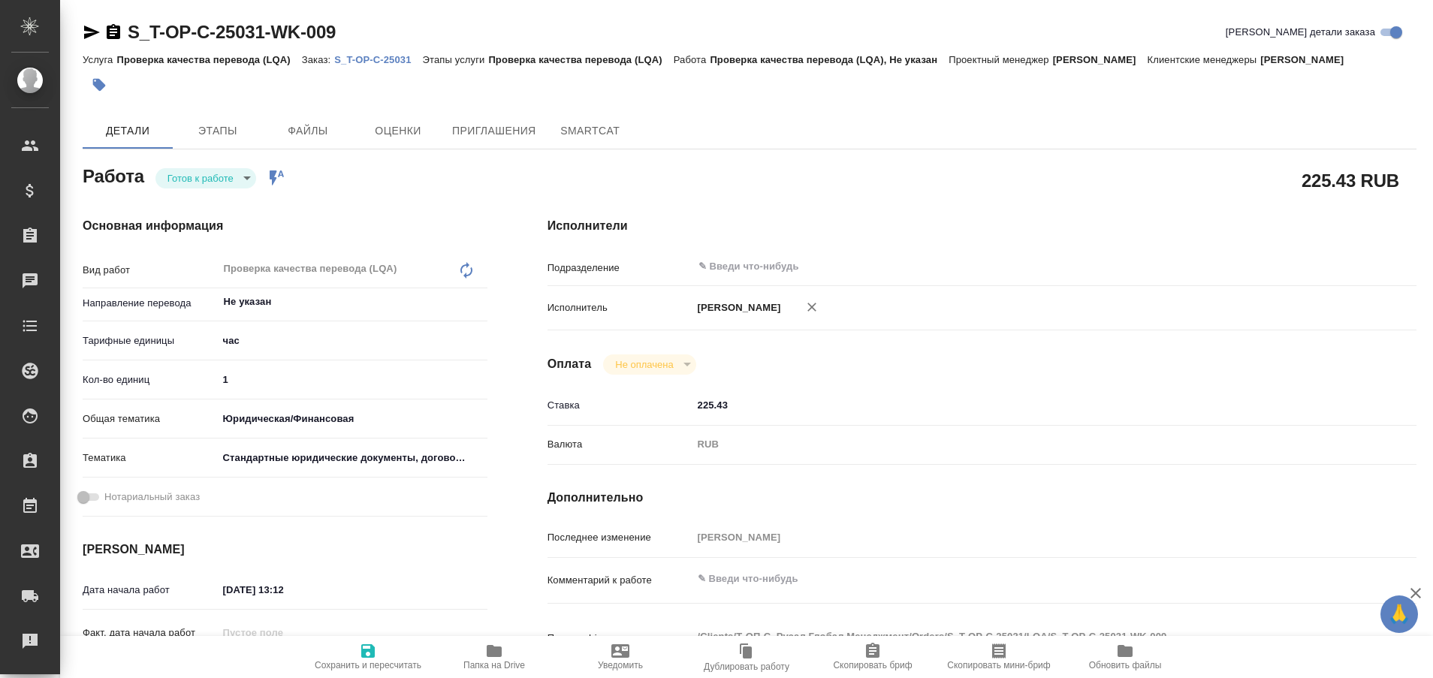
type textarea "x"
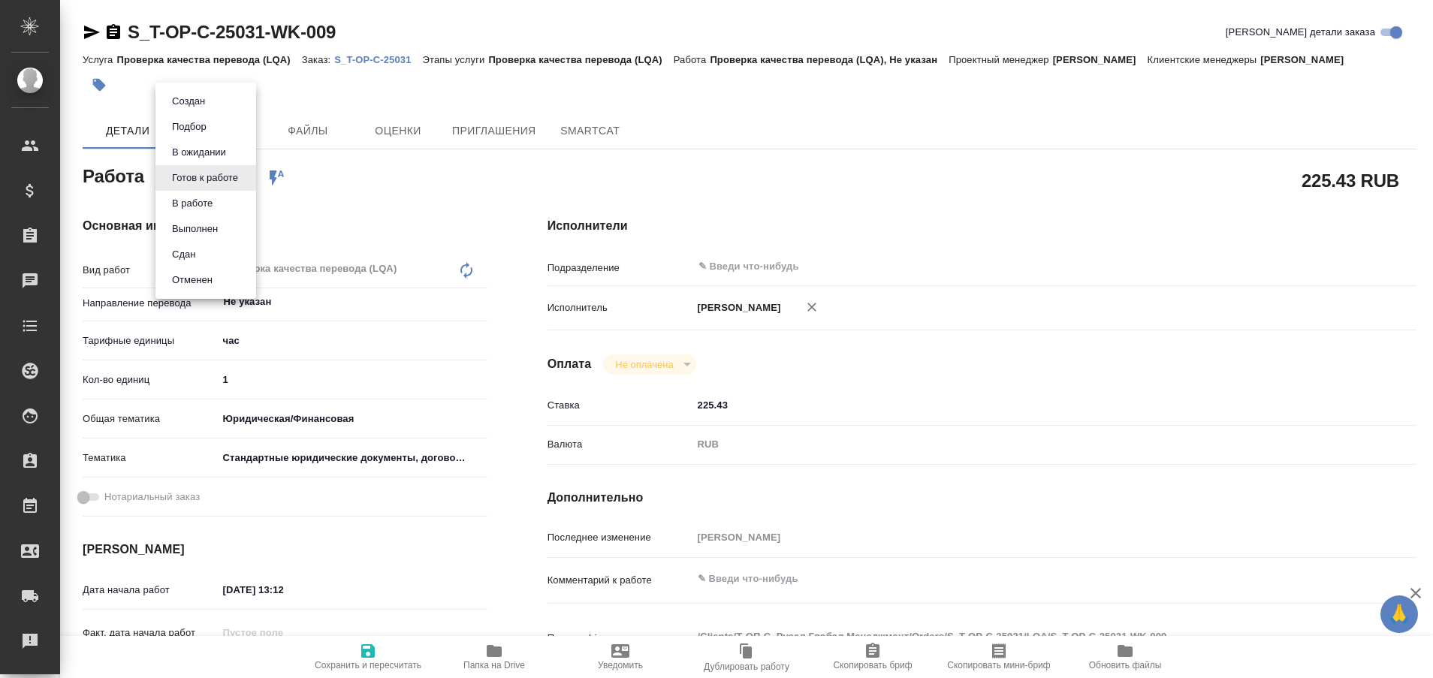
click at [249, 182] on body "🙏 .cls-1 fill:#fff; AWATERA Plastinina Anastasia Клиенты Спецификации Заказы Ча…" at bounding box center [716, 339] width 1433 height 678
type textarea "x"
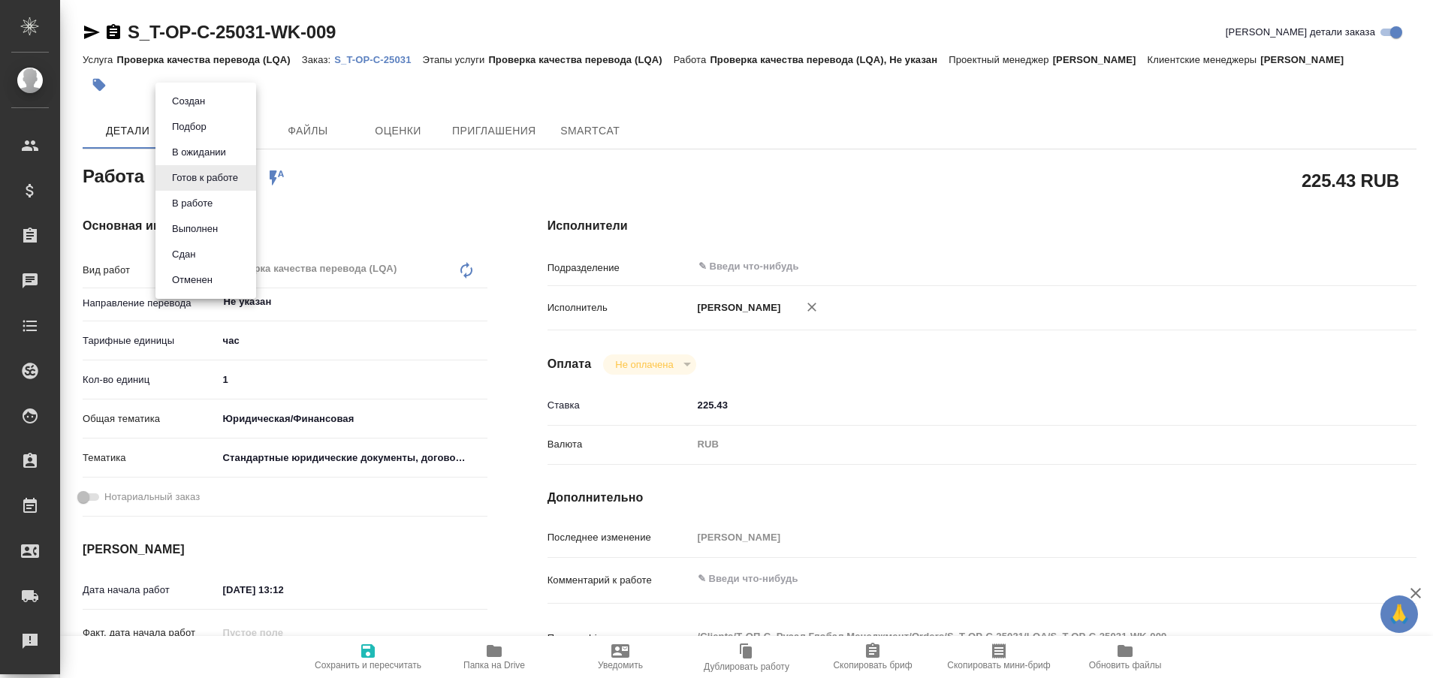
type textarea "x"
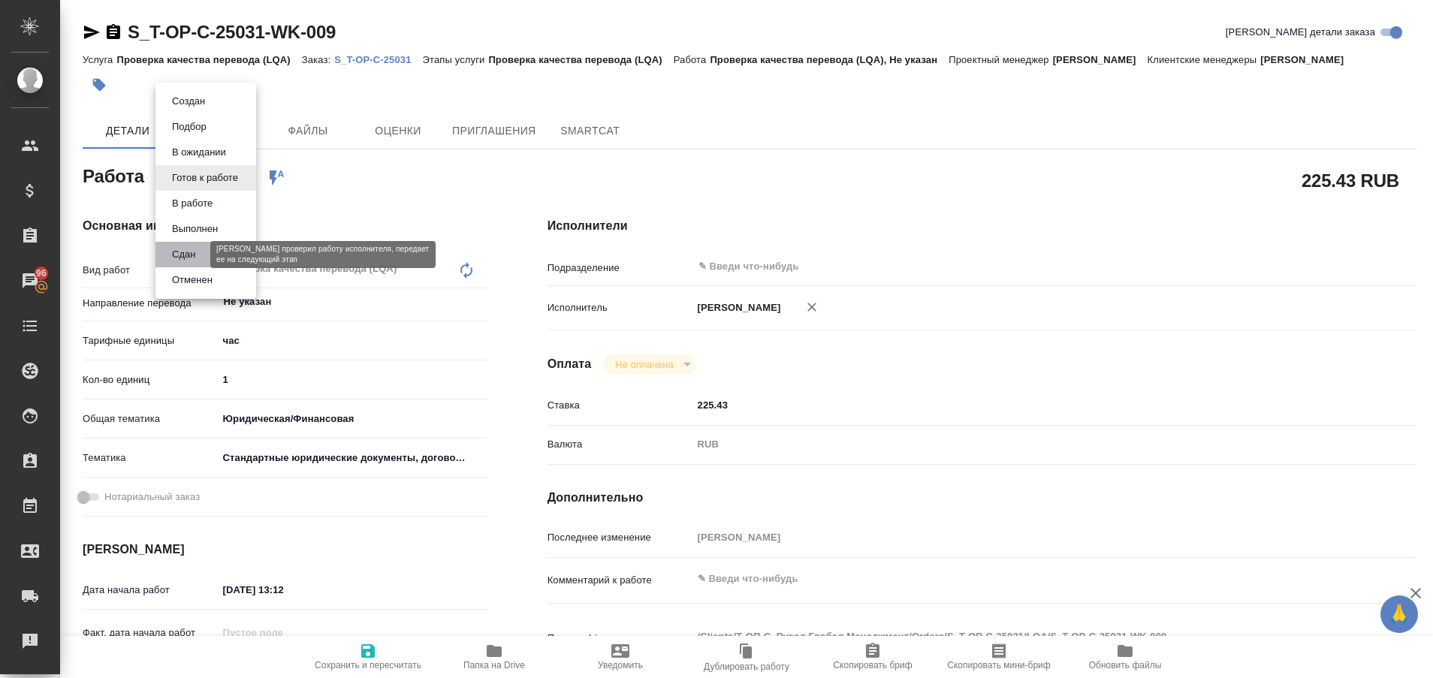
click at [197, 249] on button "Сдан" at bounding box center [183, 254] width 32 height 17
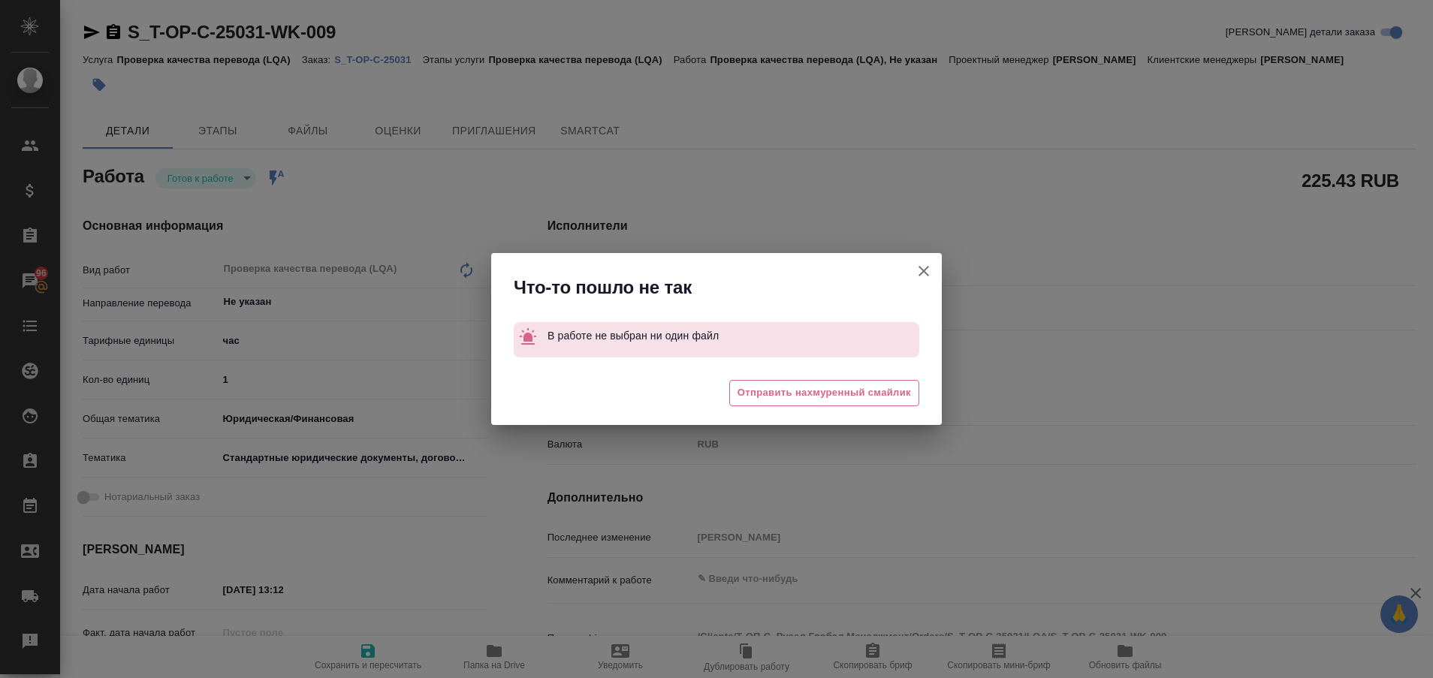
type textarea "x"
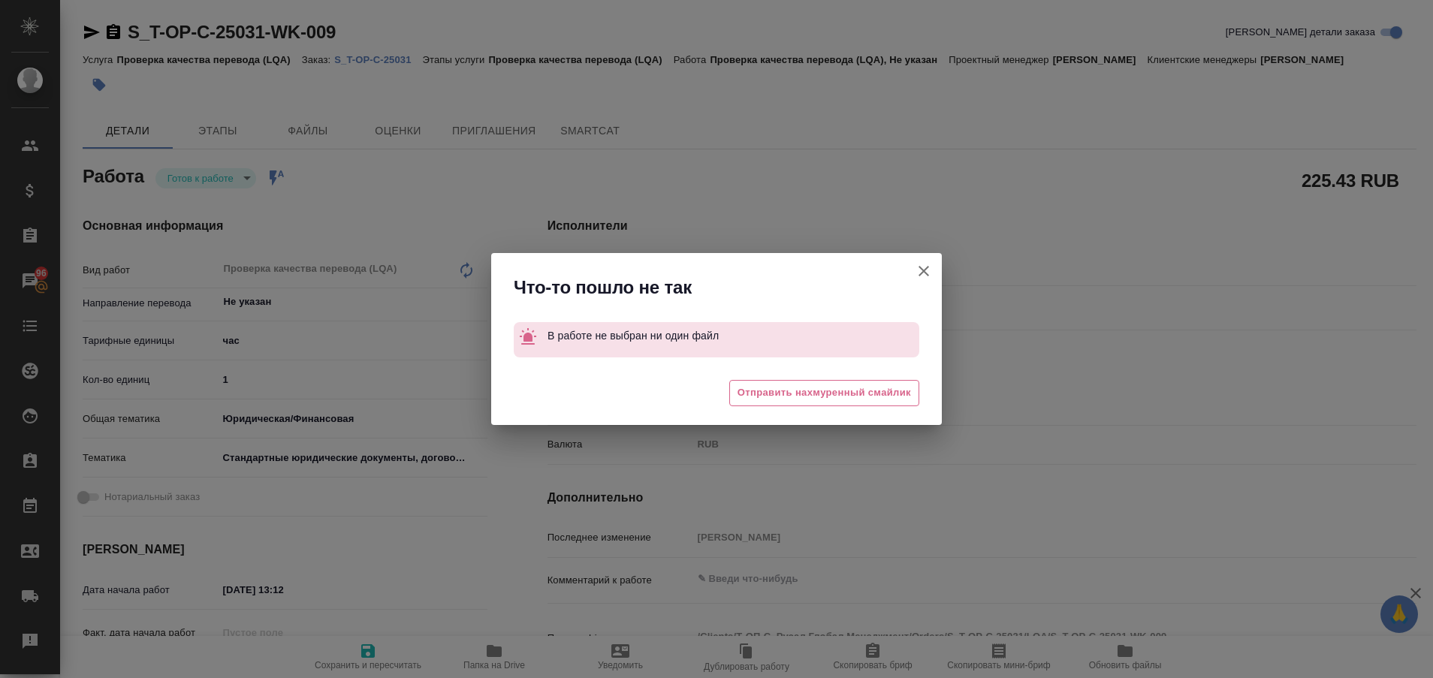
type textarea "x"
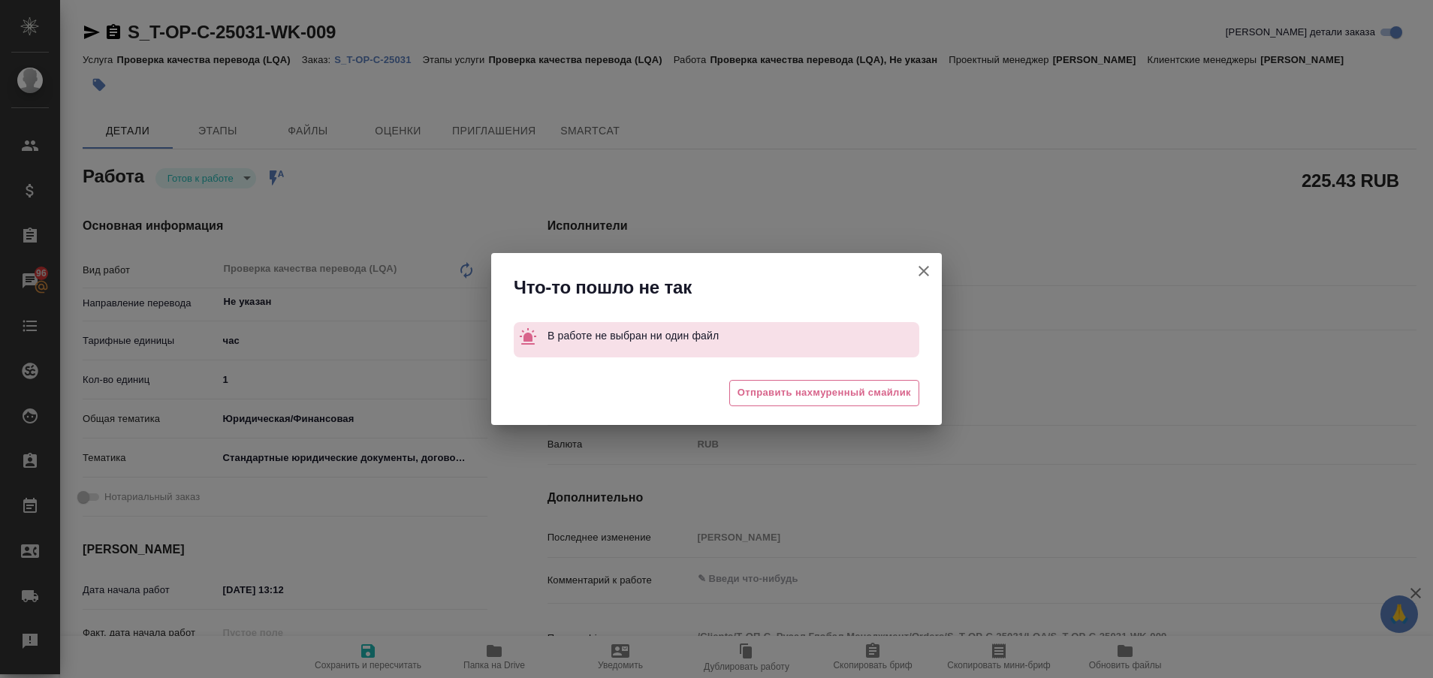
type textarea "x"
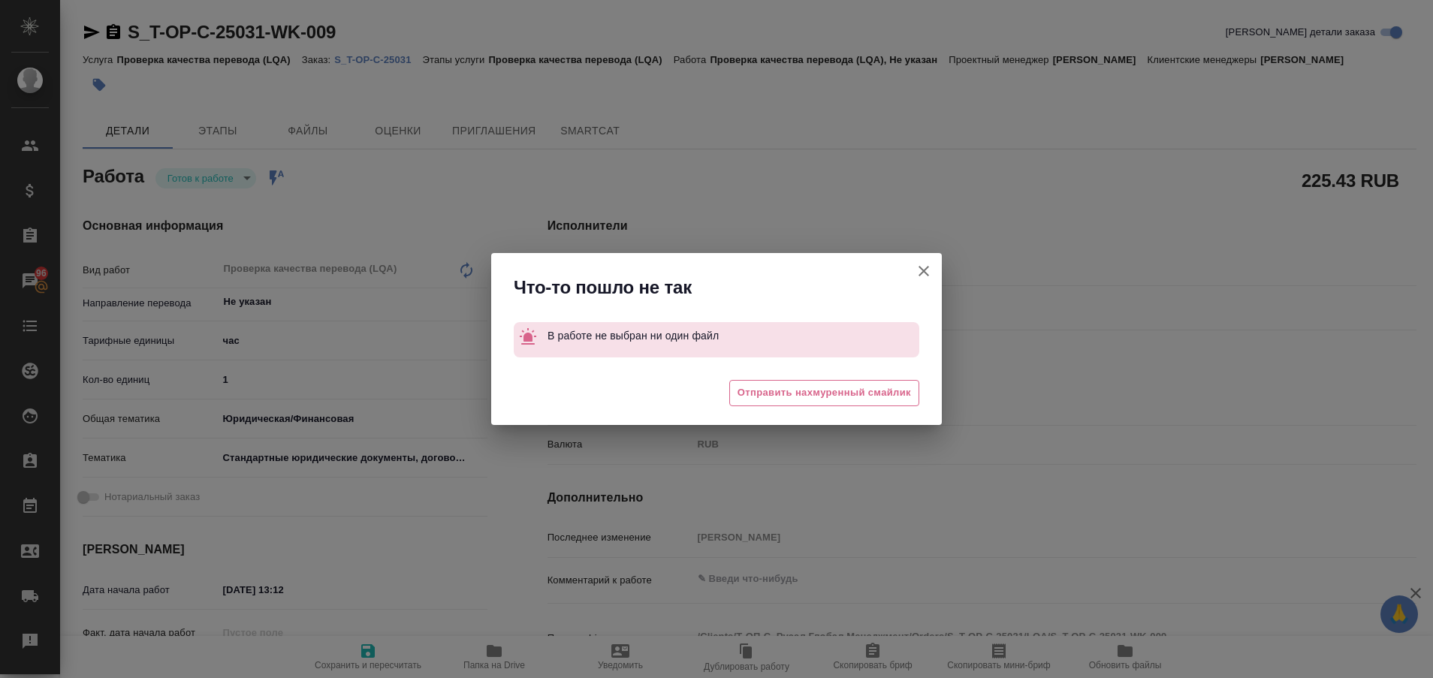
type textarea "x"
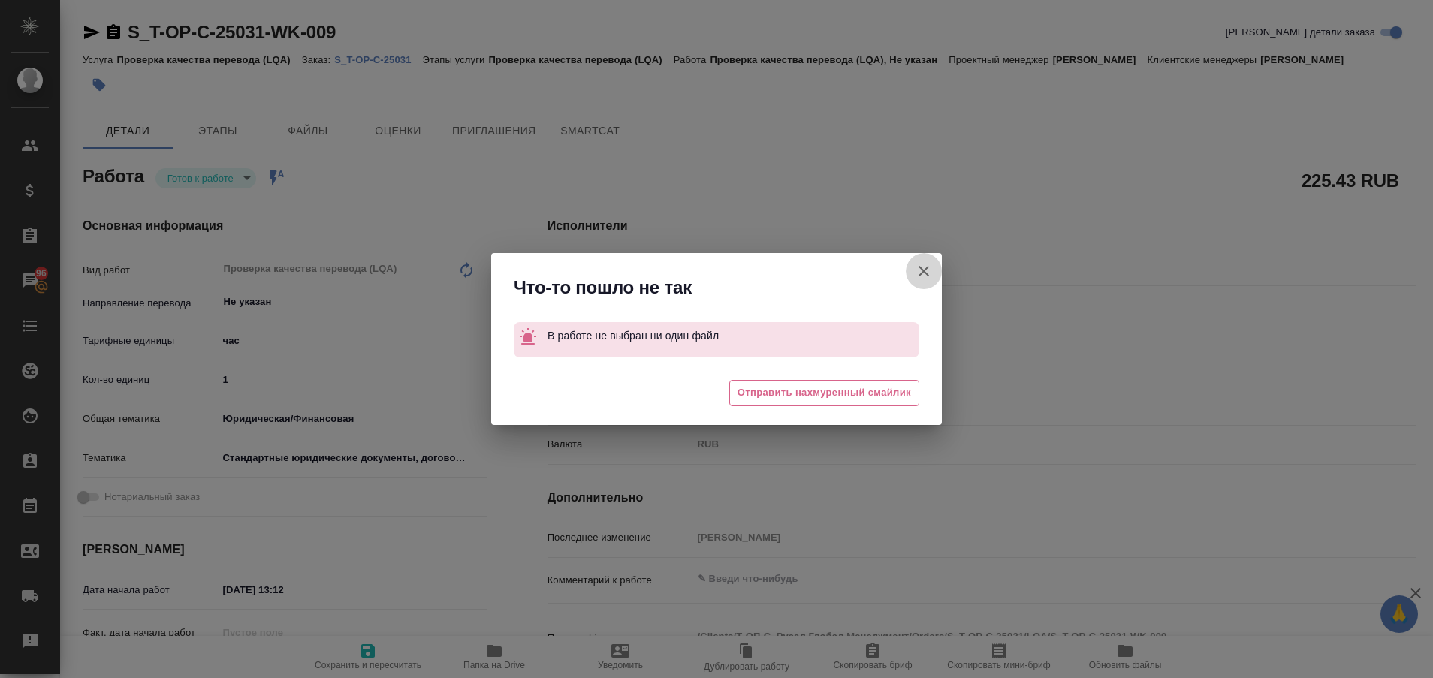
click at [924, 270] on icon "button" at bounding box center [923, 271] width 11 height 11
type textarea "x"
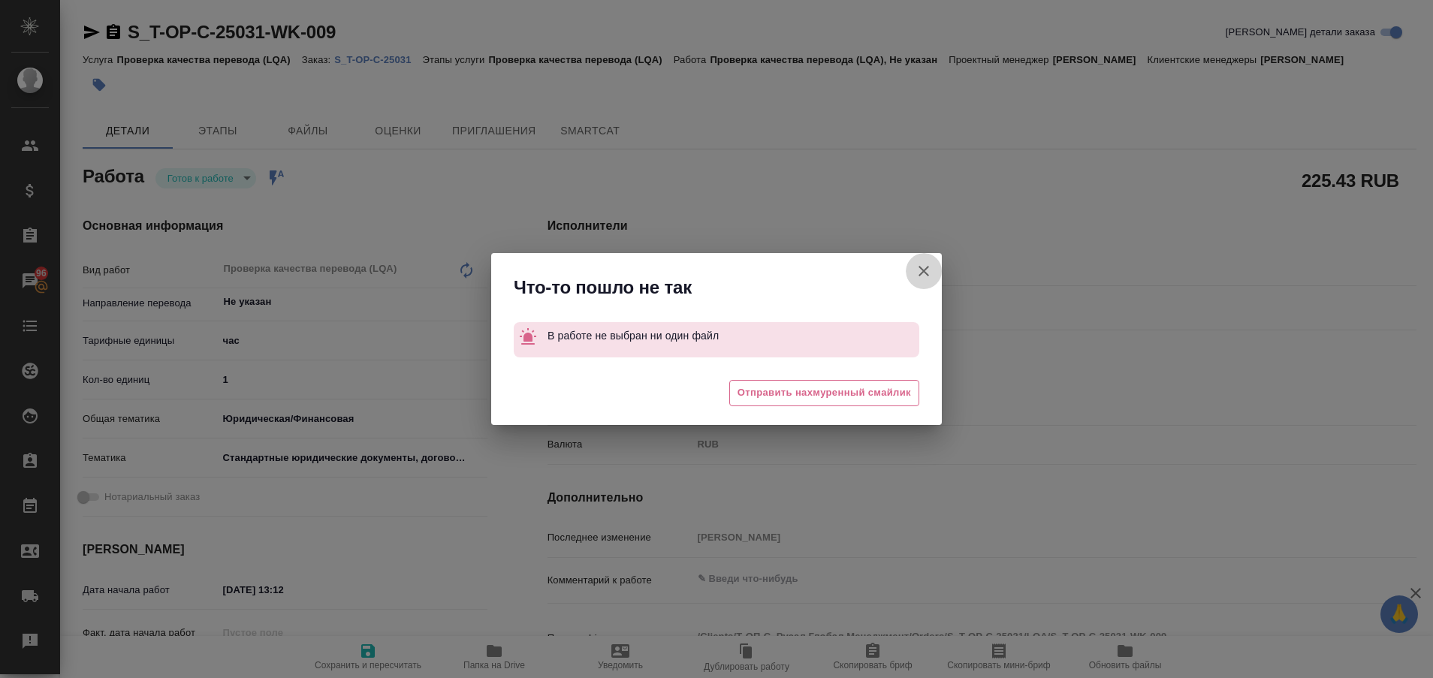
type textarea "x"
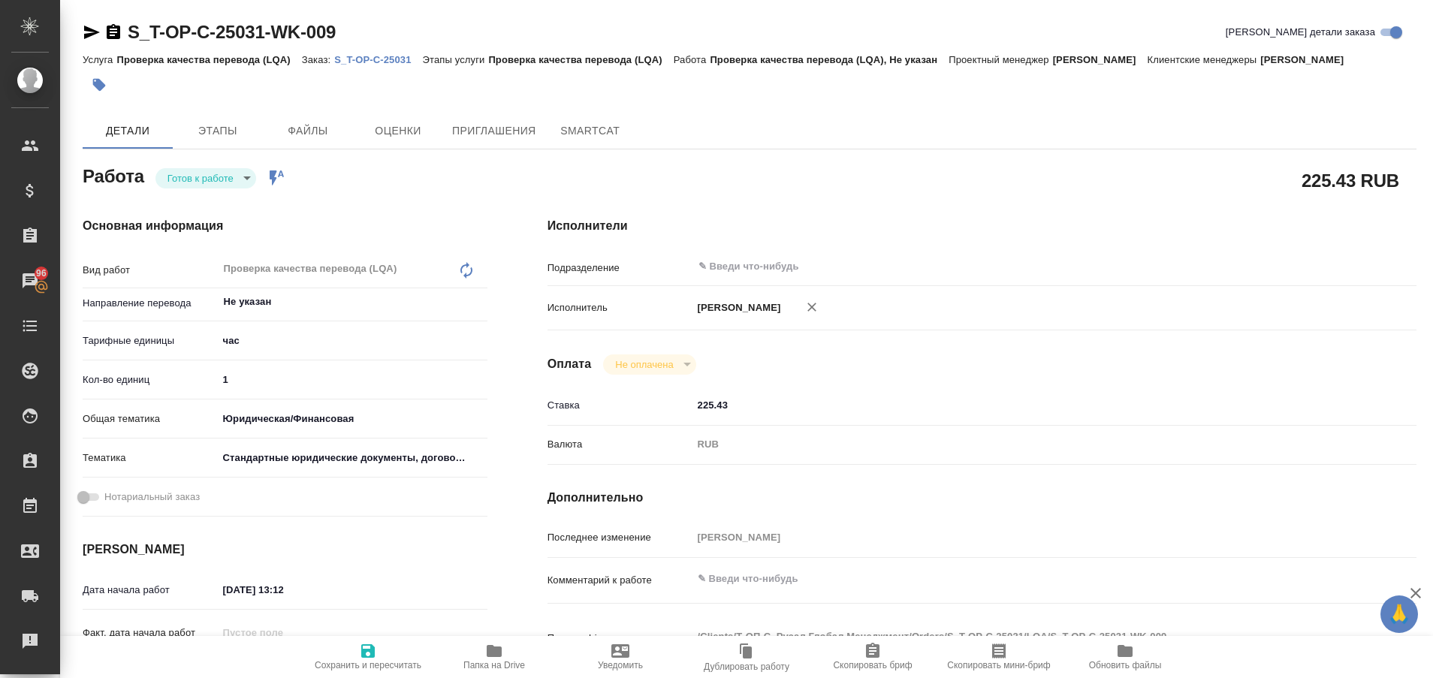
click at [81, 32] on div "S_T-OP-C-25031-WK-009 Кратко детали заказа Услуга Проверка качества перевода (L…" at bounding box center [749, 639] width 1350 height 1278
click at [84, 32] on icon "button" at bounding box center [92, 32] width 18 height 18
type textarea "x"
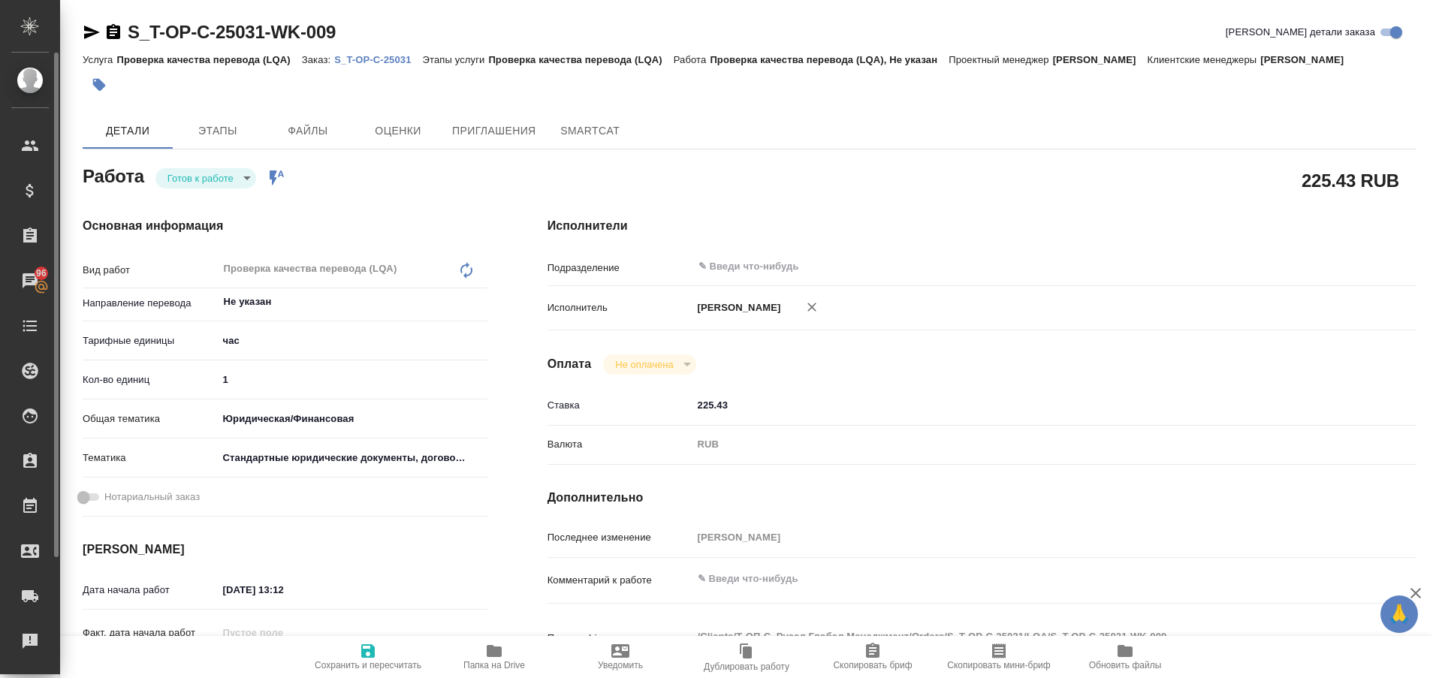
type textarea "x"
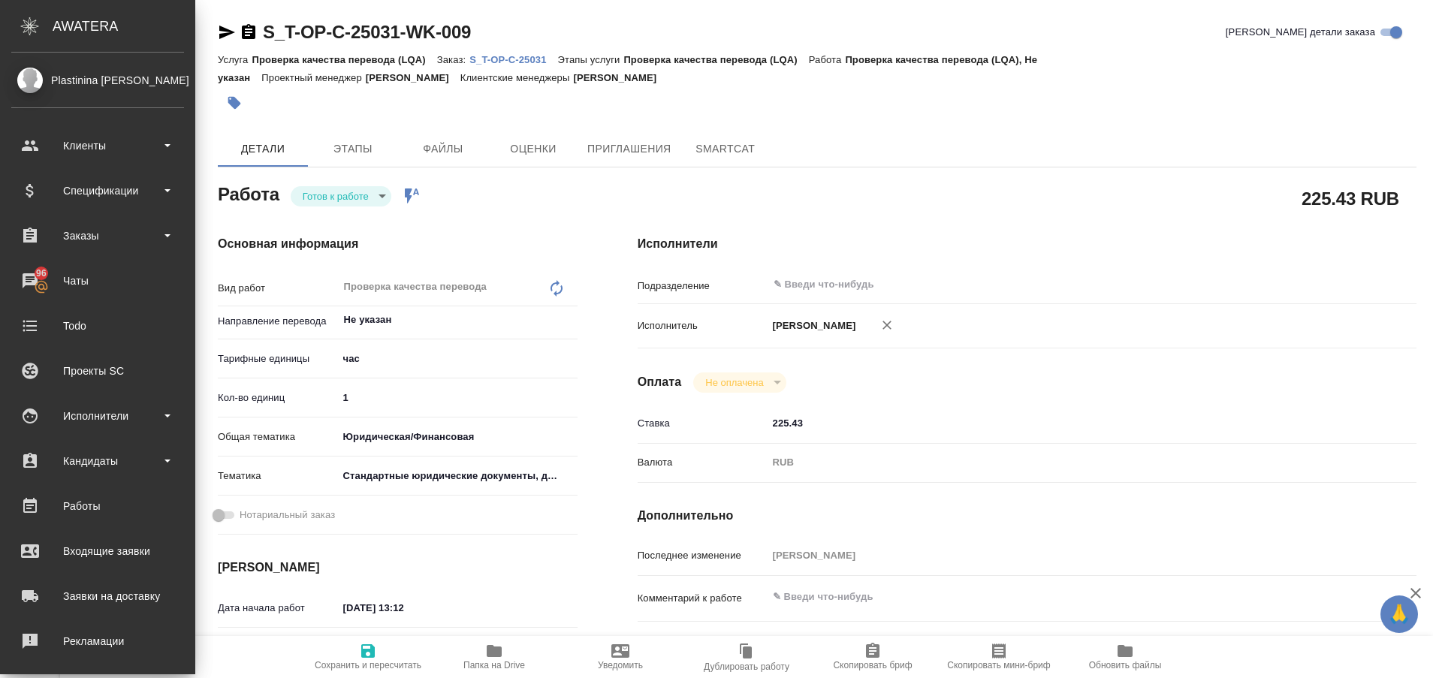
type textarea "x"
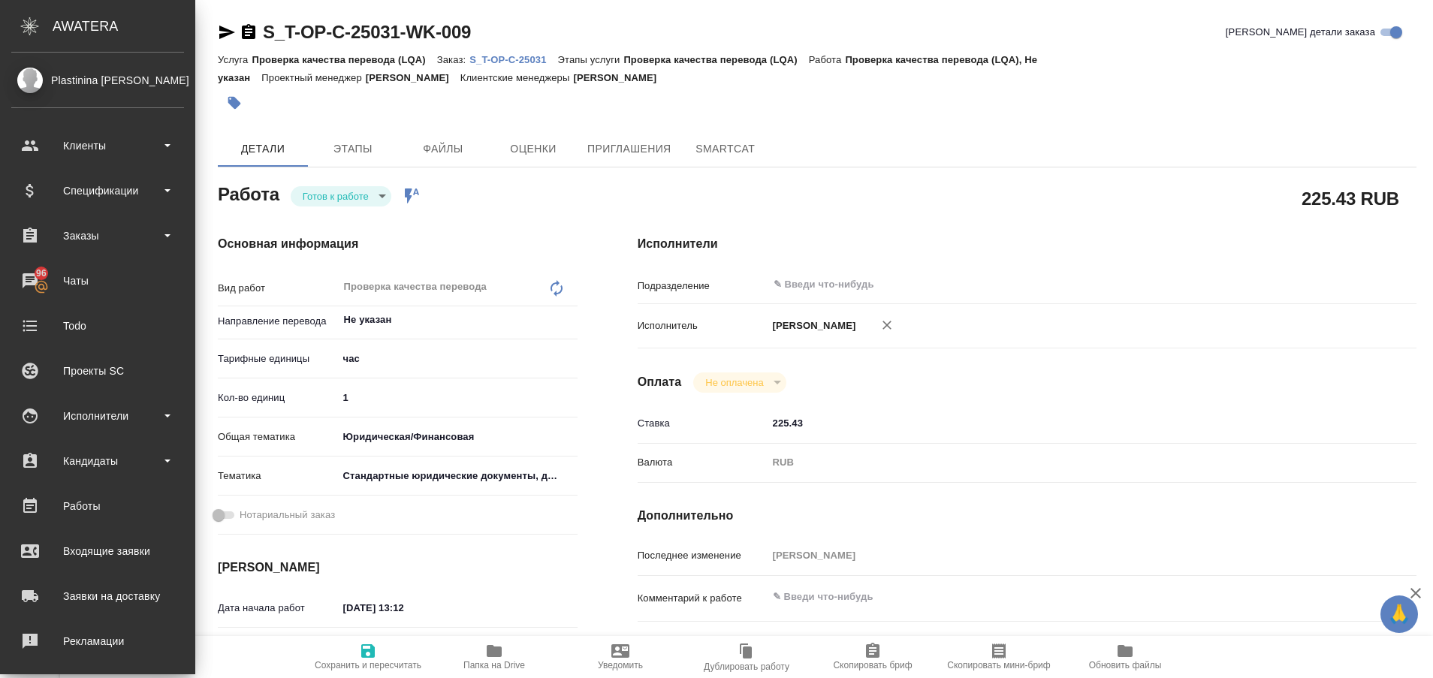
type textarea "x"
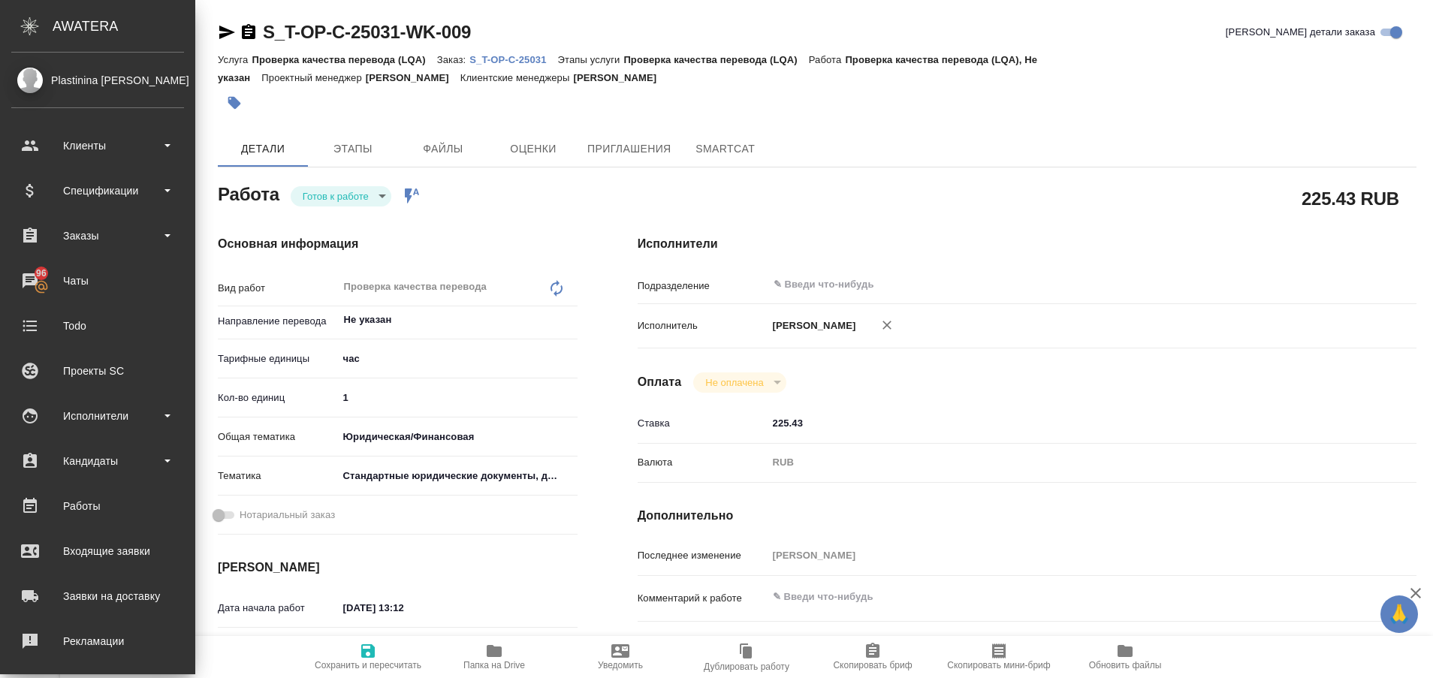
type textarea "x"
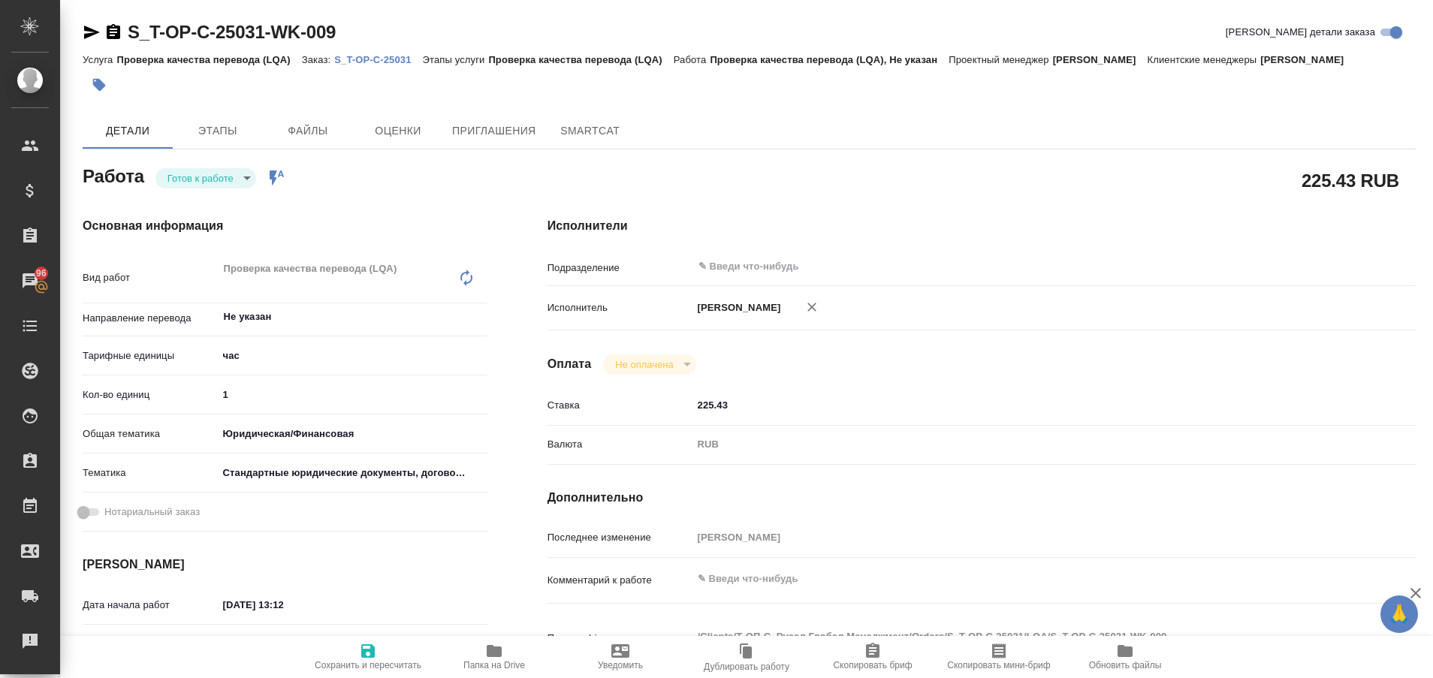
click at [353, 59] on p "S_T-OP-C-25031" at bounding box center [378, 59] width 88 height 11
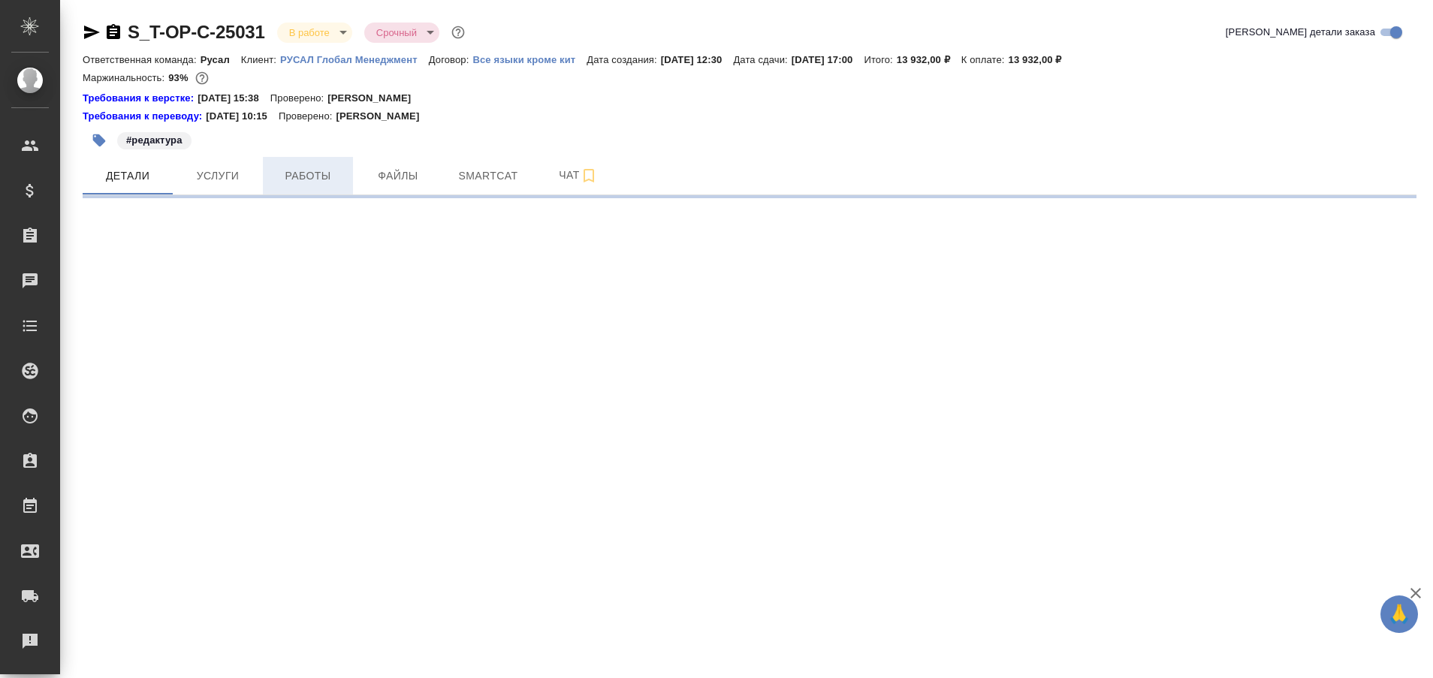
select select "RU"
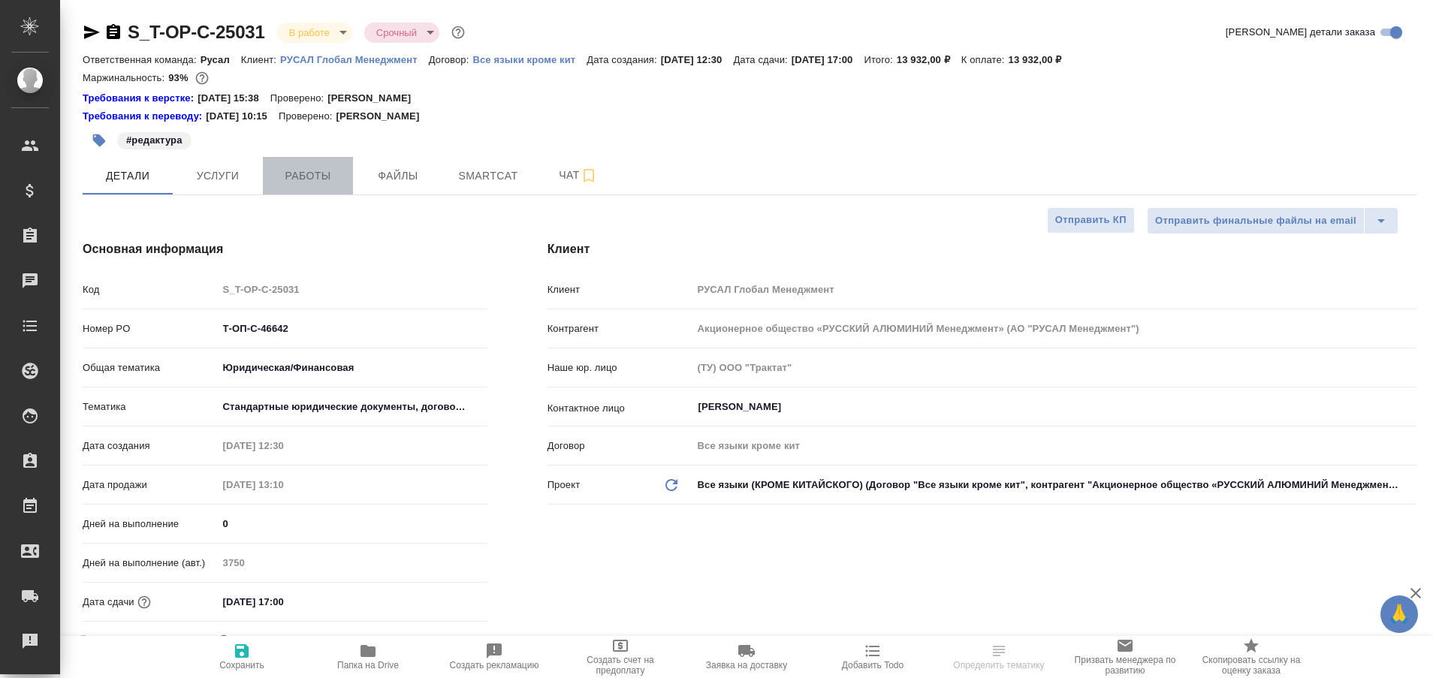
click at [321, 170] on span "Работы" at bounding box center [308, 176] width 72 height 19
type textarea "x"
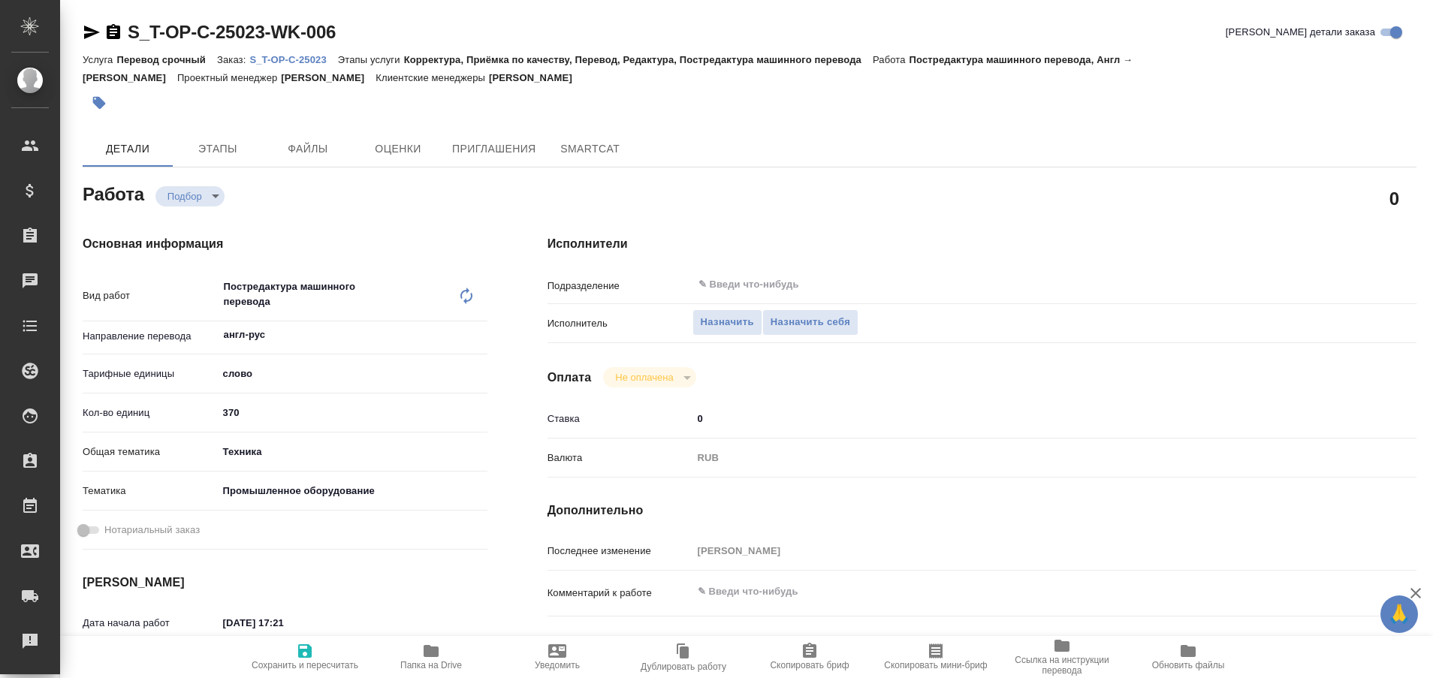
type textarea "x"
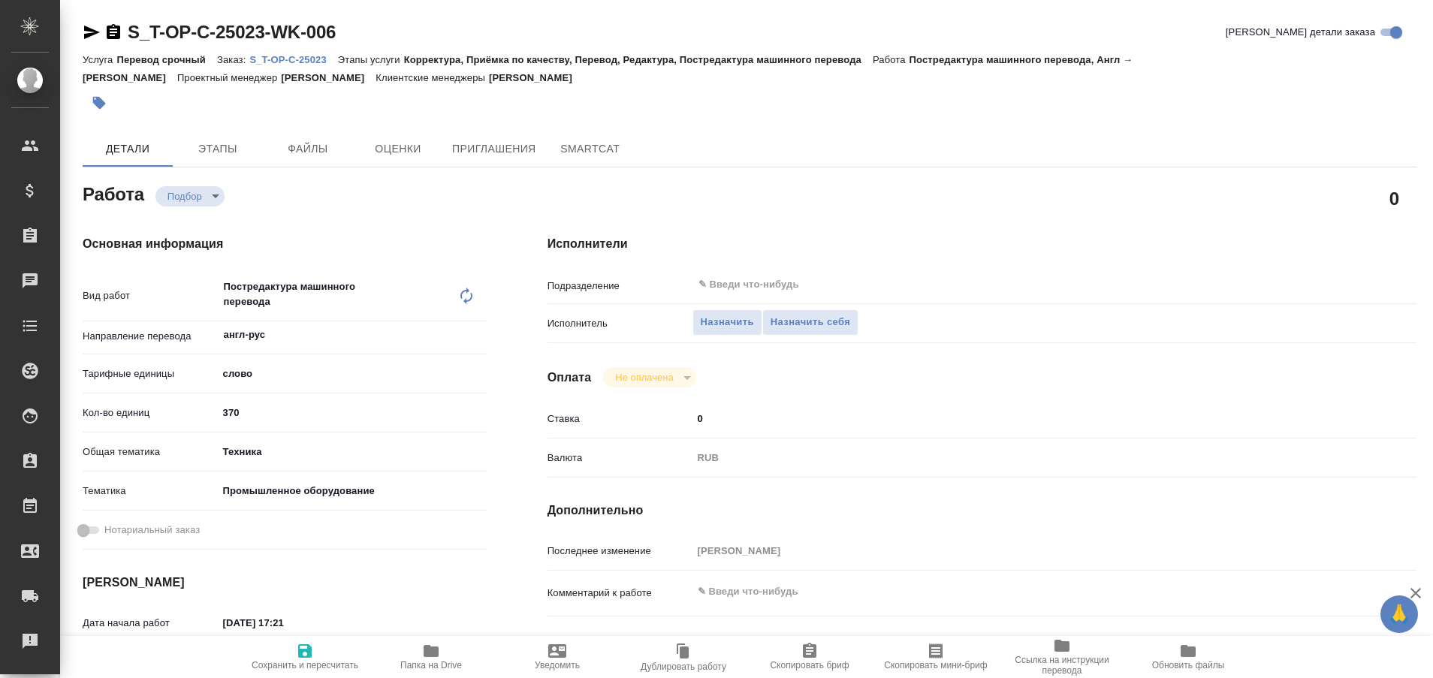
type textarea "x"
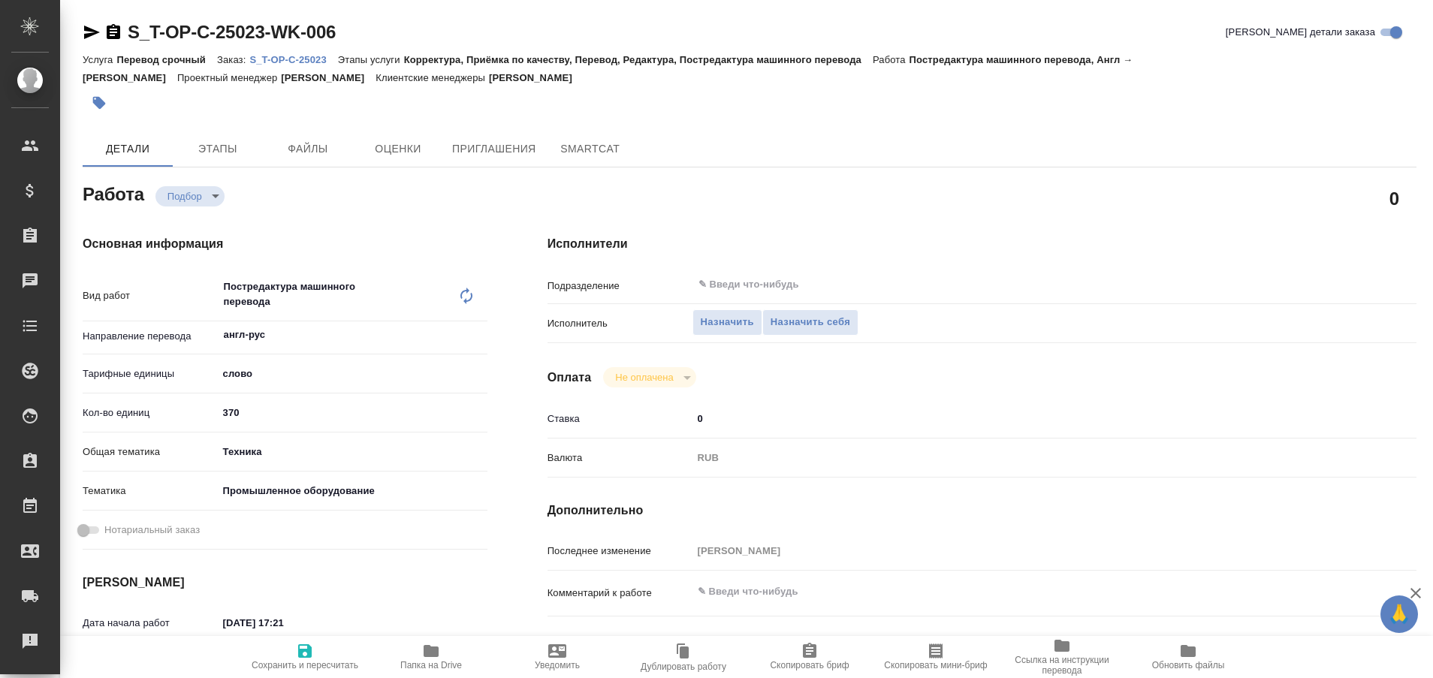
type textarea "x"
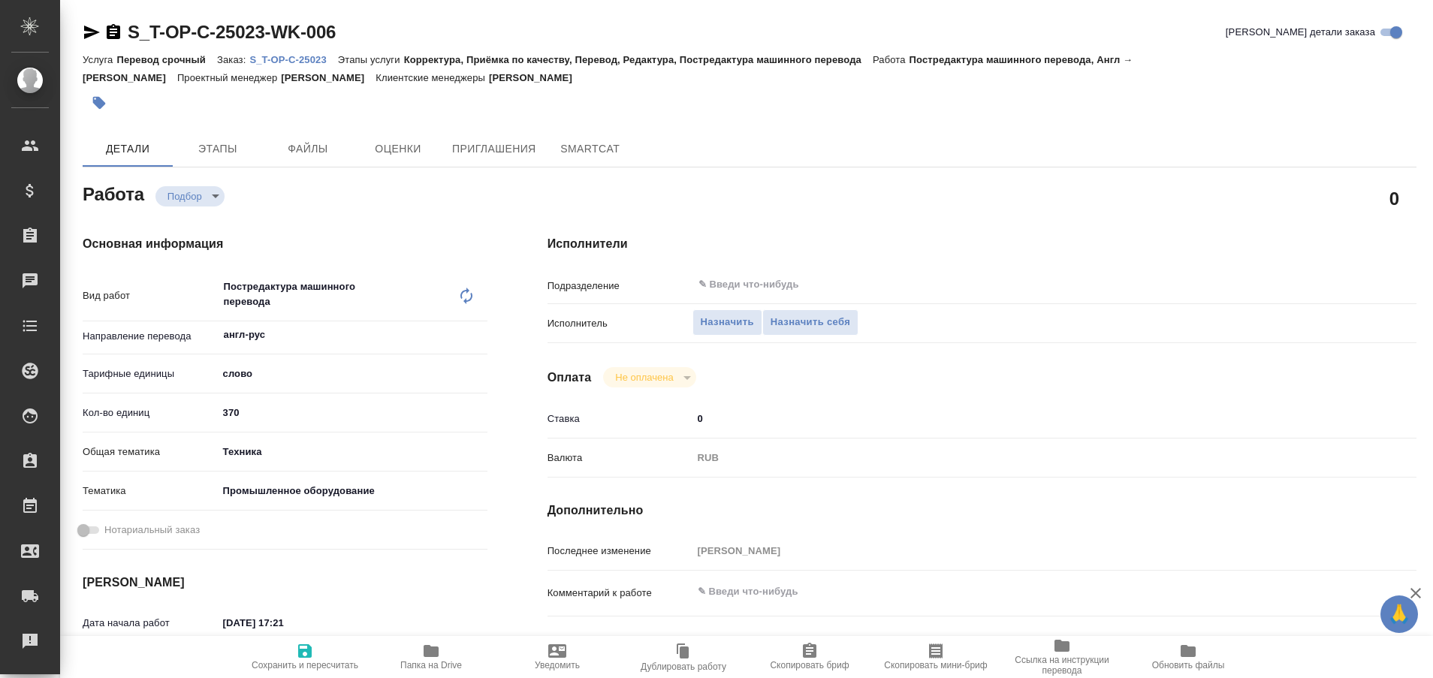
type textarea "x"
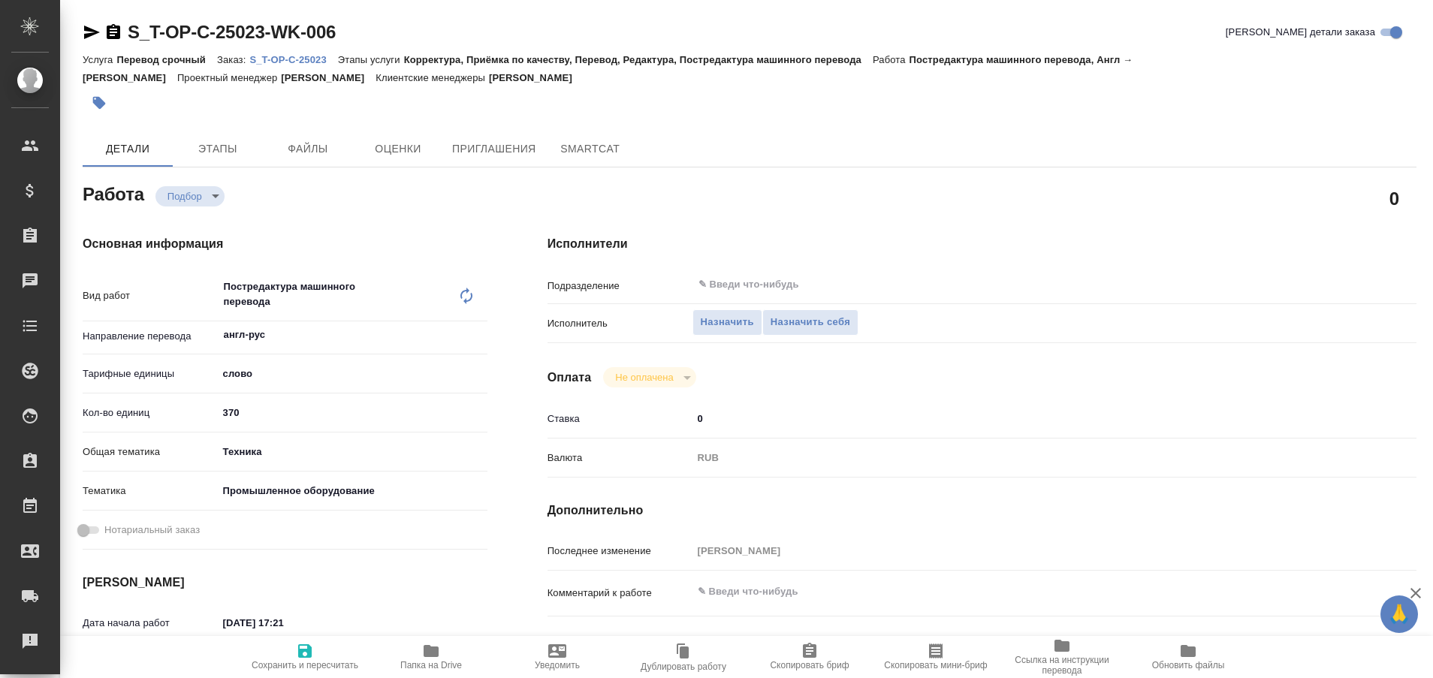
type textarea "x"
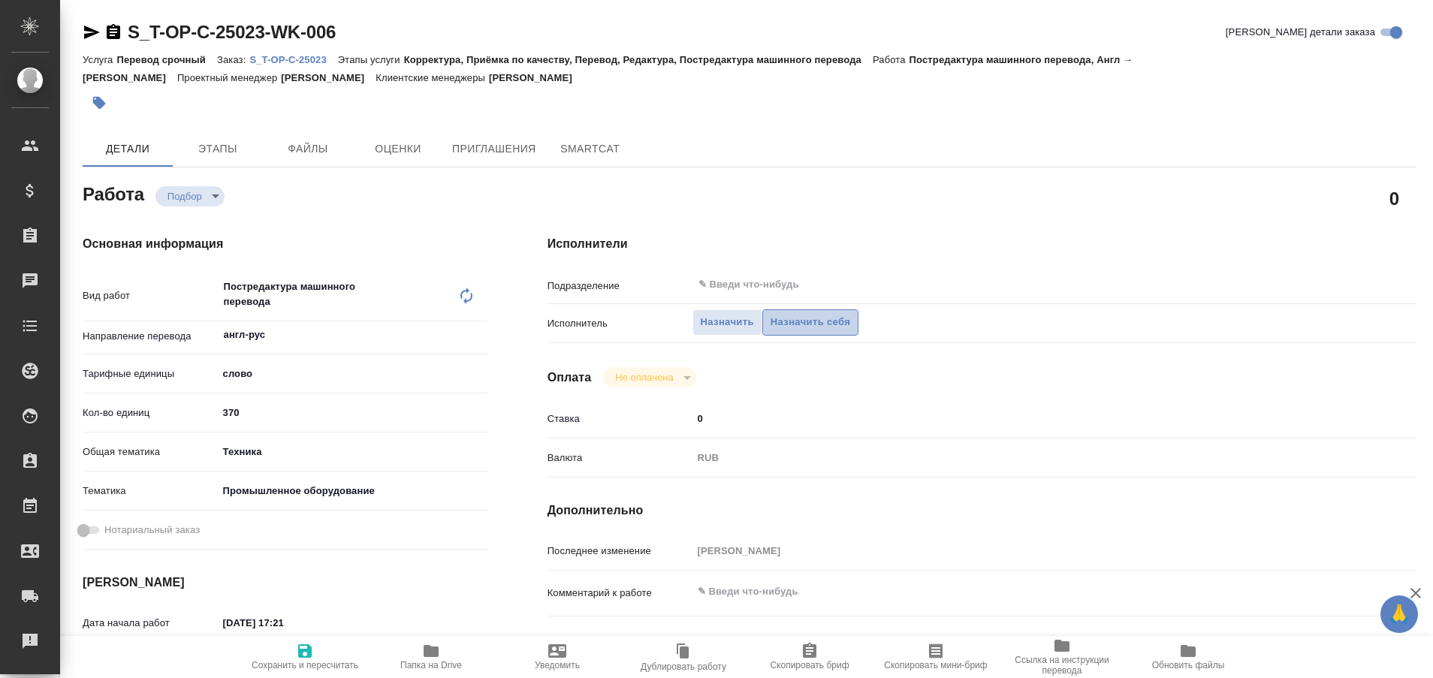
click at [828, 328] on span "Назначить себя" at bounding box center [810, 322] width 80 height 17
type textarea "x"
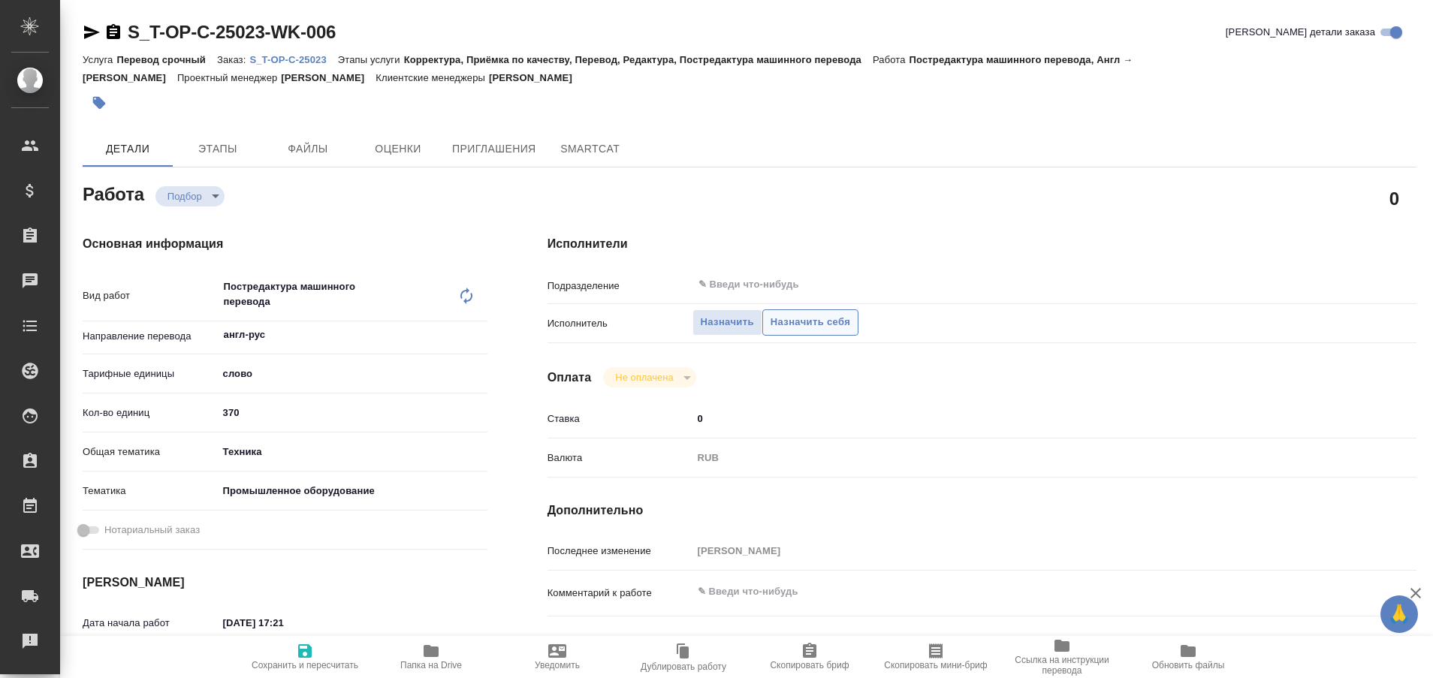
type textarea "x"
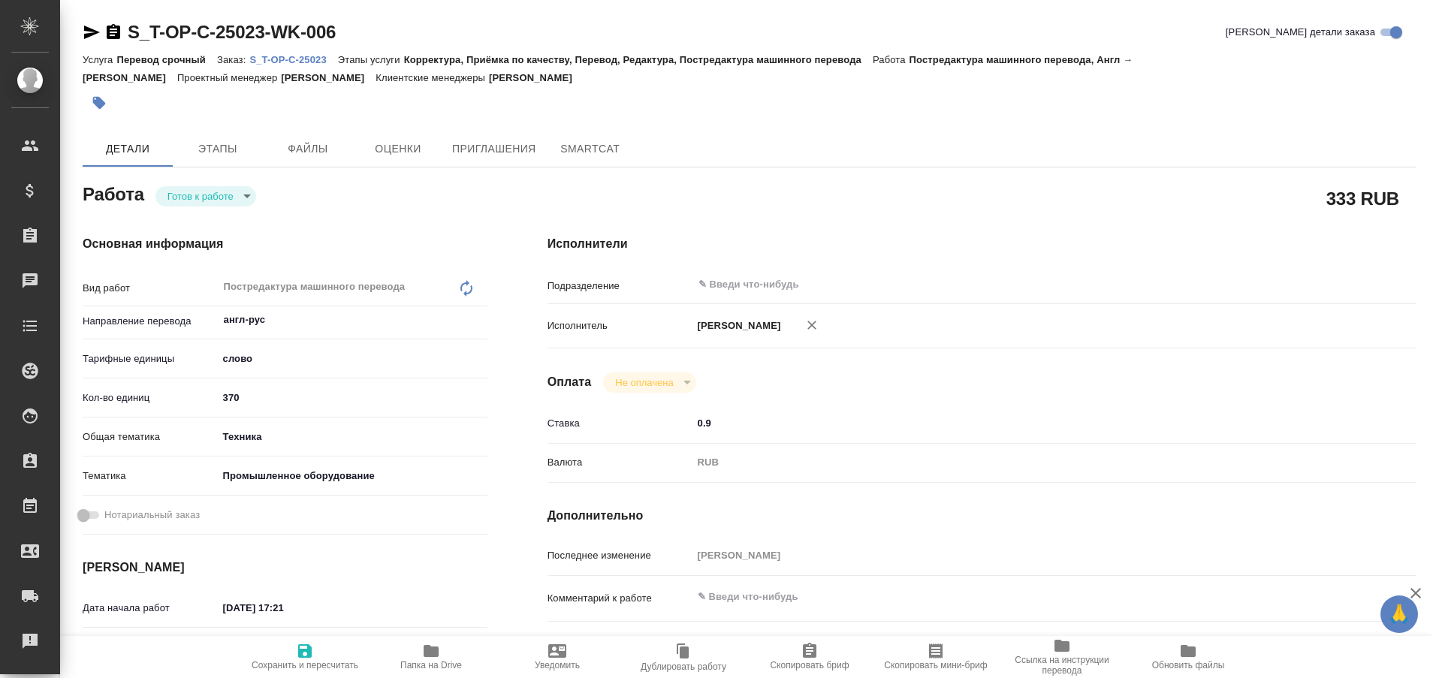
type textarea "x"
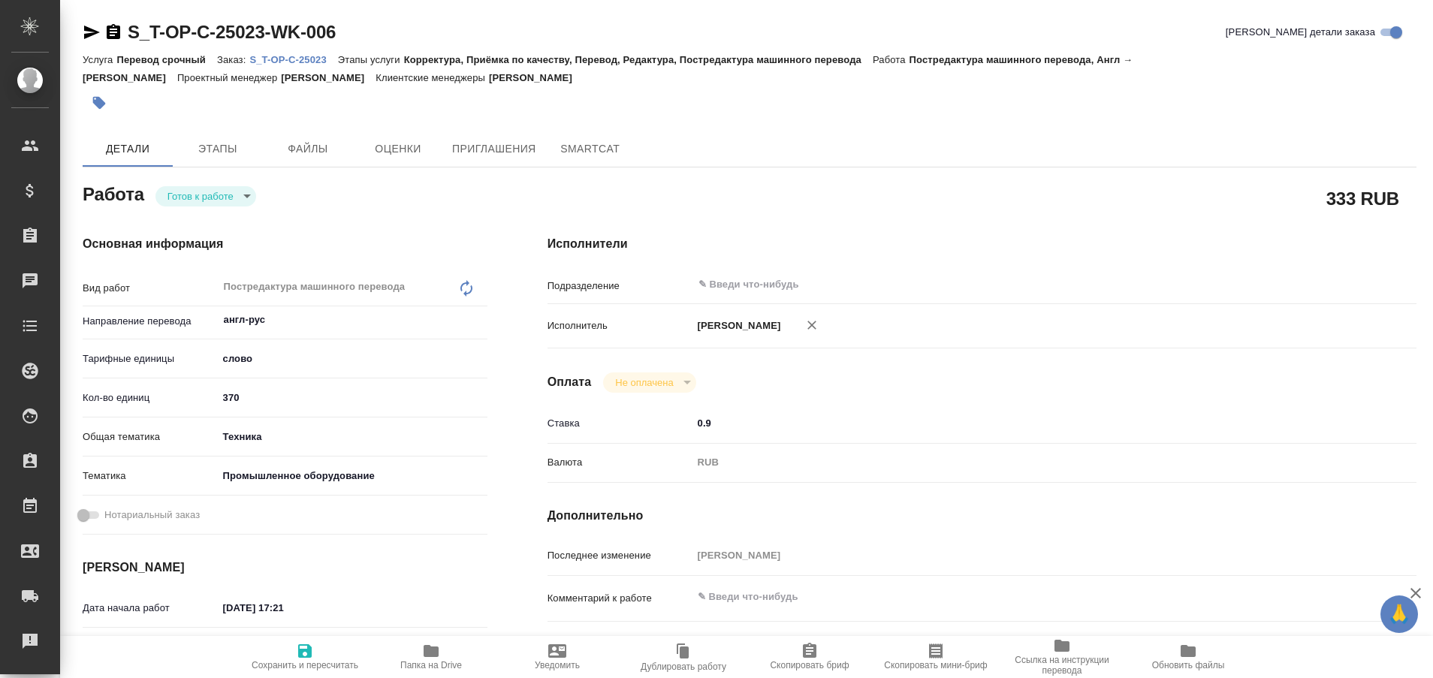
type textarea "x"
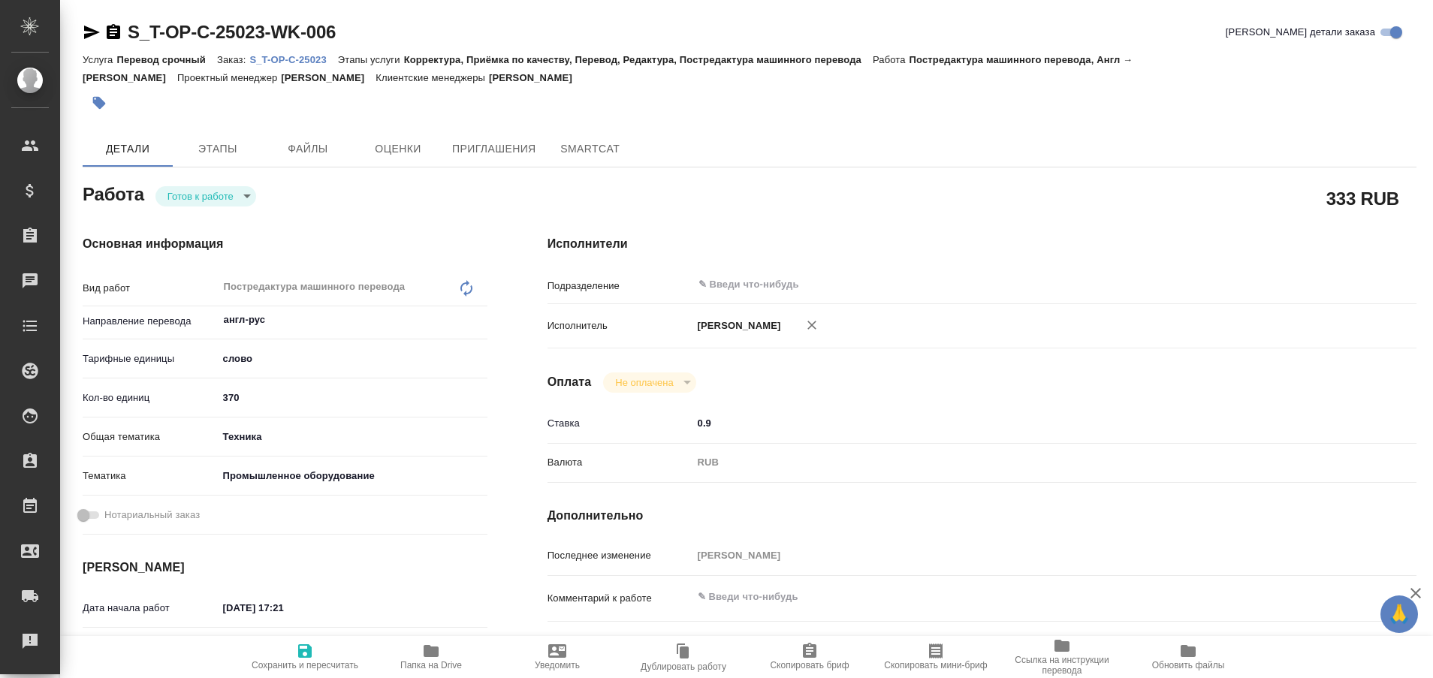
type textarea "x"
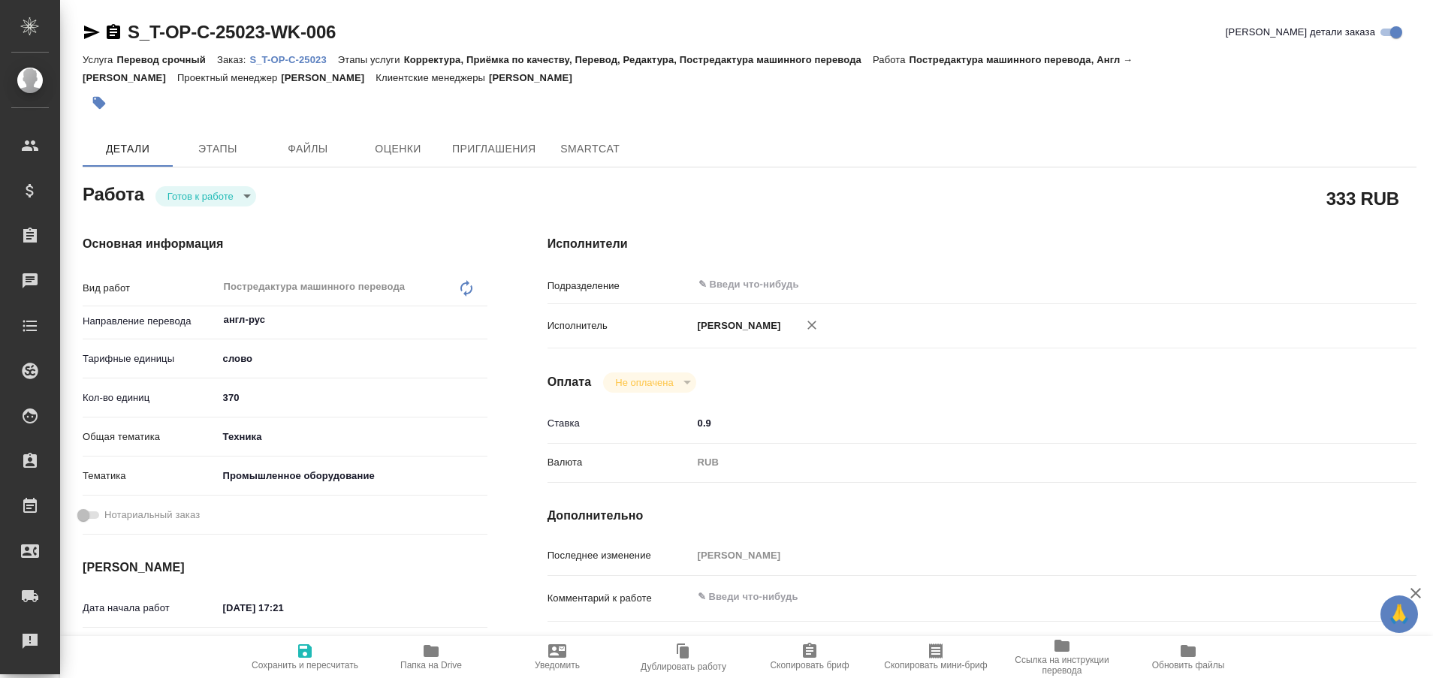
type textarea "x"
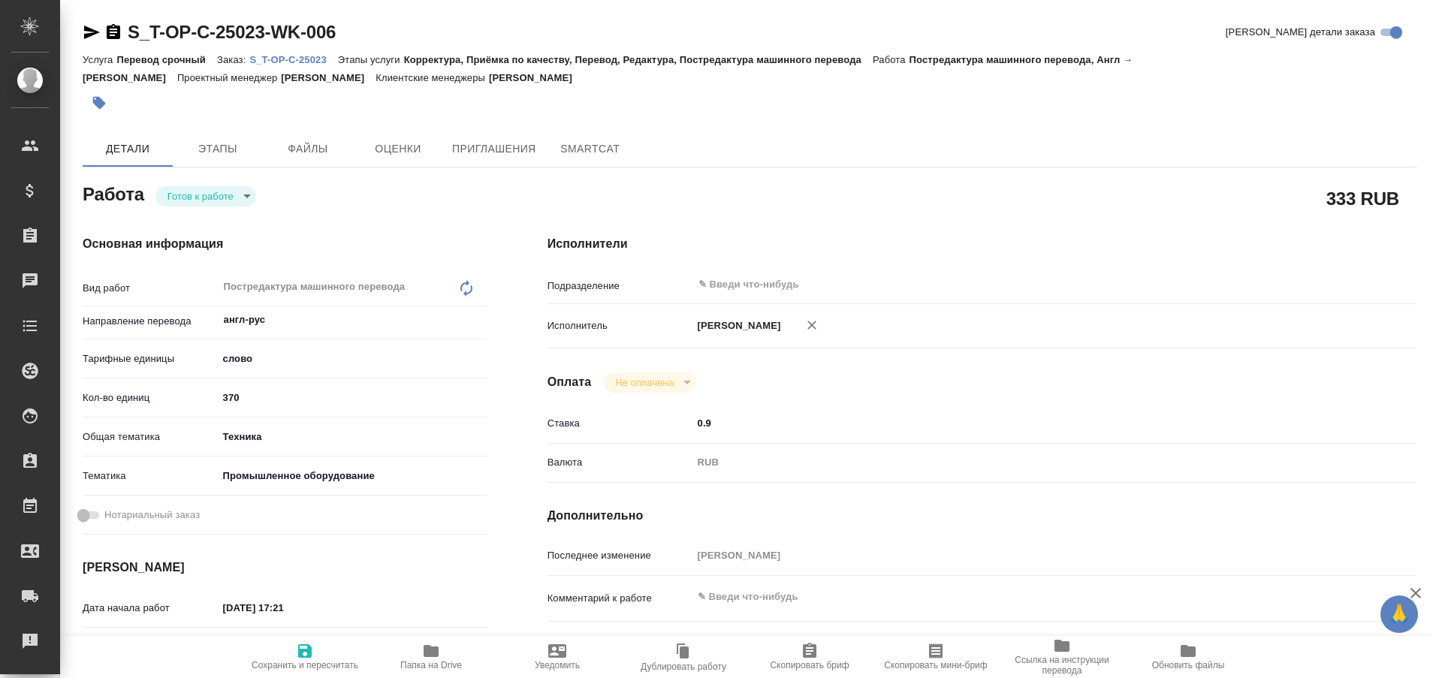
type textarea "x"
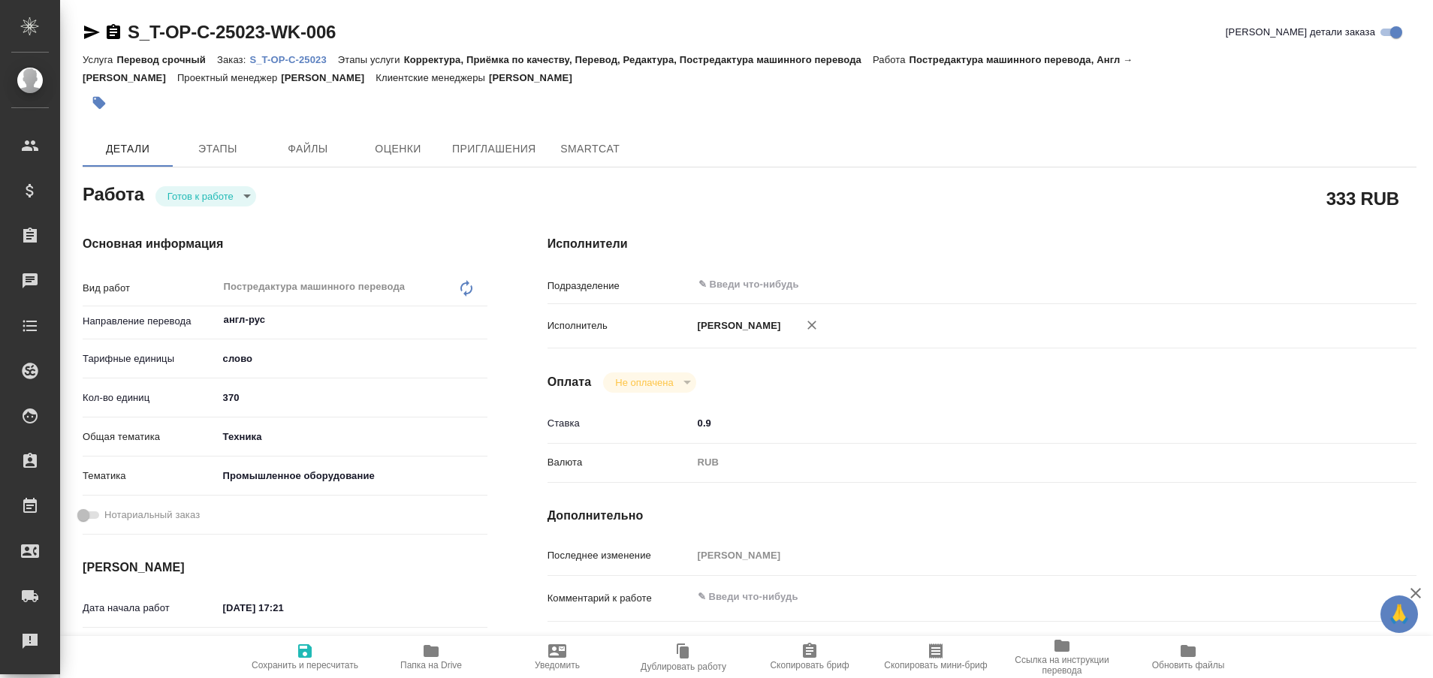
type textarea "x"
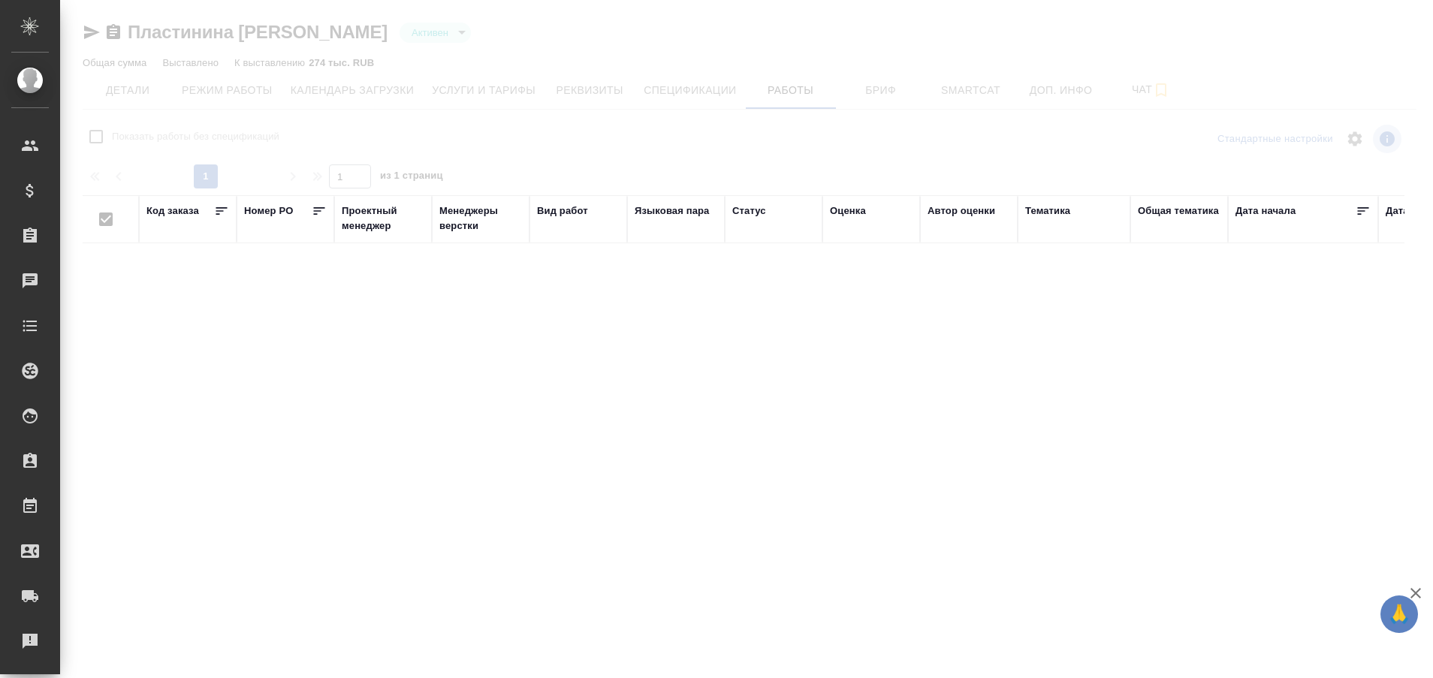
checkbox input "false"
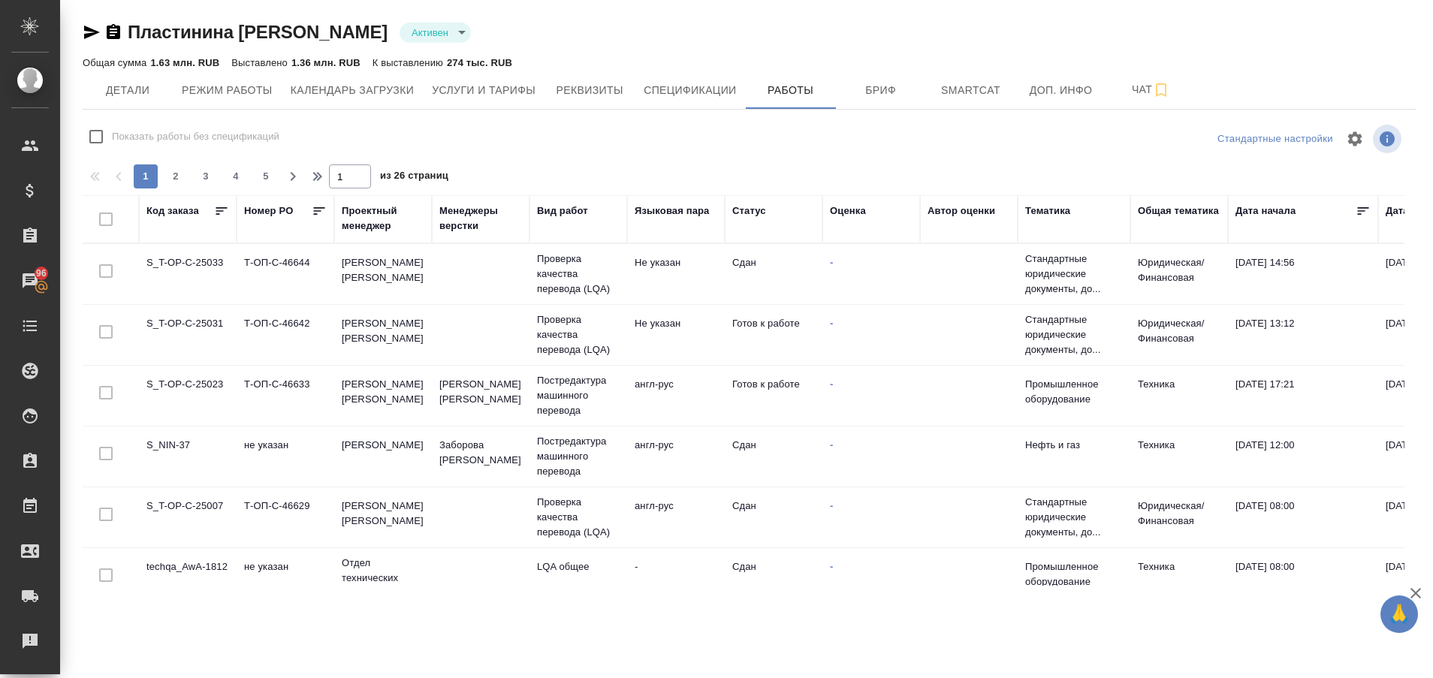
click at [197, 326] on td "S_T-OP-C-25031" at bounding box center [188, 335] width 98 height 53
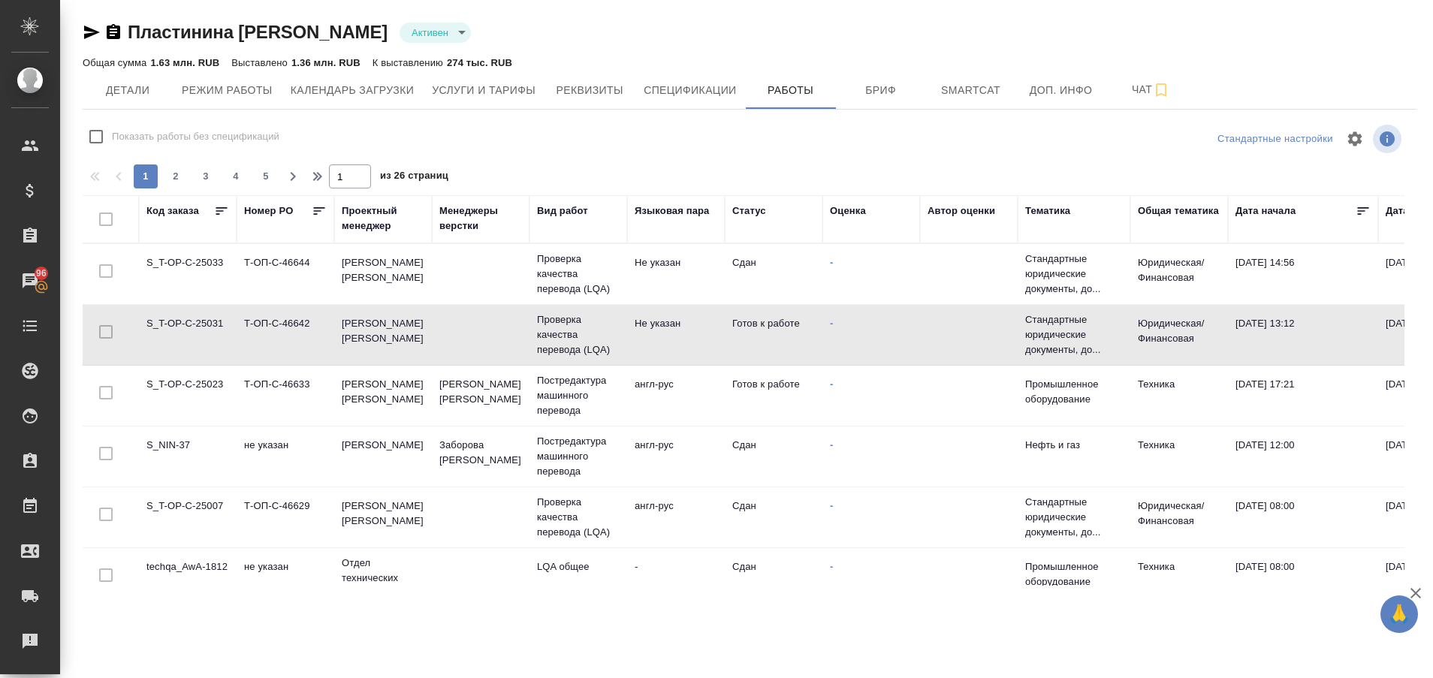
click at [197, 326] on td "S_T-OP-C-25031" at bounding box center [188, 335] width 98 height 53
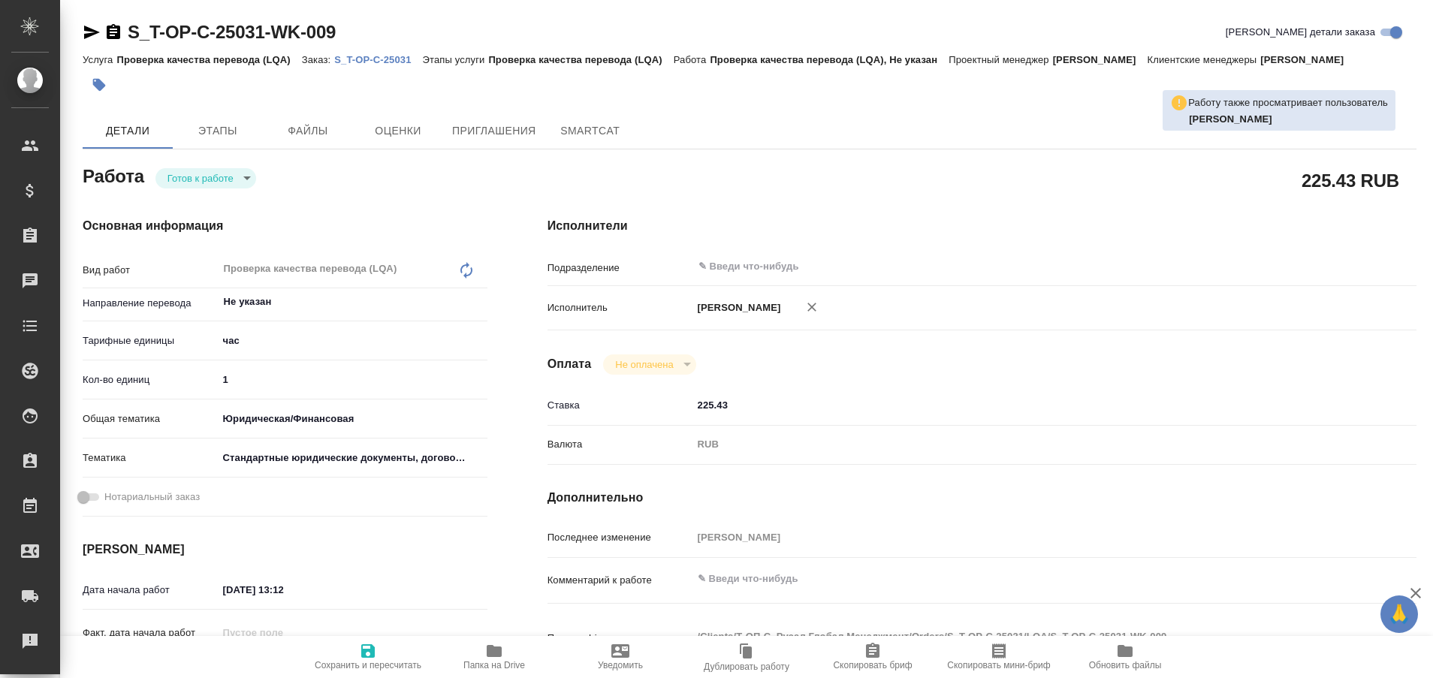
type textarea "x"
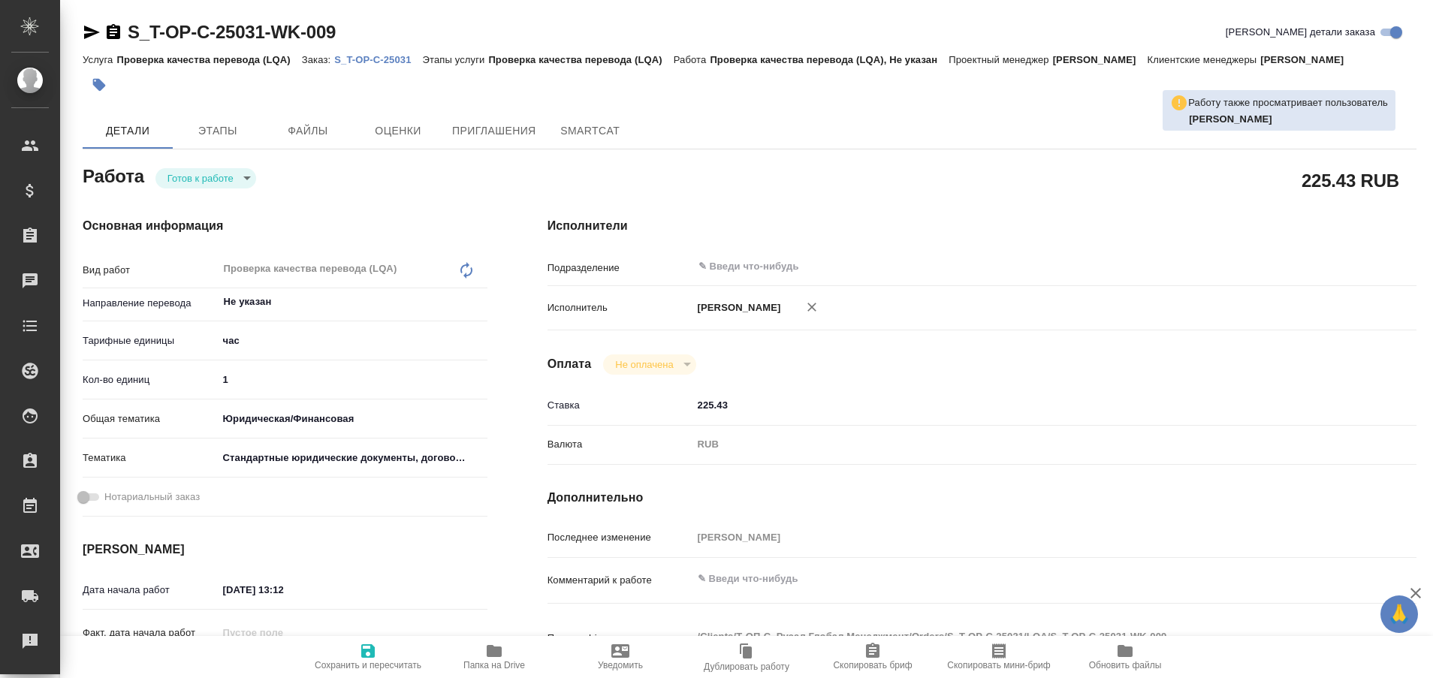
type textarea "x"
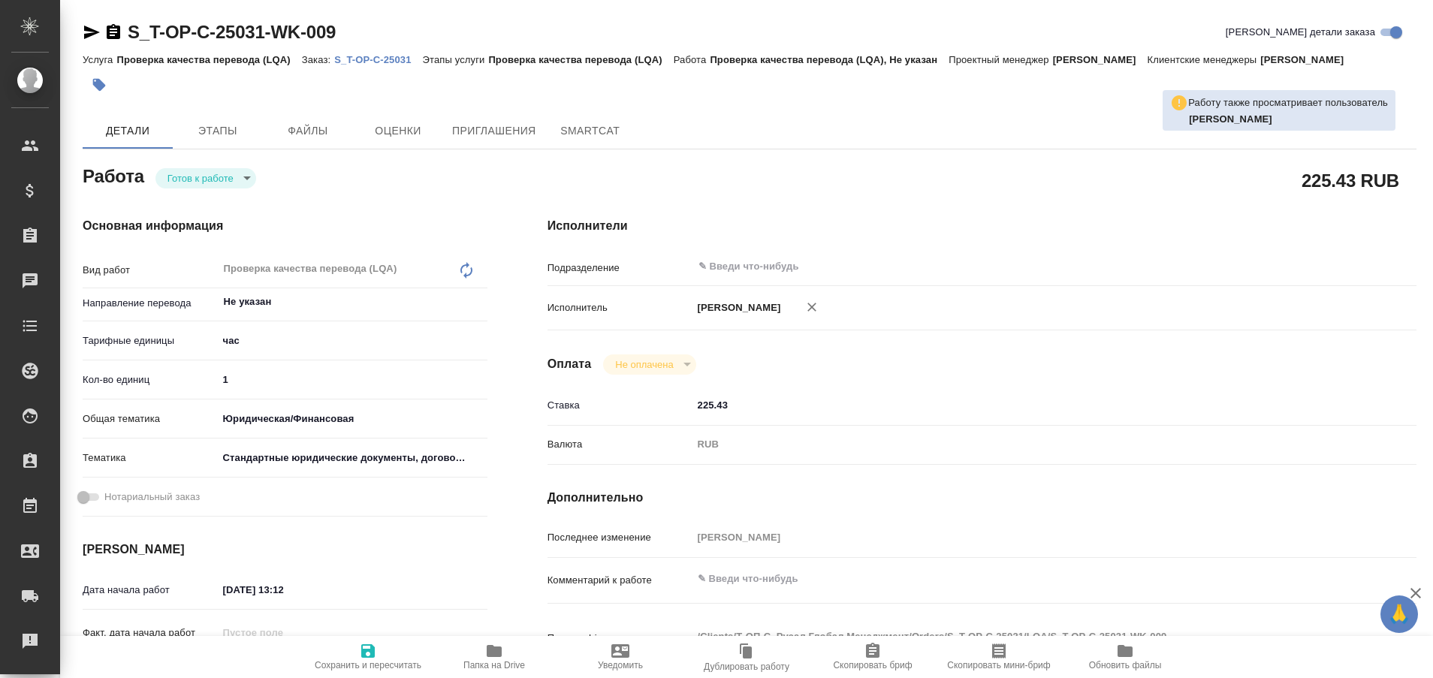
type textarea "x"
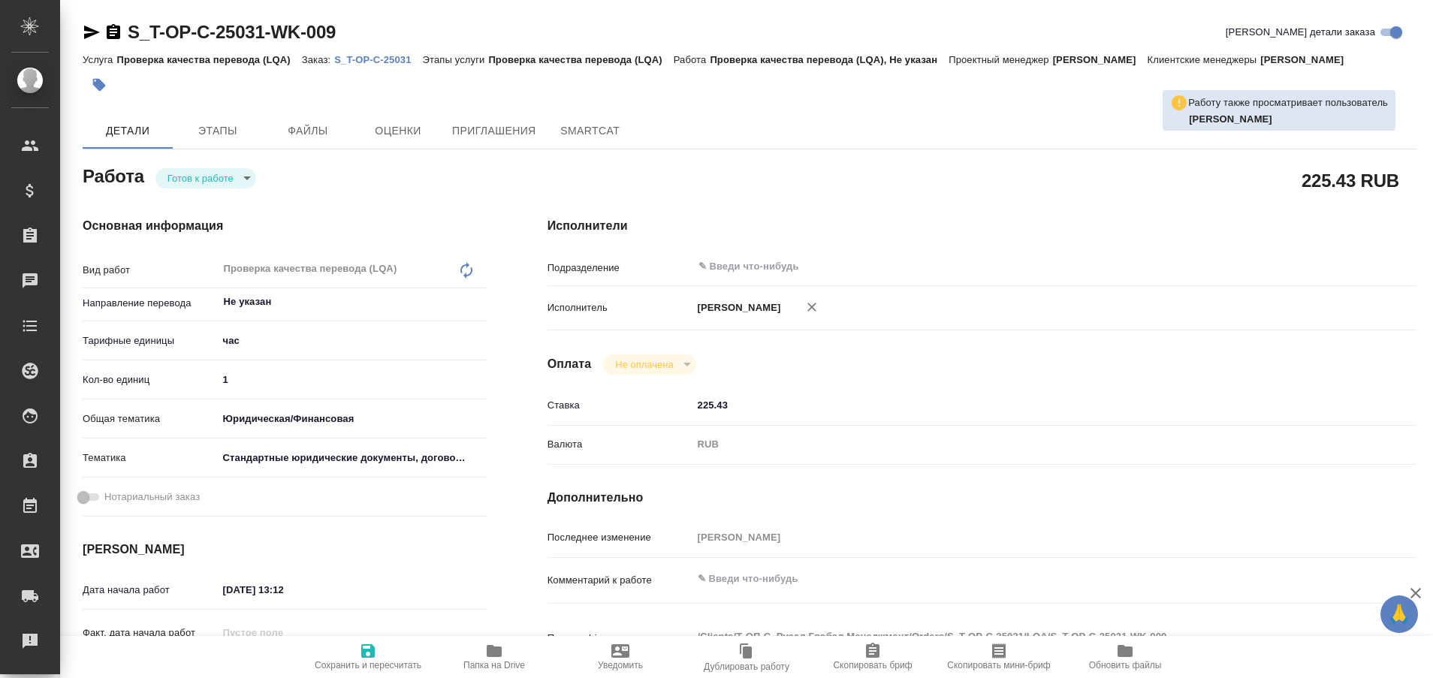
type textarea "x"
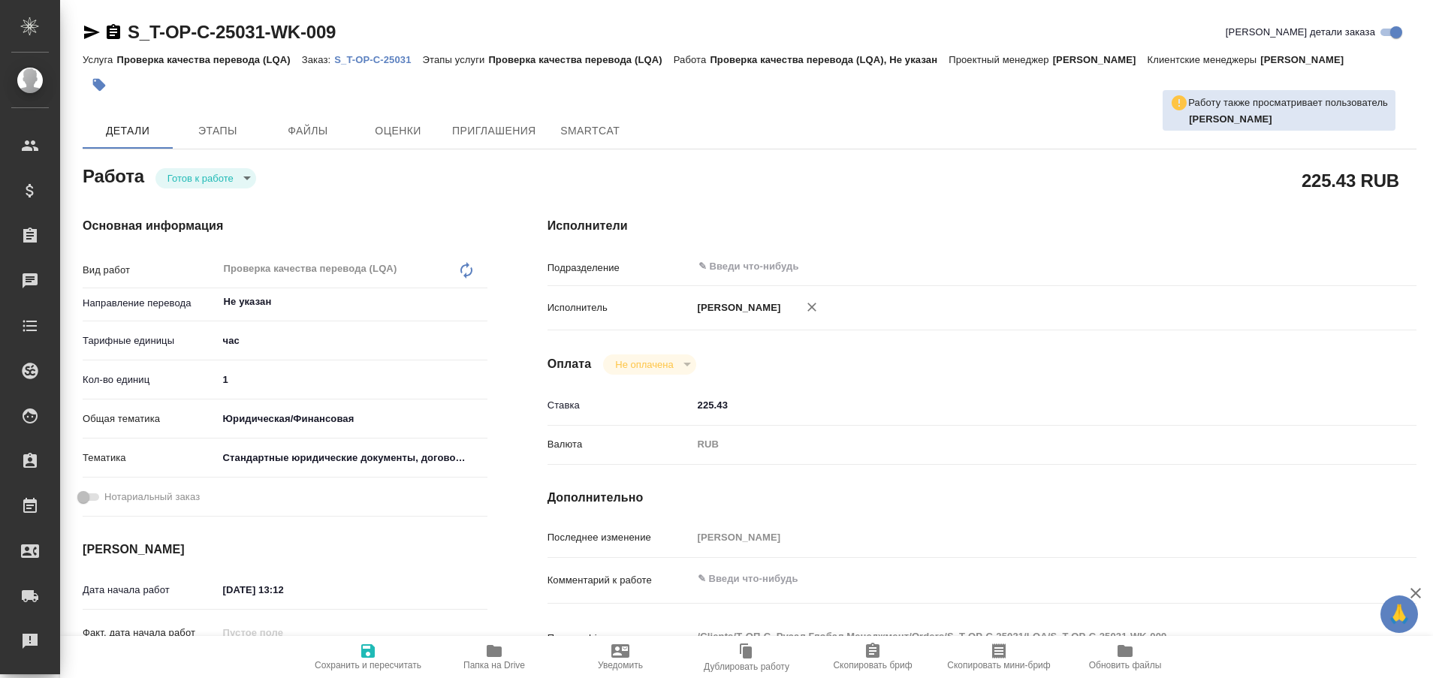
type textarea "x"
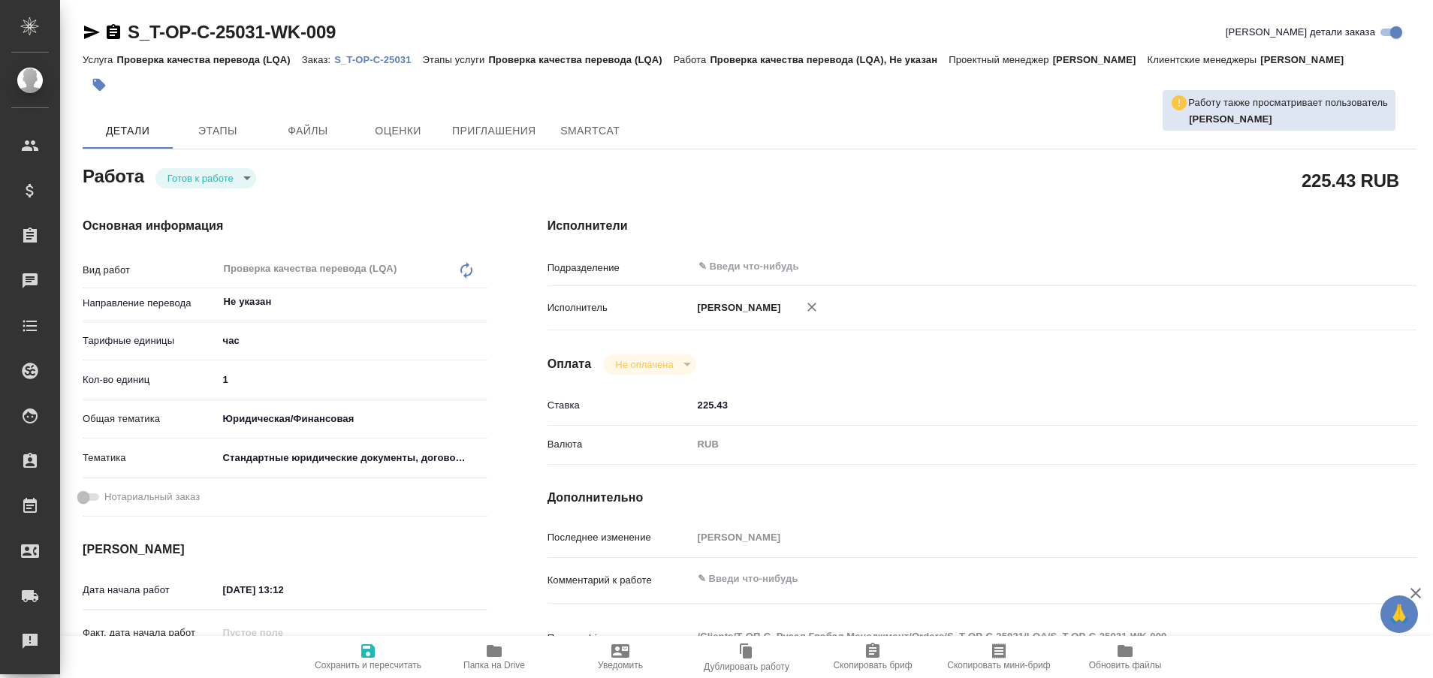
type textarea "x"
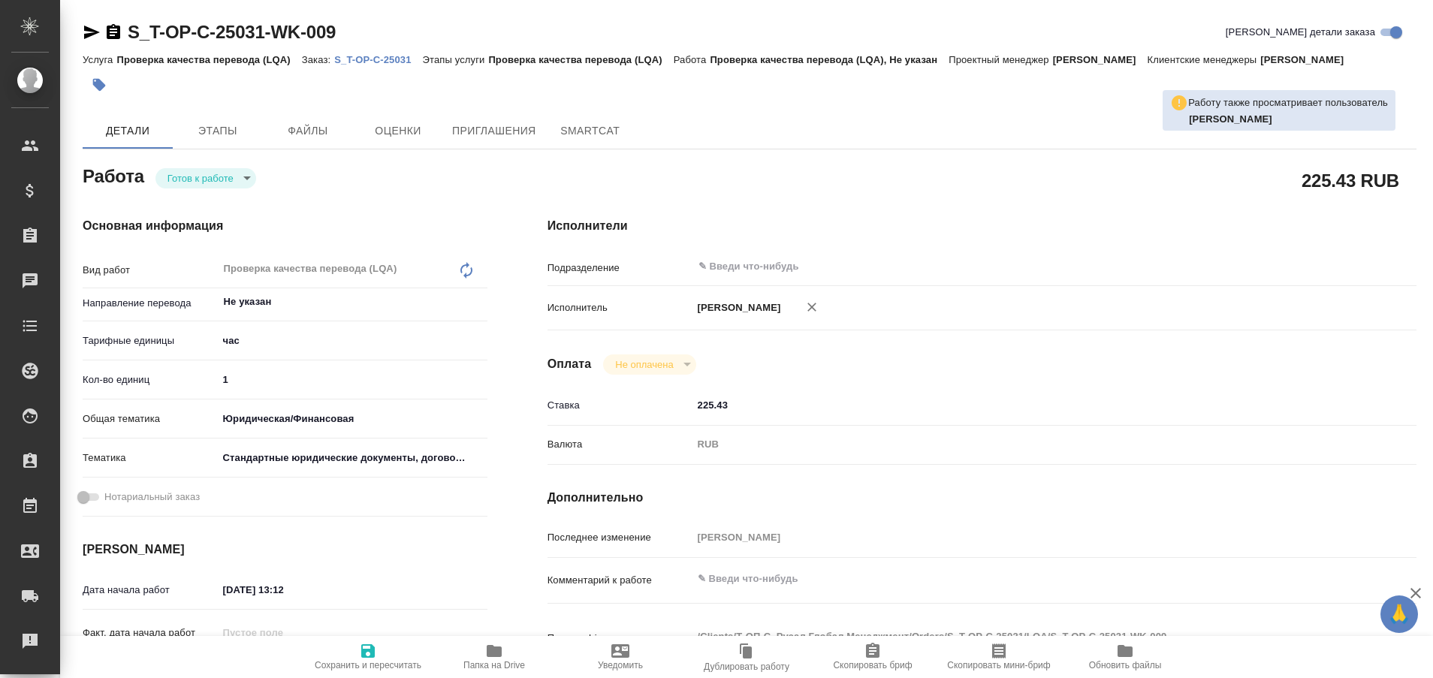
type textarea "x"
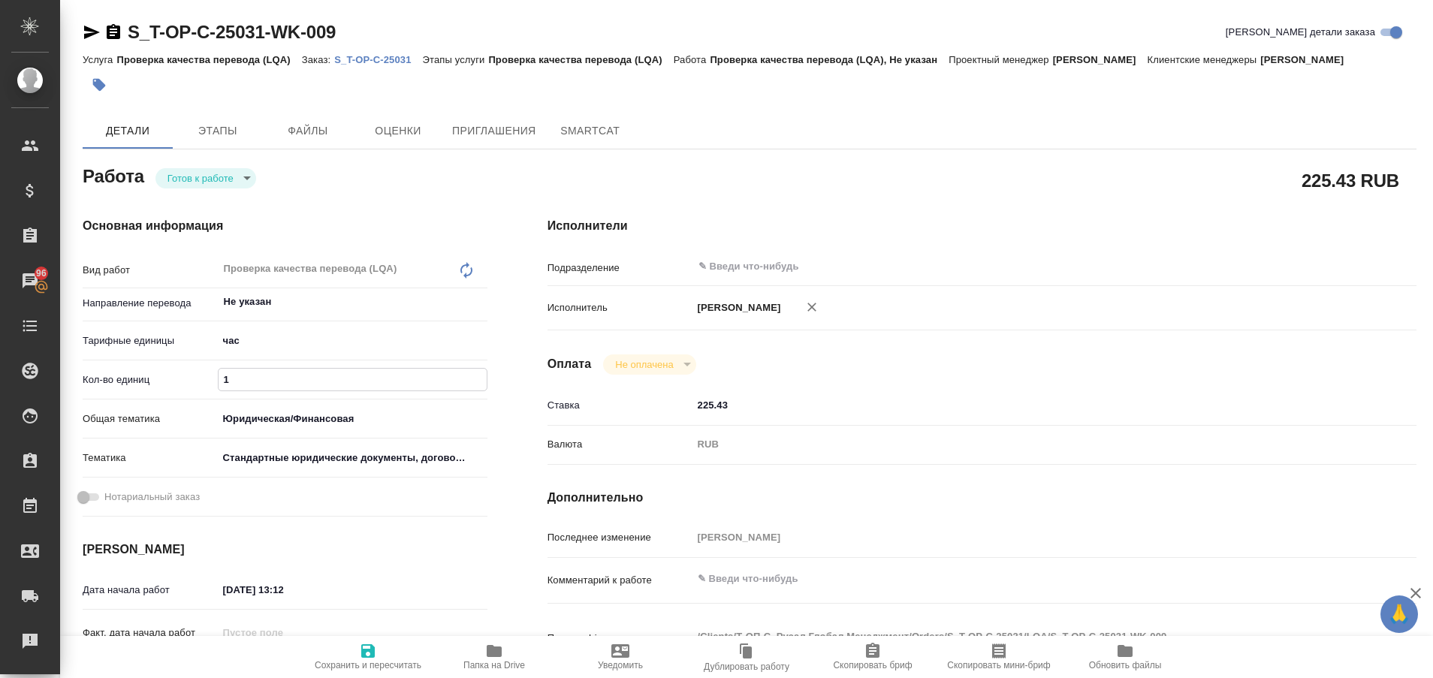
click at [261, 381] on input "1" at bounding box center [352, 380] width 268 height 22
type textarea "x"
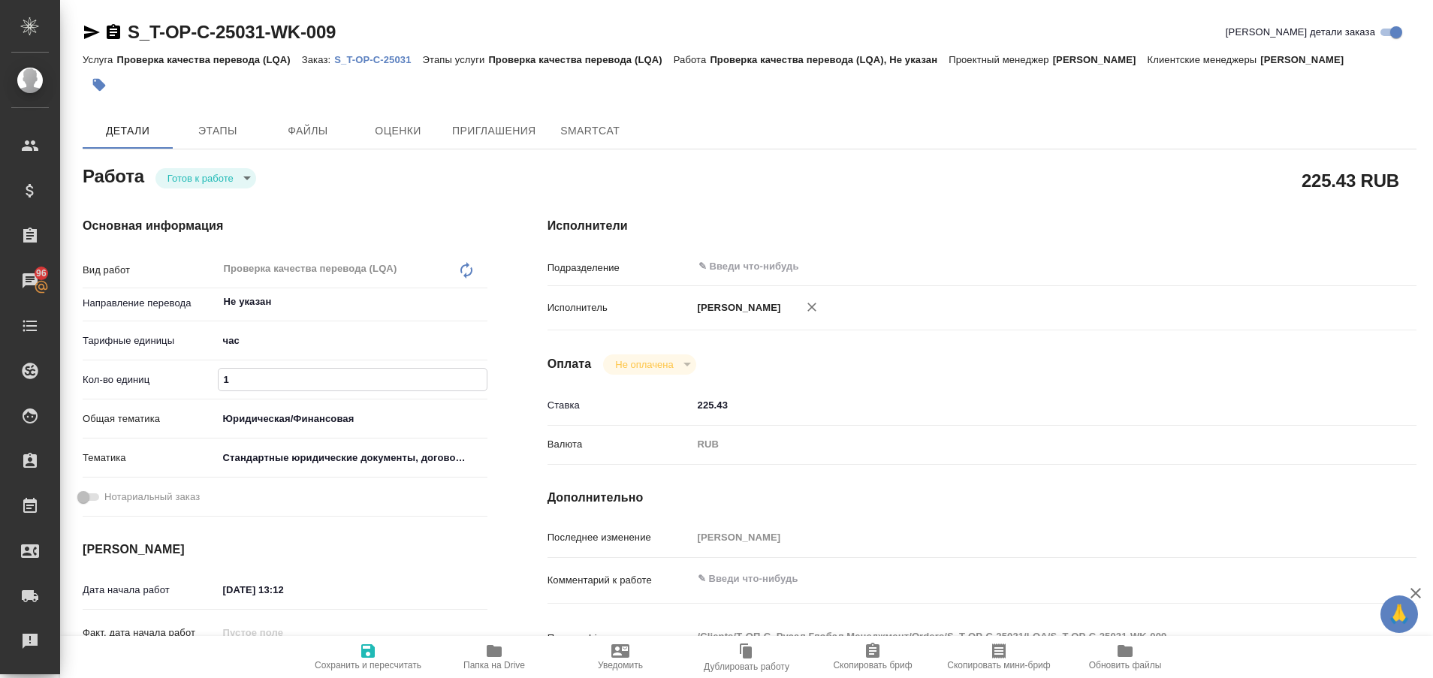
type textarea "x"
type input "0"
type textarea "x"
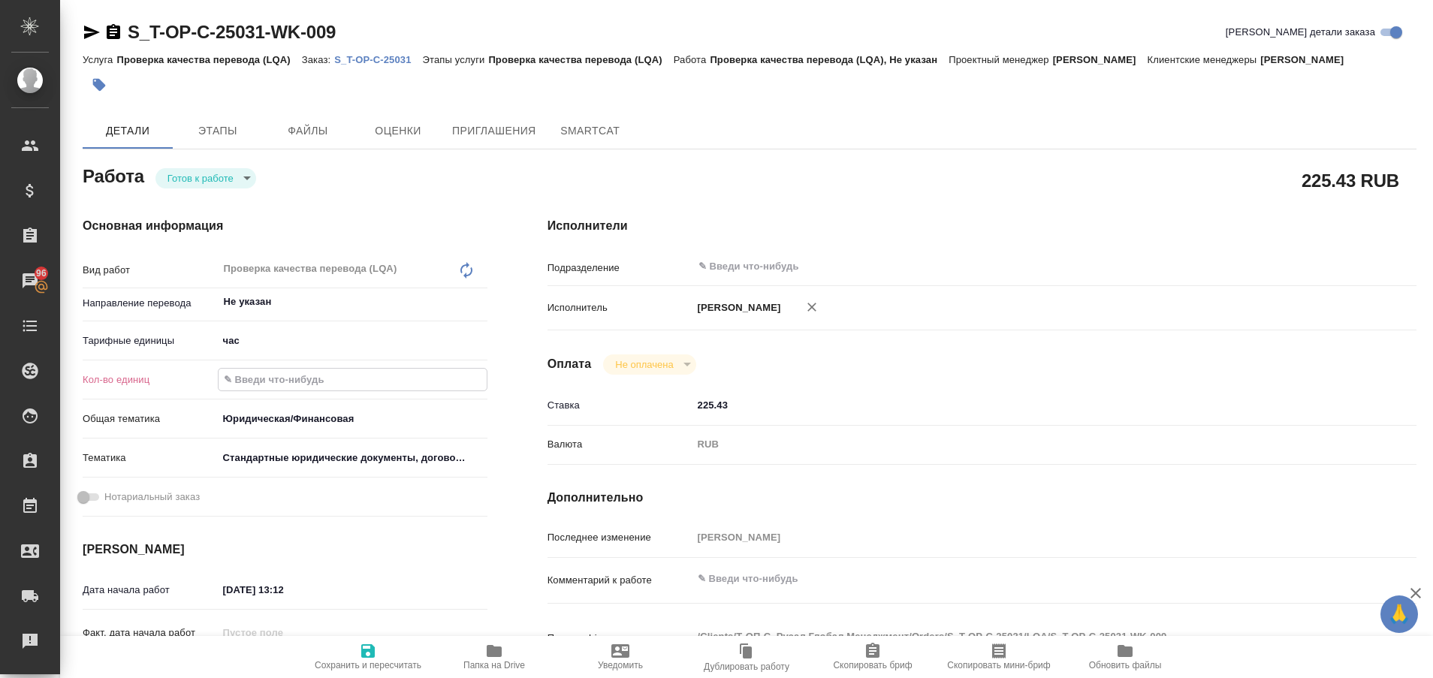
type textarea "x"
type input "0.6"
type textarea "x"
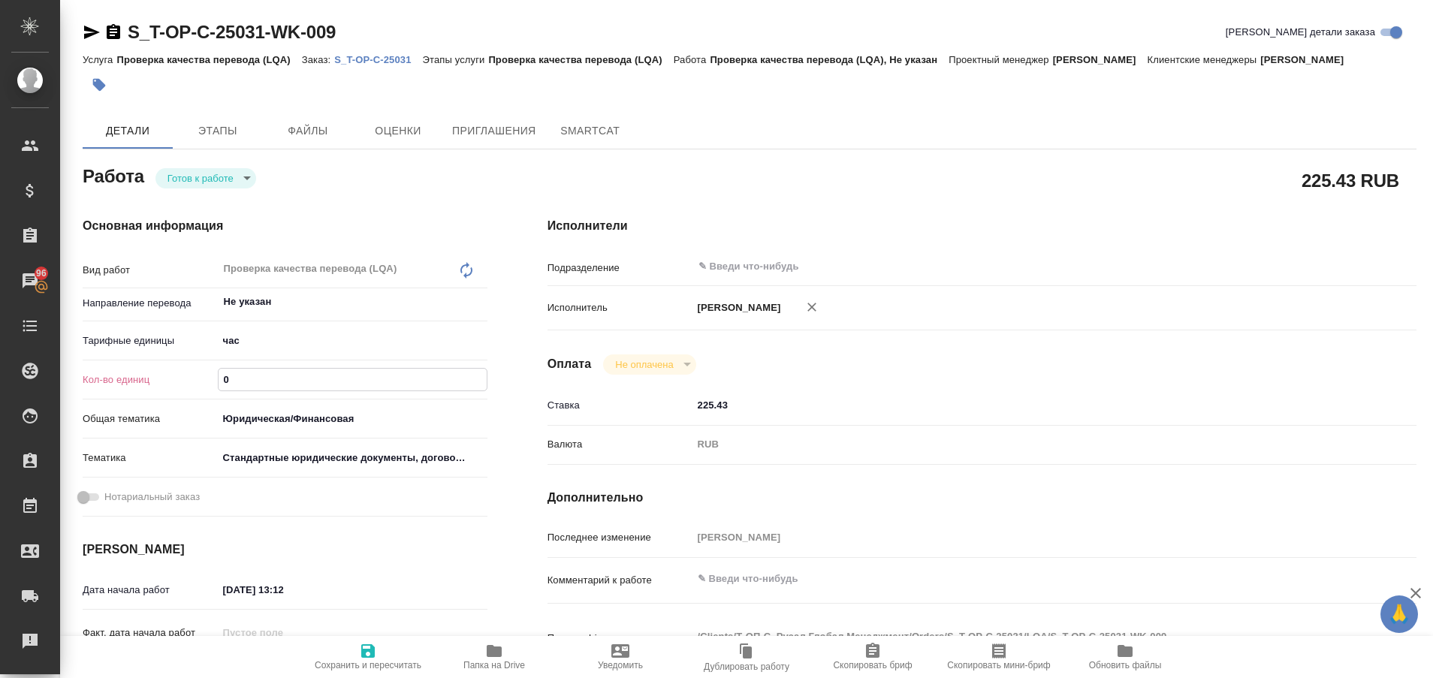
type textarea "x"
type input "0.6"
click at [363, 655] on icon "button" at bounding box center [368, 651] width 14 height 14
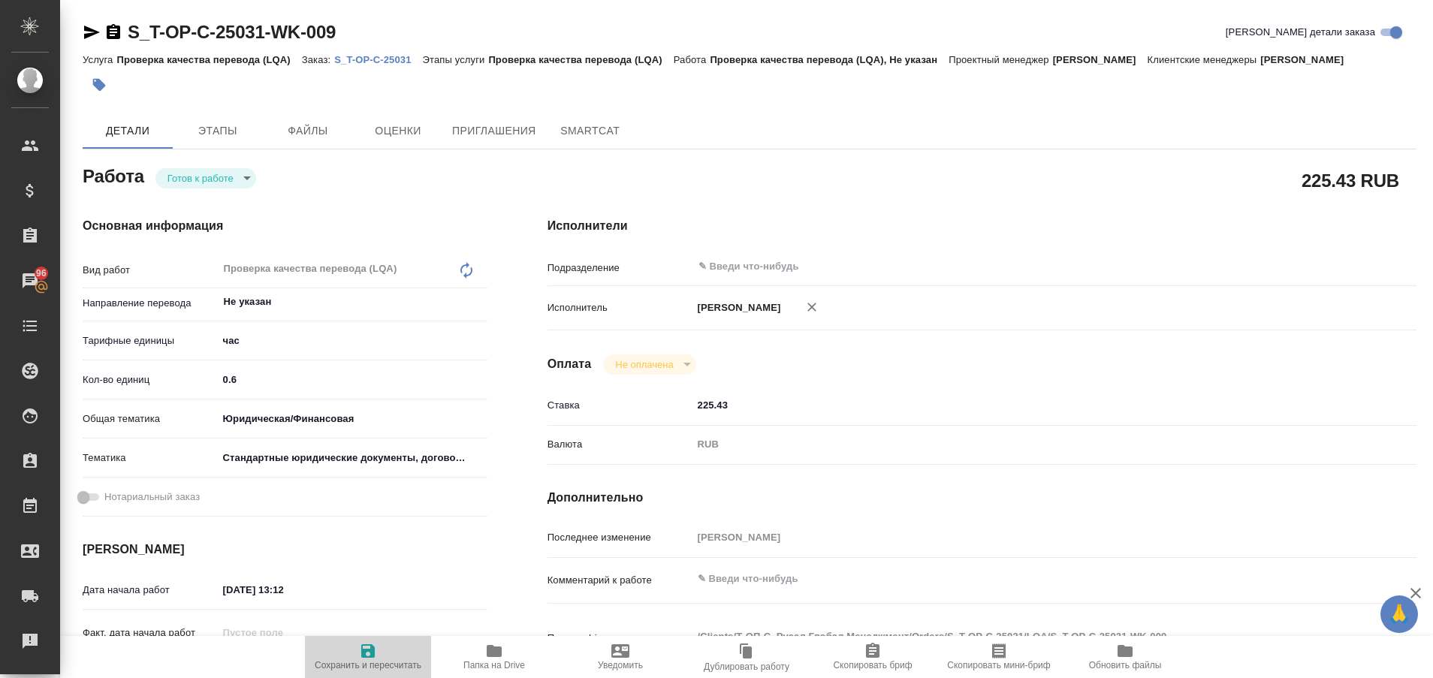
type textarea "x"
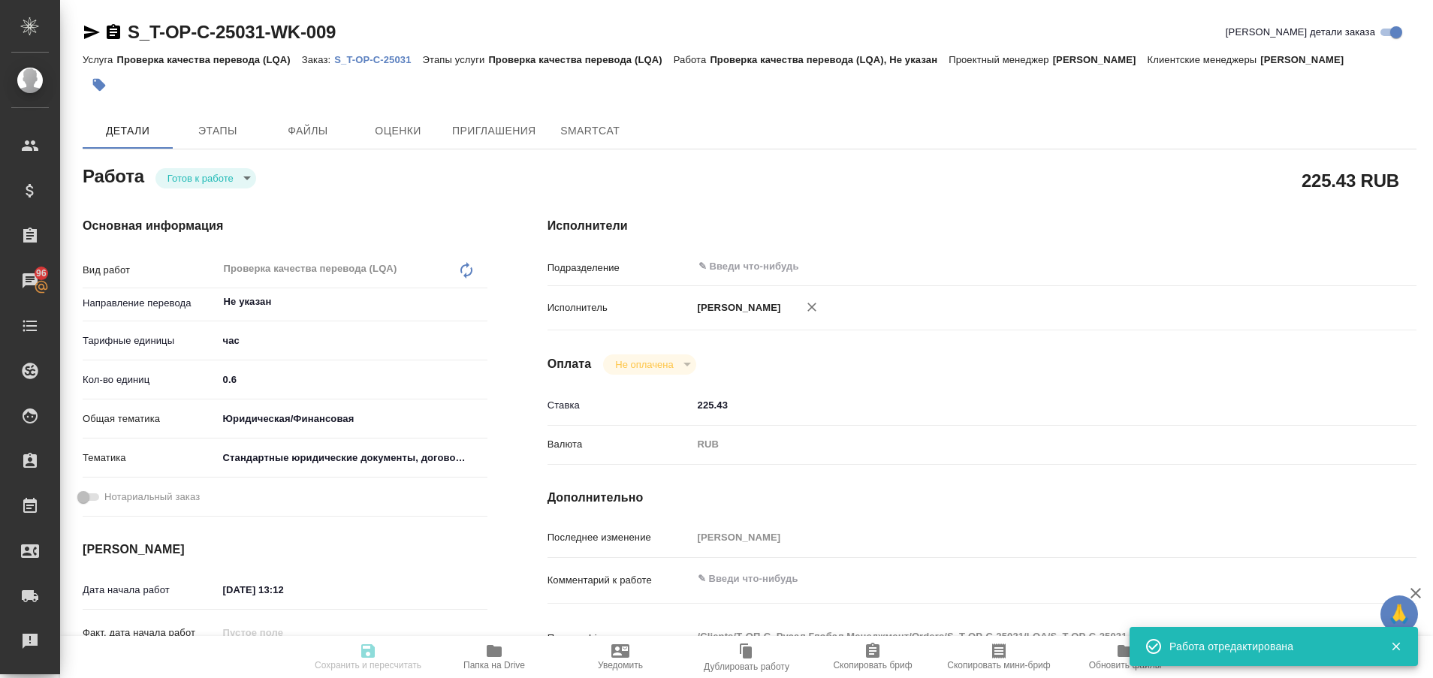
type textarea "x"
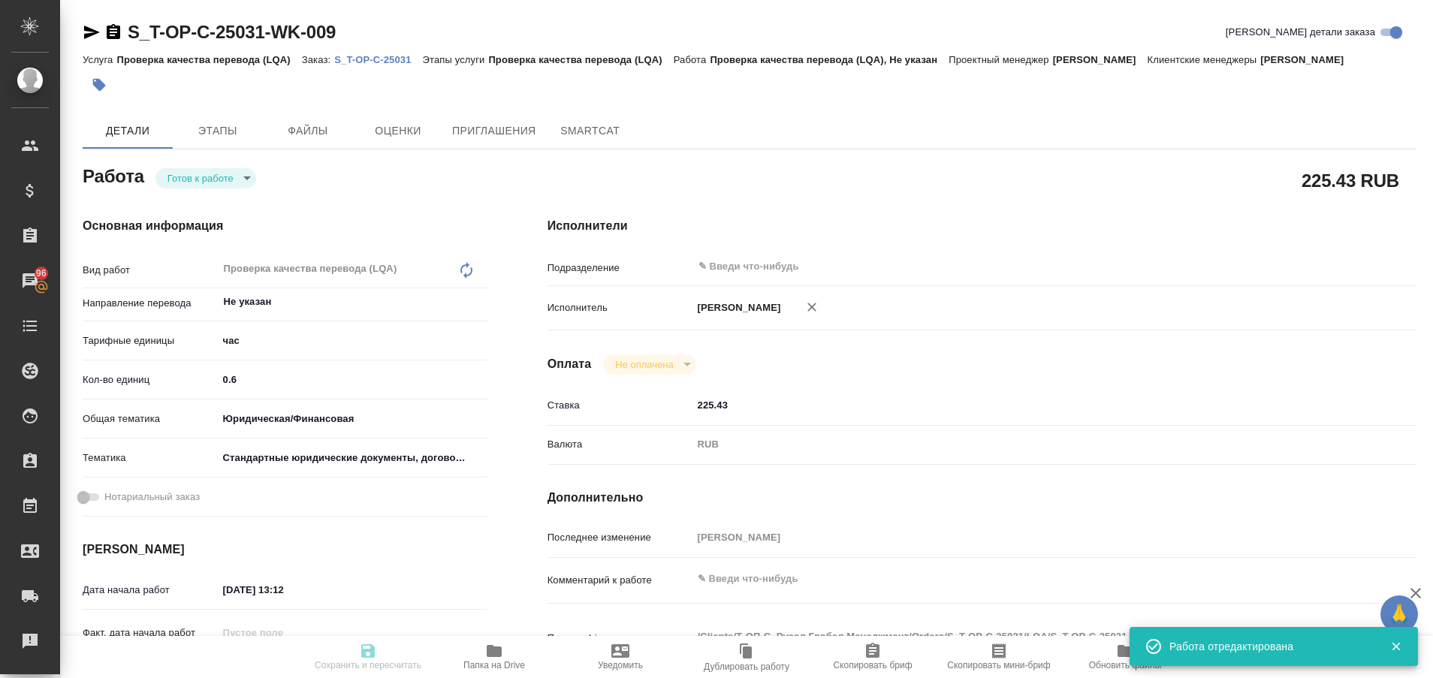
type textarea "x"
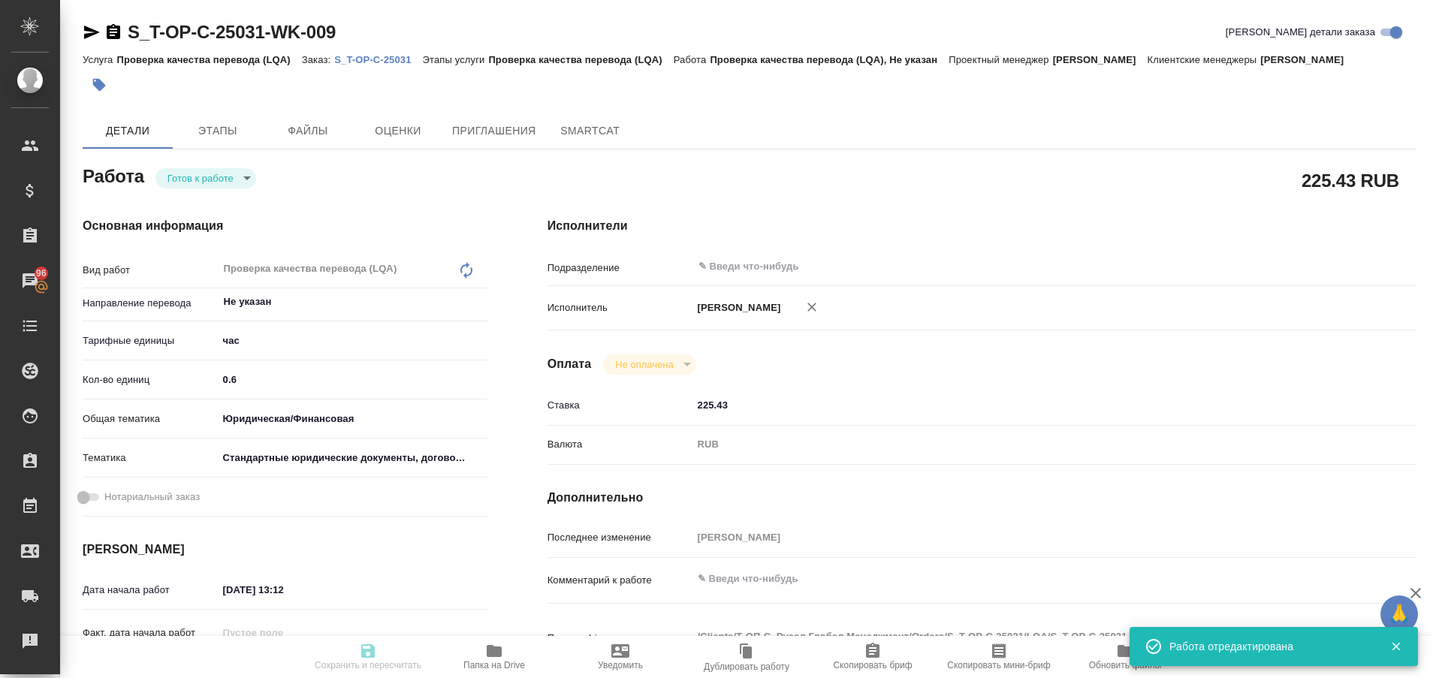
type input "readyForWork"
type textarea "Проверка качества перевода (LQA)"
type textarea "x"
type input "Не указан"
type input "5a8b1489cc6b4906c91bfd93"
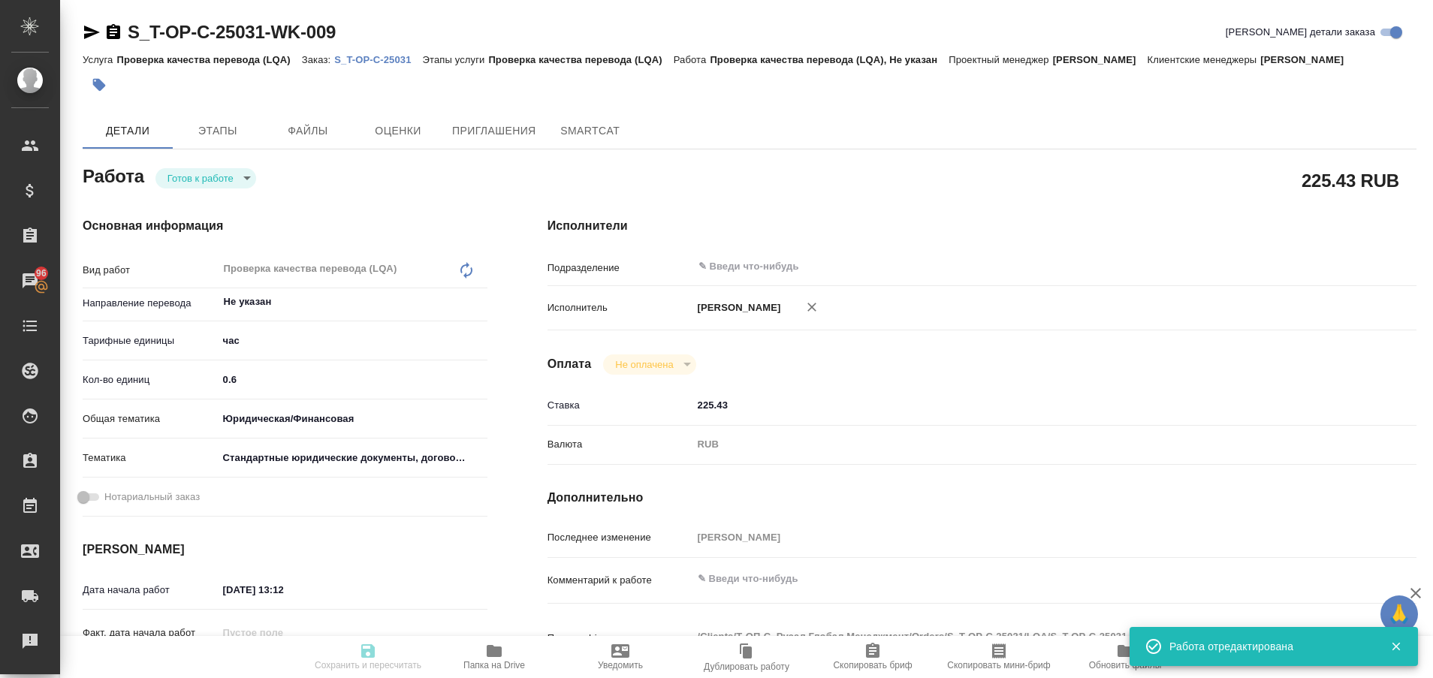
type input "0.6"
type input "yr-fn"
type input "5f647205b73bc97568ca66bf"
type input "[DATE] 13:12"
type input "[DATE] 17:00"
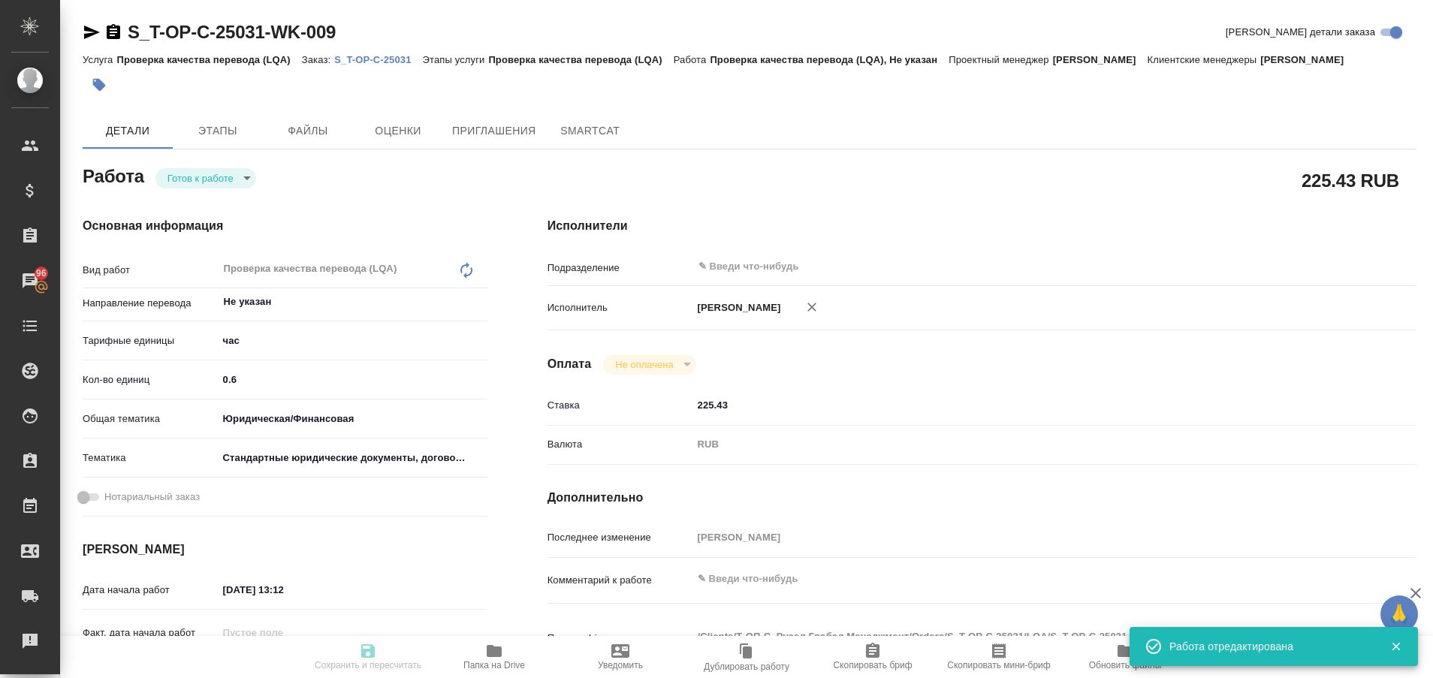
type input "[DATE] 17:00"
type input "notPayed"
type input "225.43"
type input "RUB"
type input "[PERSON_NAME]"
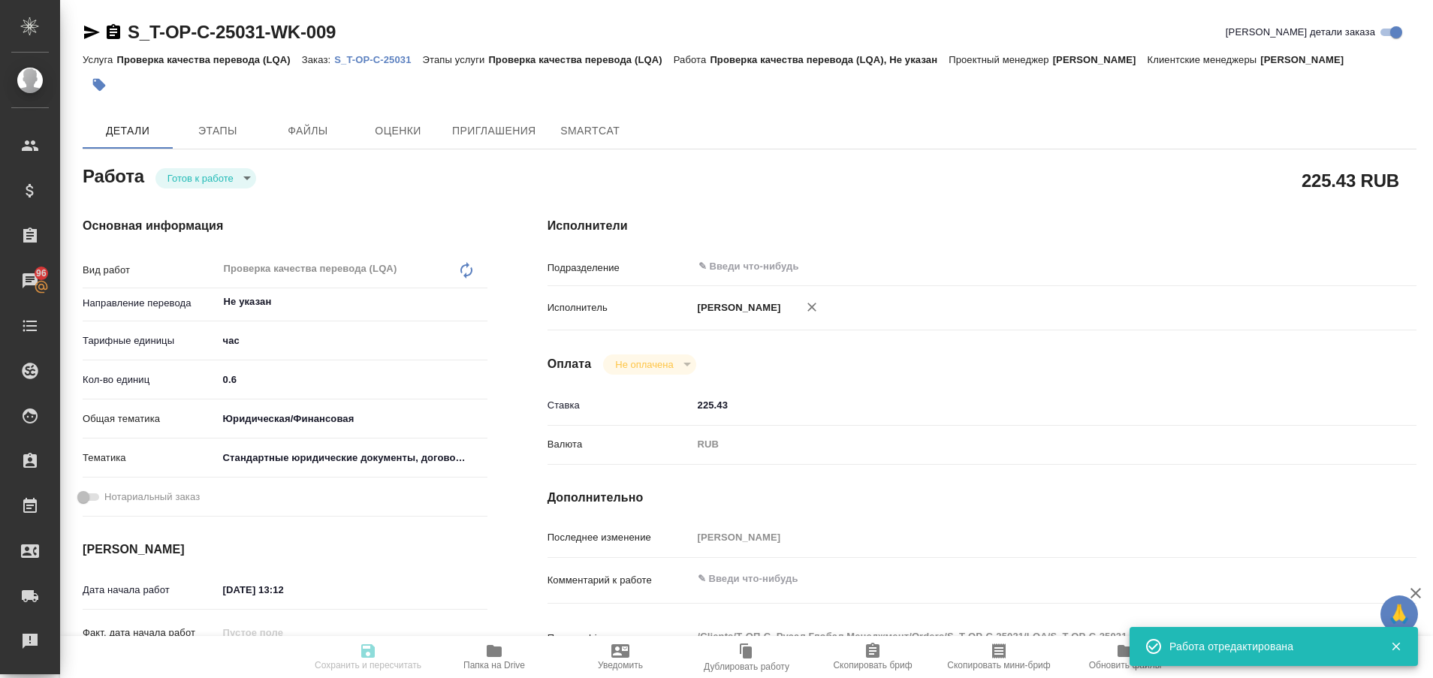
type textarea "x"
type textarea "/Clients/Т-ОП-С_Русал Глобал Менеджмент/Orders/S_T-OP-C-25031/LQA/S_T-OP-C-2503…"
type textarea "x"
type input "S_T-OP-C-25031"
type input "Т-ОП-С-46642"
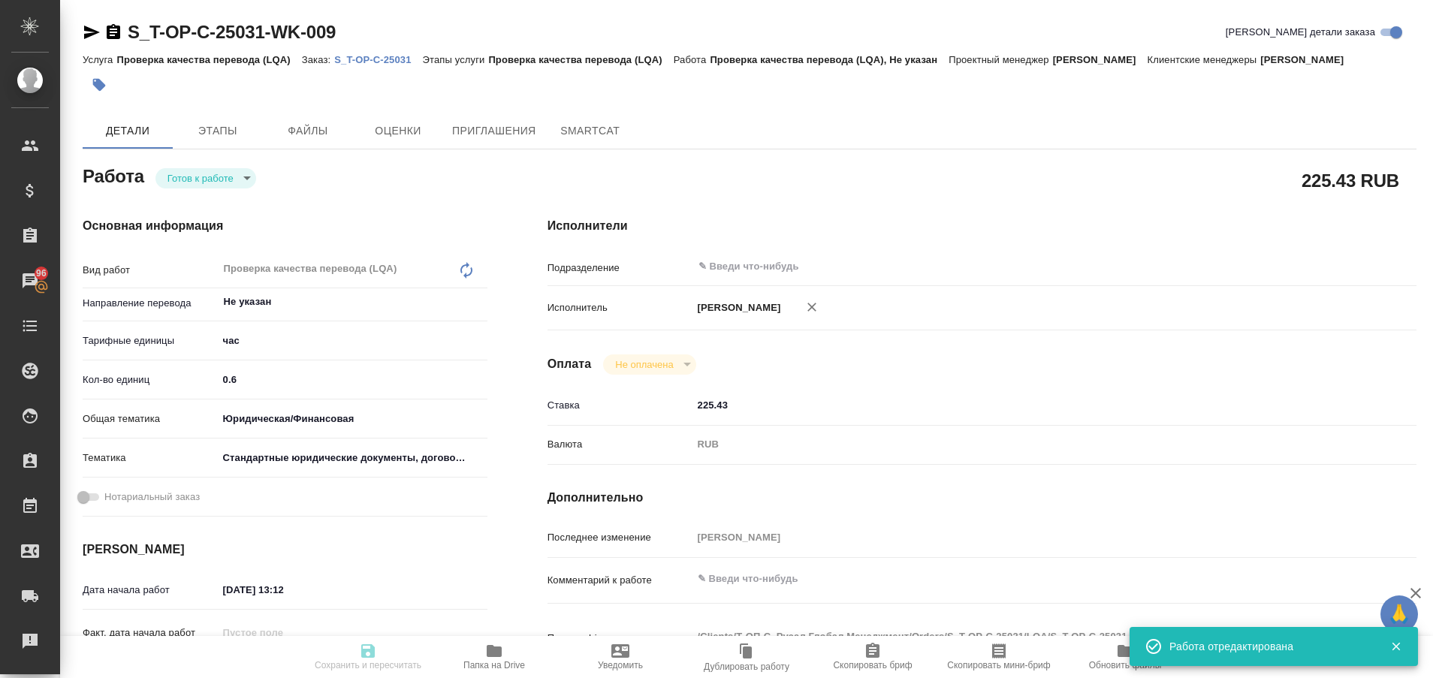
type input "Проверка качества перевода (LQA)"
type input "[PERSON_NAME]"
type input "/Clients/Т-ОП-С_Русал Глобал Менеджмент/Orders/S_T-OP-C-25031"
type textarea "x"
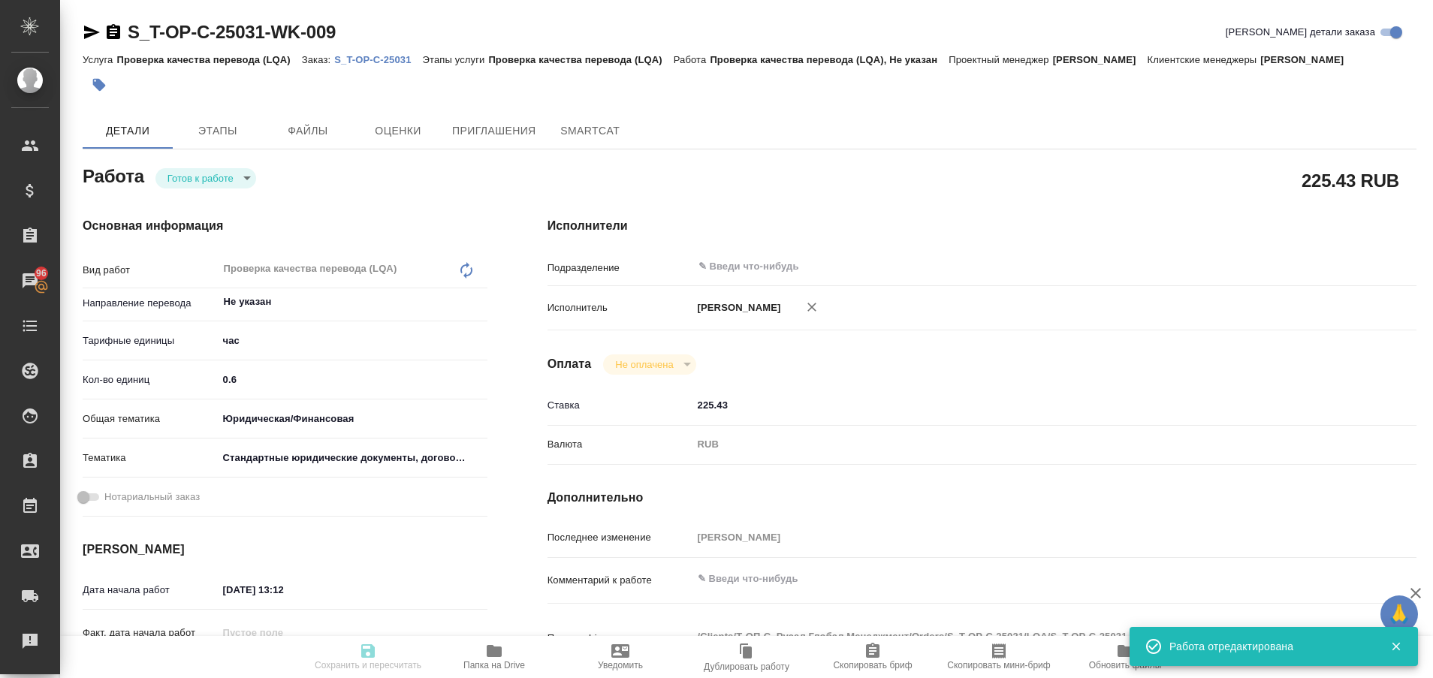
type textarea "Требуется внести изменения в английскую версию документов, русская версия прева…"
type textarea "x"
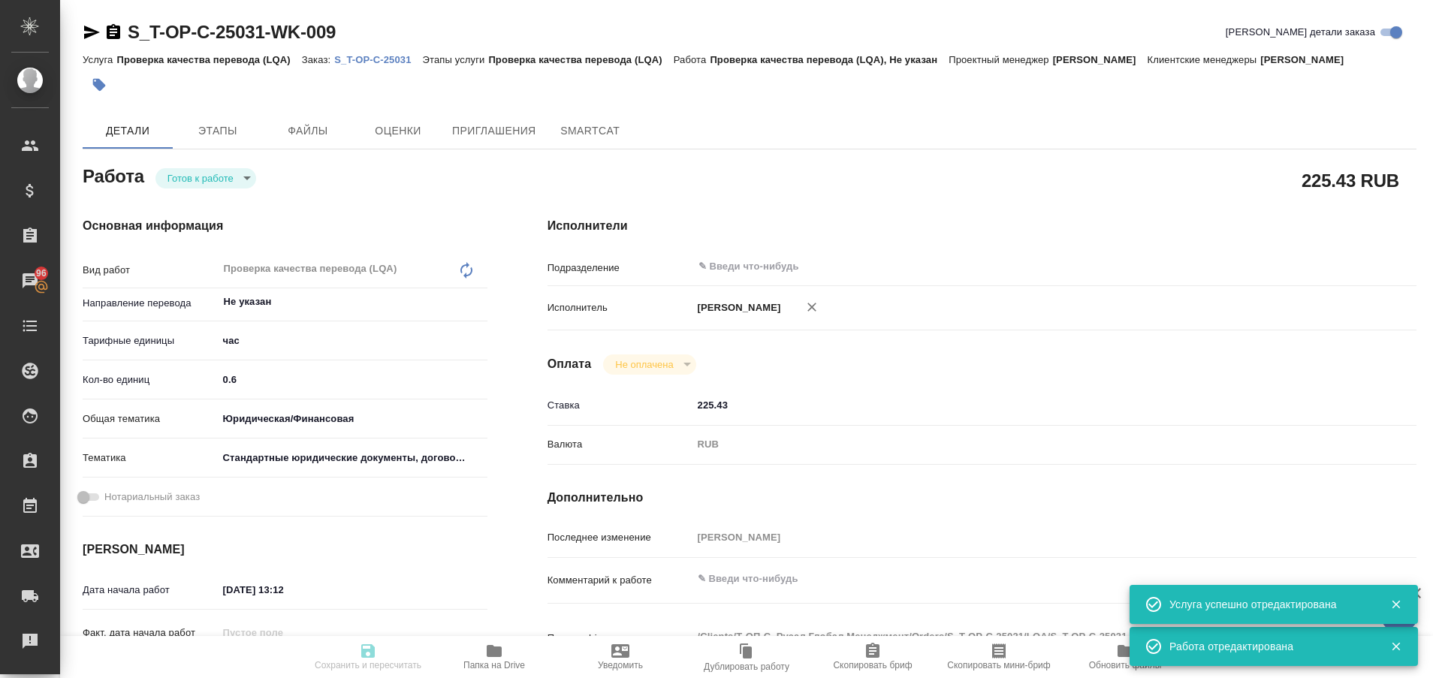
type textarea "x"
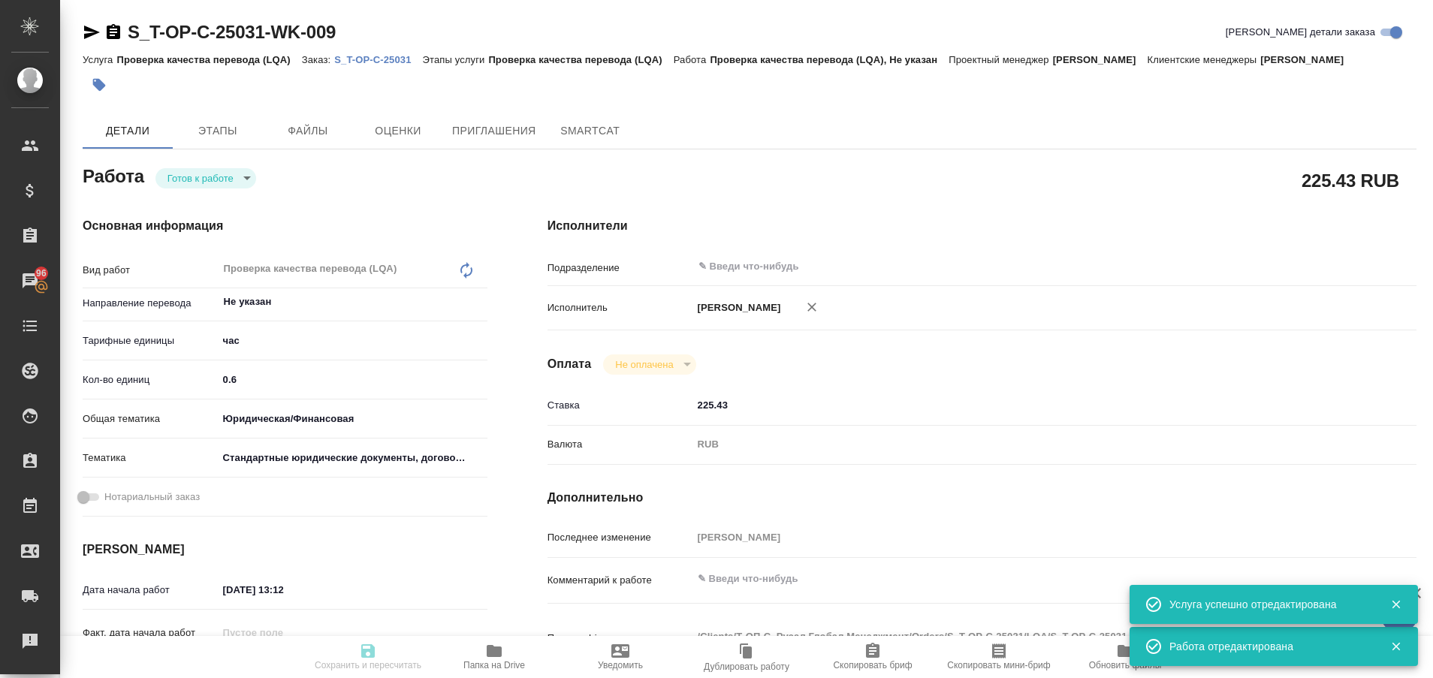
type textarea "x"
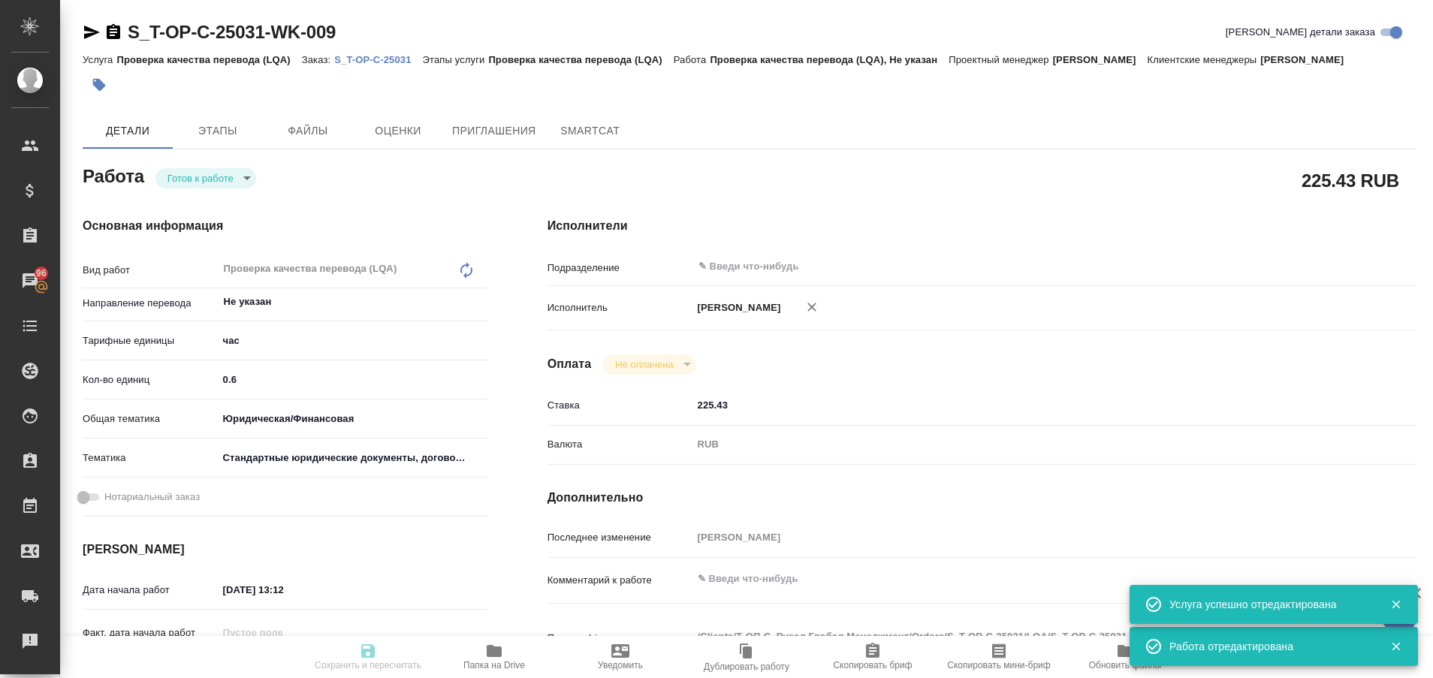
type textarea "x"
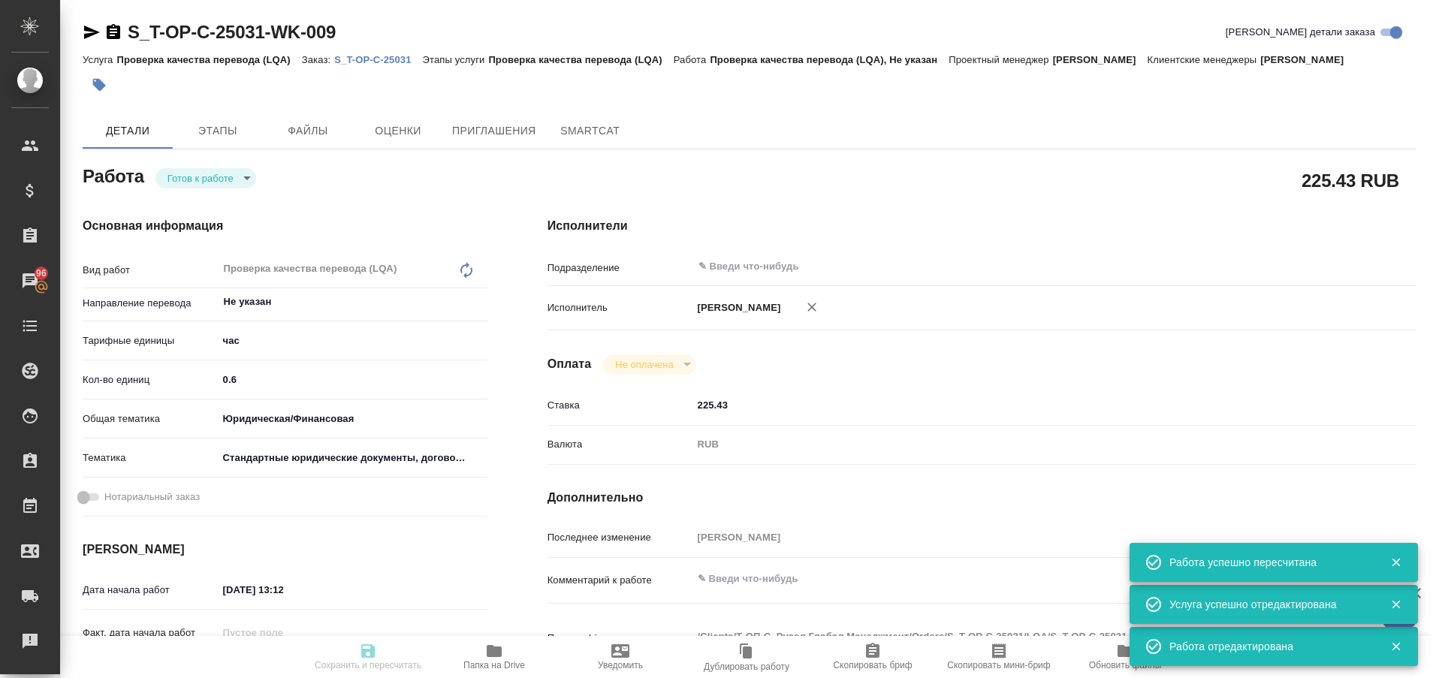
type input "readyForWork"
type textarea "Проверка качества перевода (LQA)"
type textarea "x"
type input "Не указан"
type input "5a8b1489cc6b4906c91bfd93"
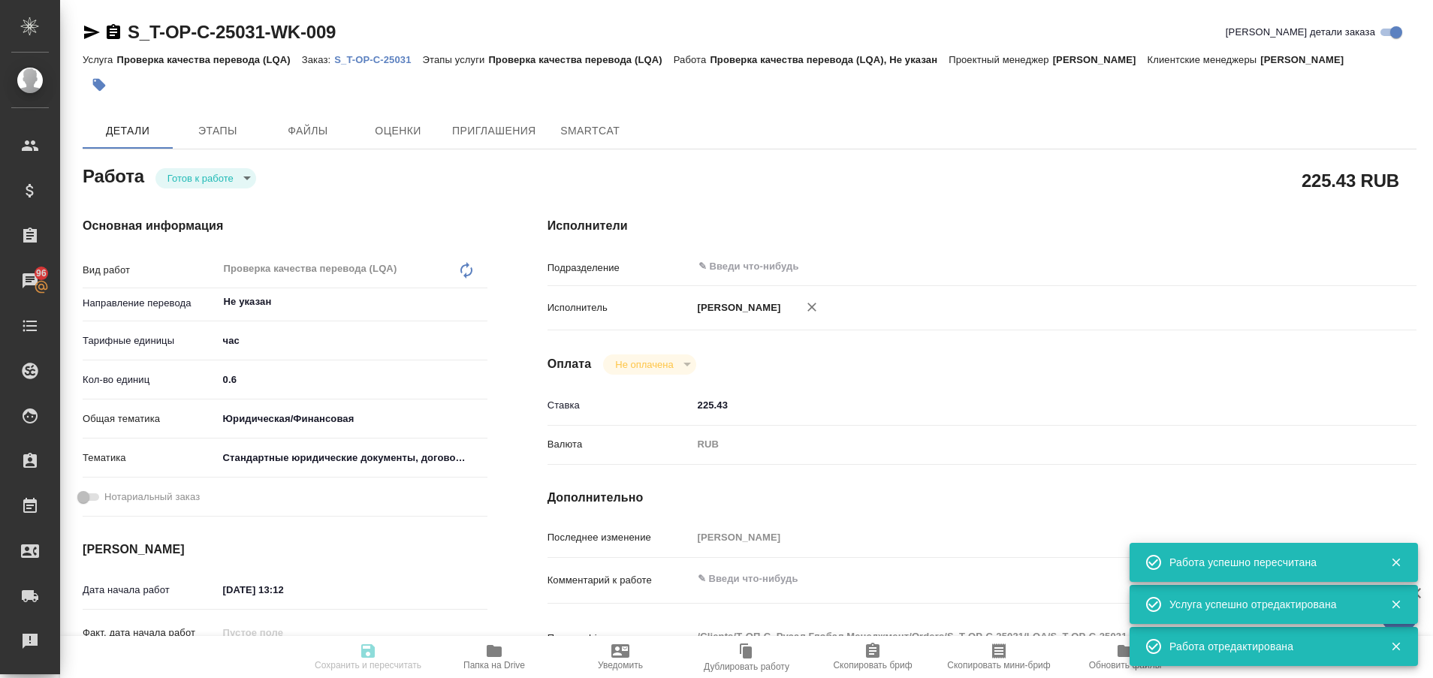
type input "0.6"
type input "yr-fn"
type input "5f647205b73bc97568ca66bf"
type input "04.09.2025 13:12"
type input "[DATE] 17:00"
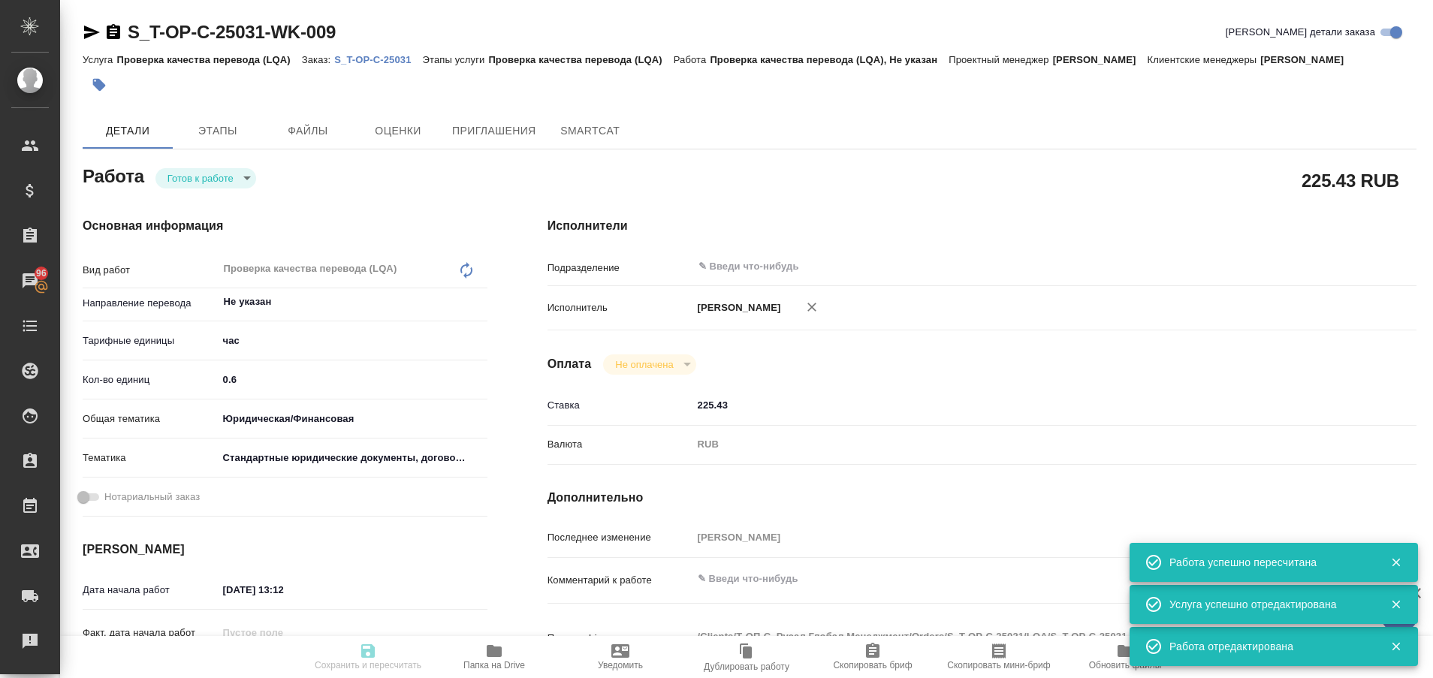
type input "[DATE] 17:00"
type input "notPayed"
type input "225.43"
type input "RUB"
type input "[PERSON_NAME]"
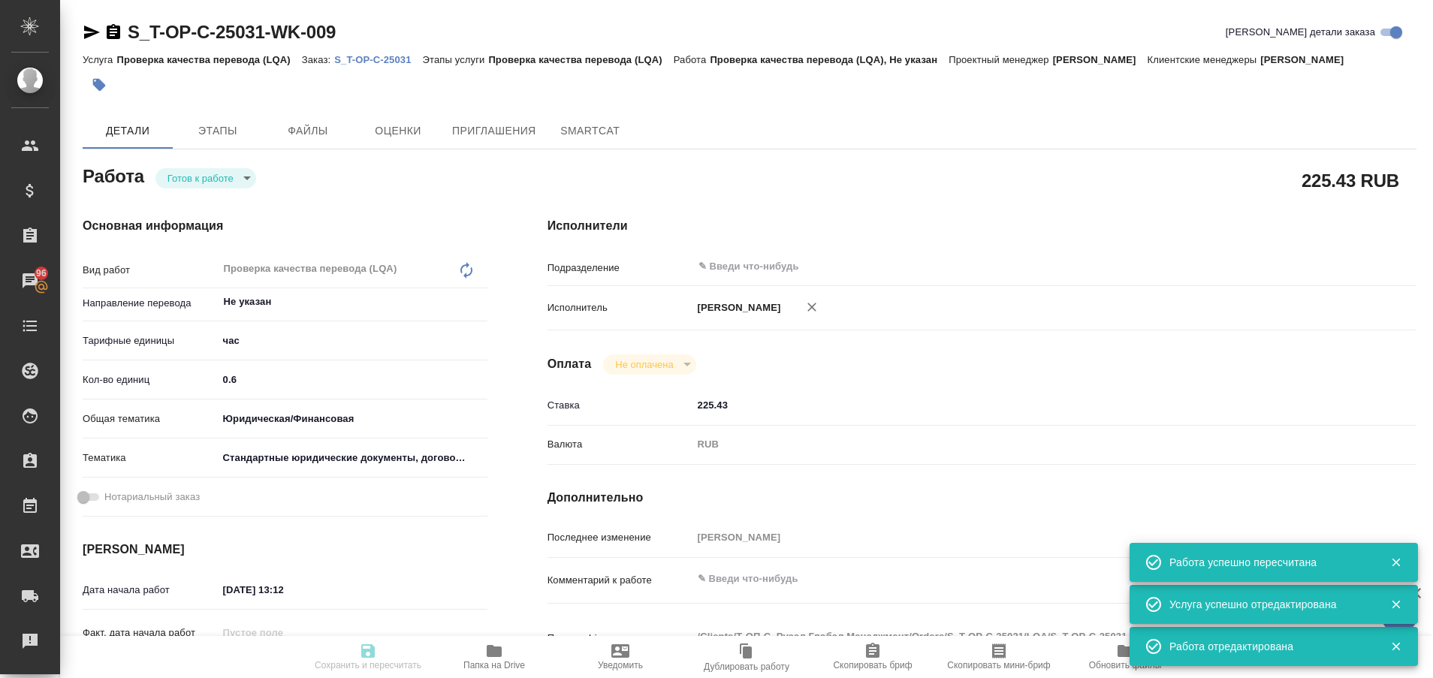
type textarea "x"
type textarea "/Clients/Т-ОП-С_Русал Глобал Менеджмент/Orders/S_T-OP-C-25031/LQA/S_T-OP-C-2503…"
type textarea "x"
type input "S_T-OP-C-25031"
type input "Т-ОП-С-46642"
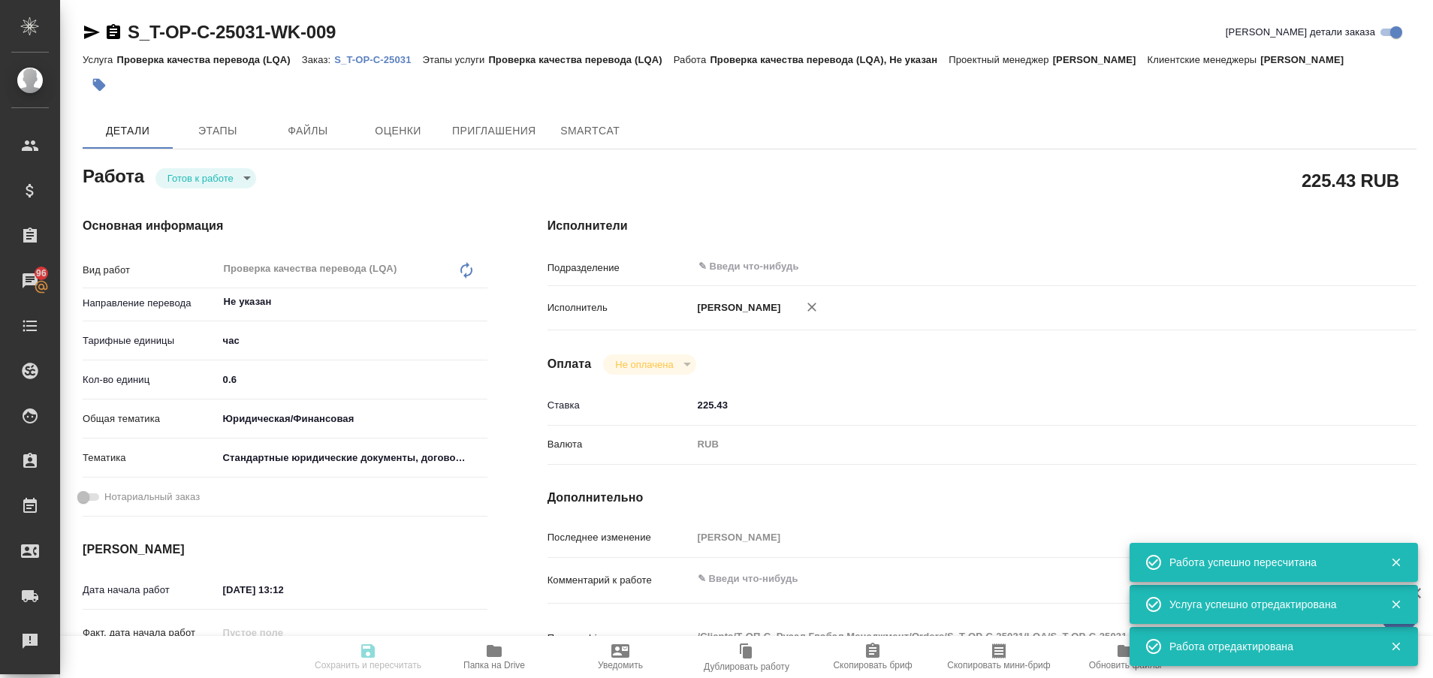
type input "Проверка качества перевода (LQA)"
type input "[PERSON_NAME]"
type input "/Clients/Т-ОП-С_Русал Глобал Менеджмент/Orders/S_T-OP-C-25031"
type textarea "x"
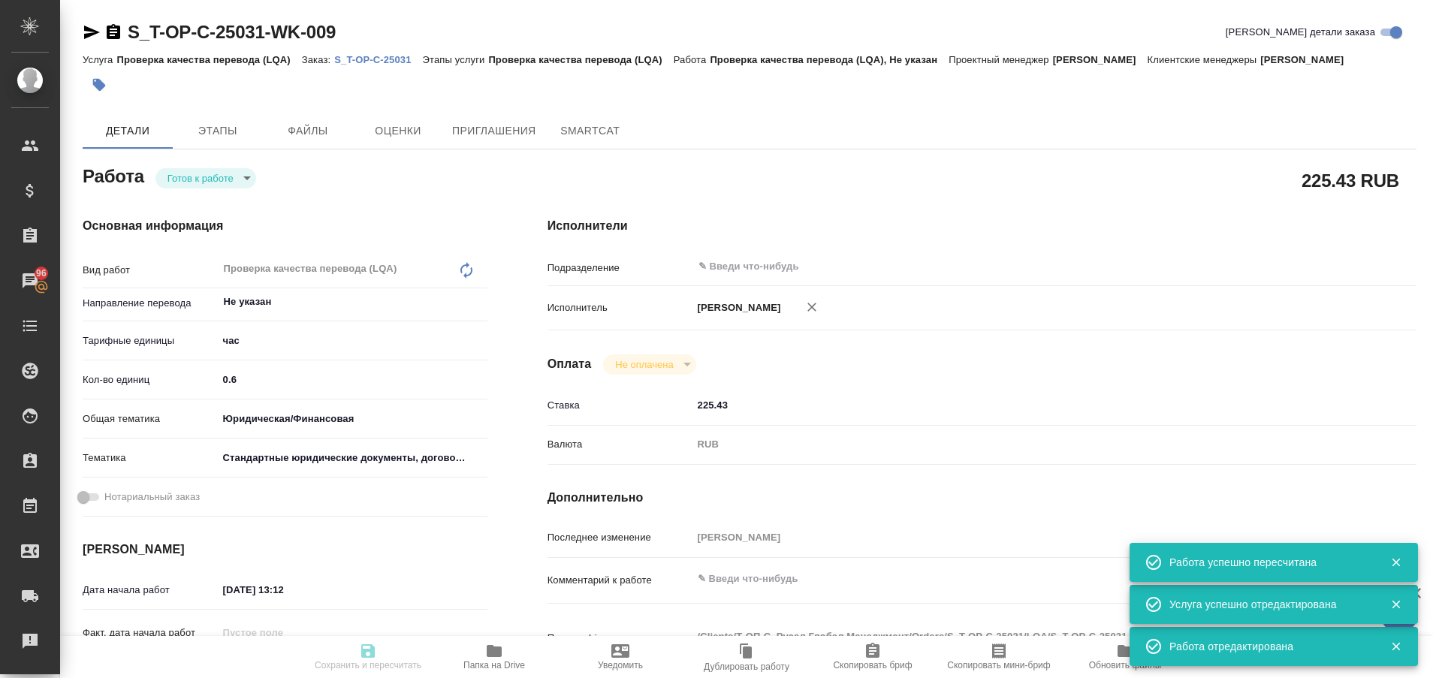
type textarea "Требуется внести изменения в английскую версию документов, русская версия прева…"
type textarea "x"
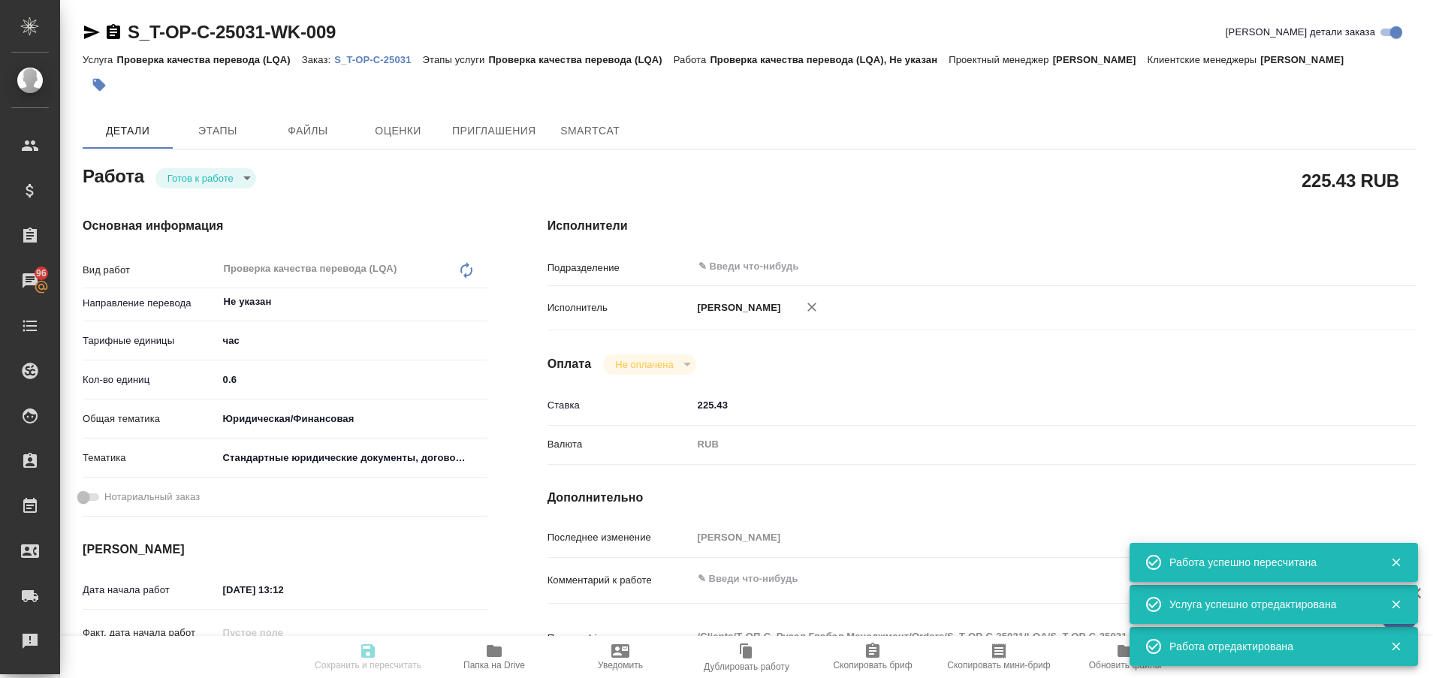
type textarea "x"
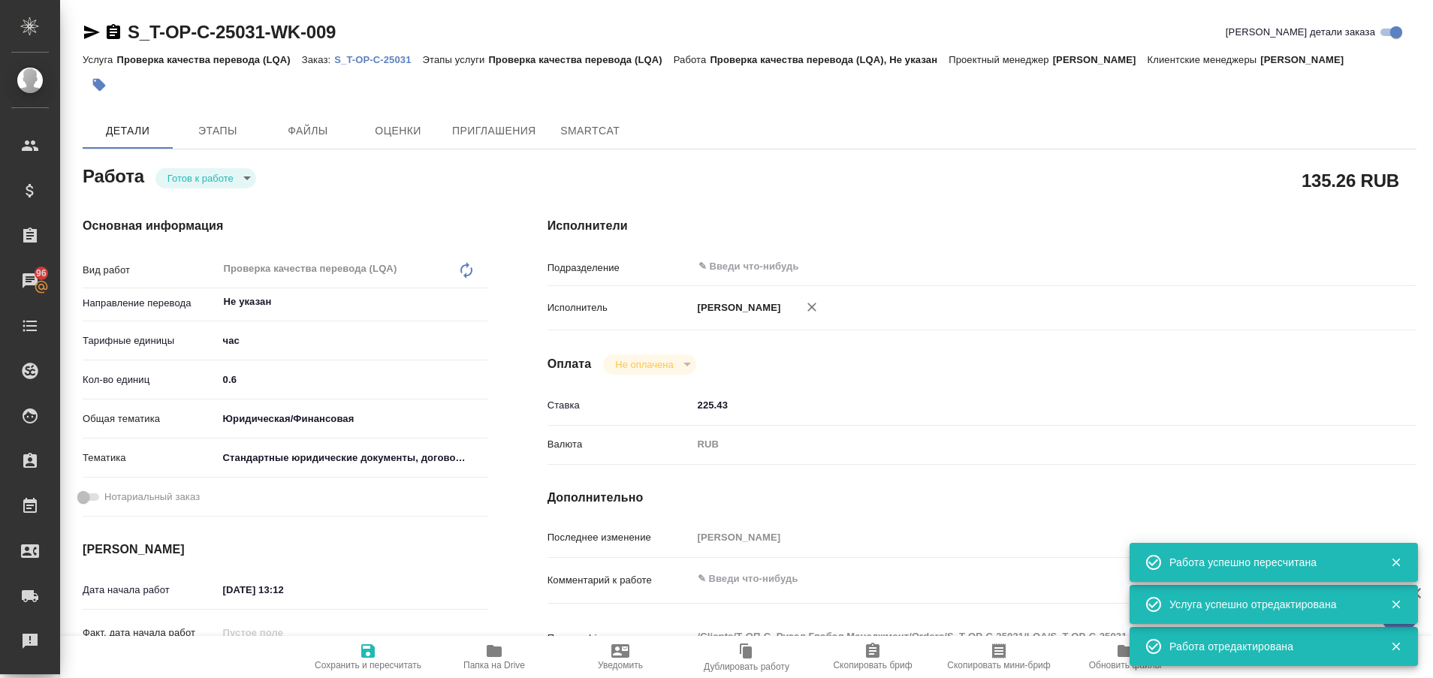
type textarea "x"
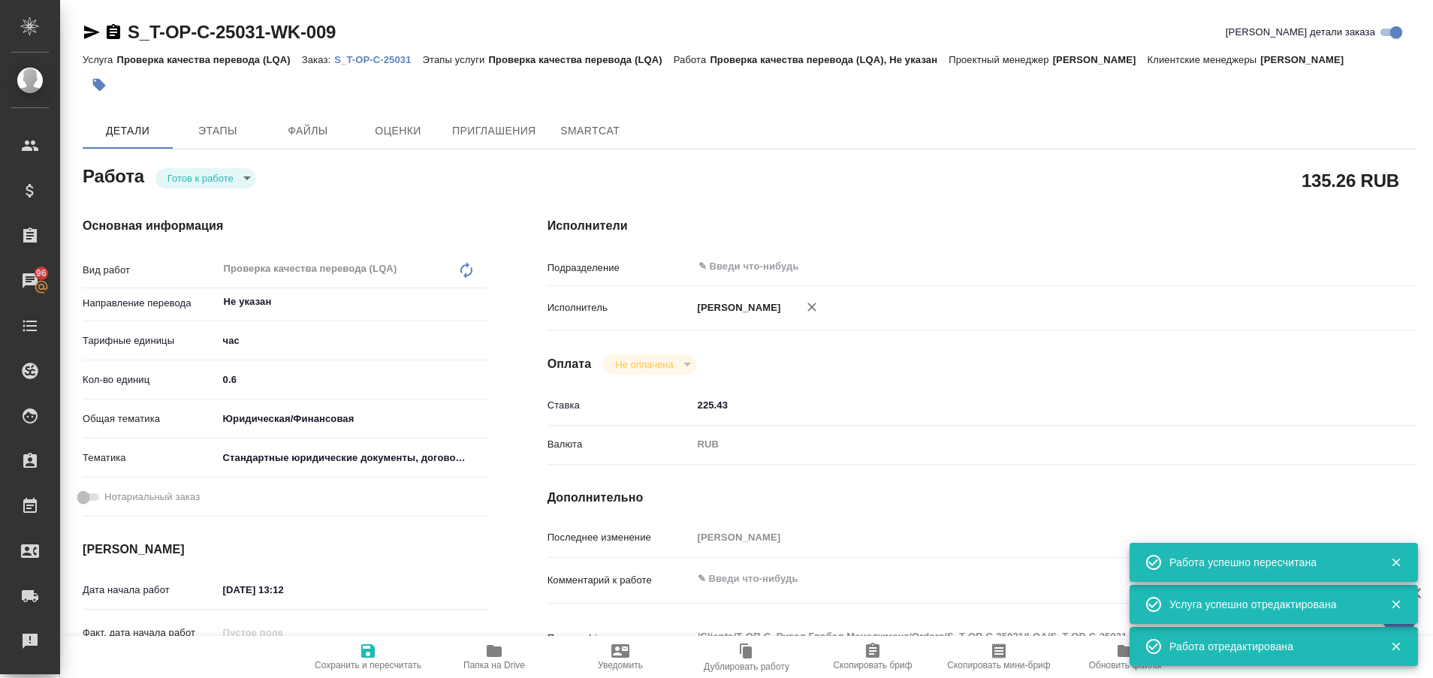
type textarea "x"
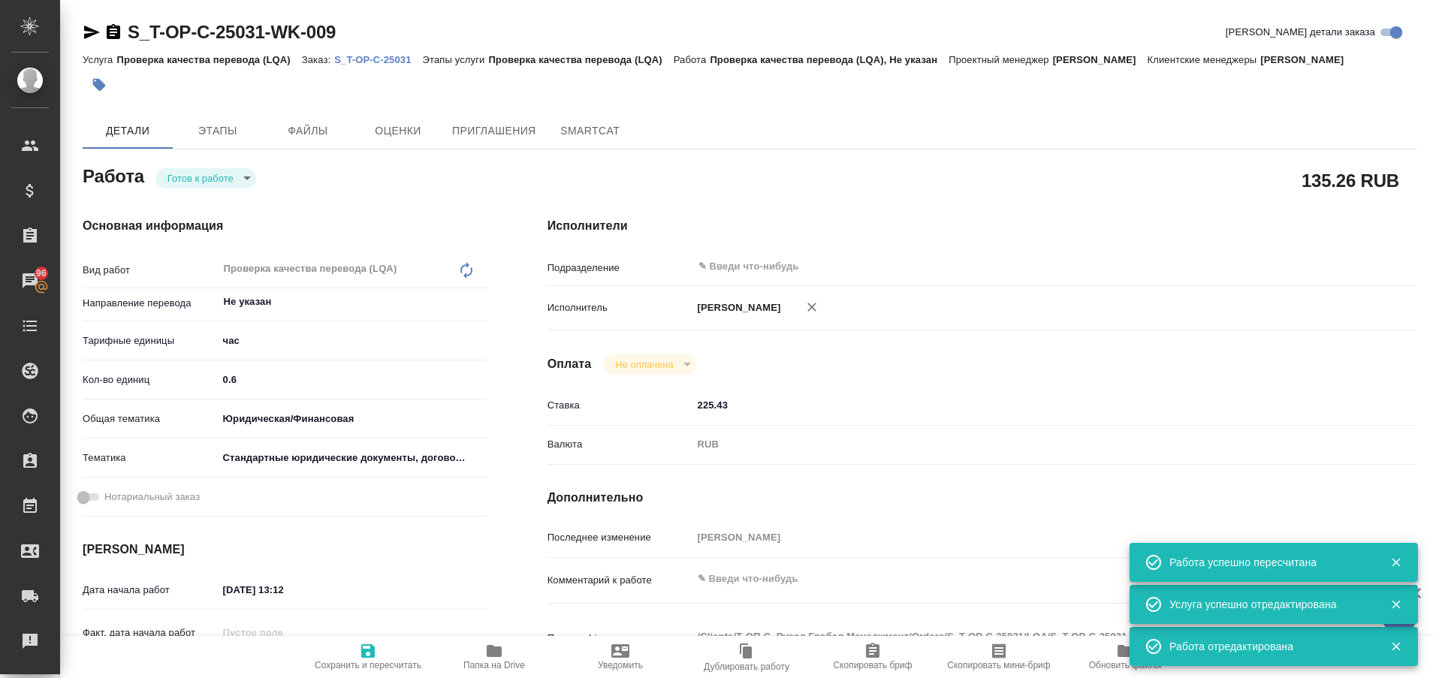
type textarea "x"
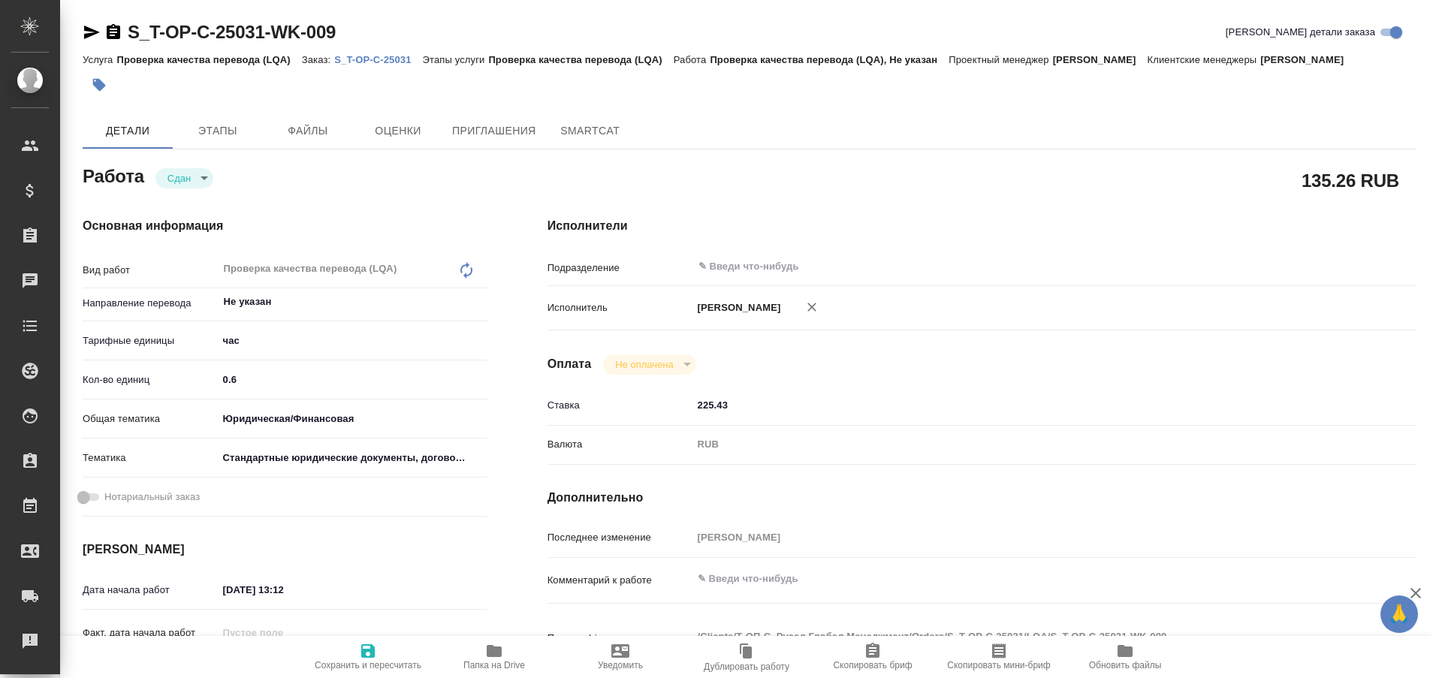
type textarea "x"
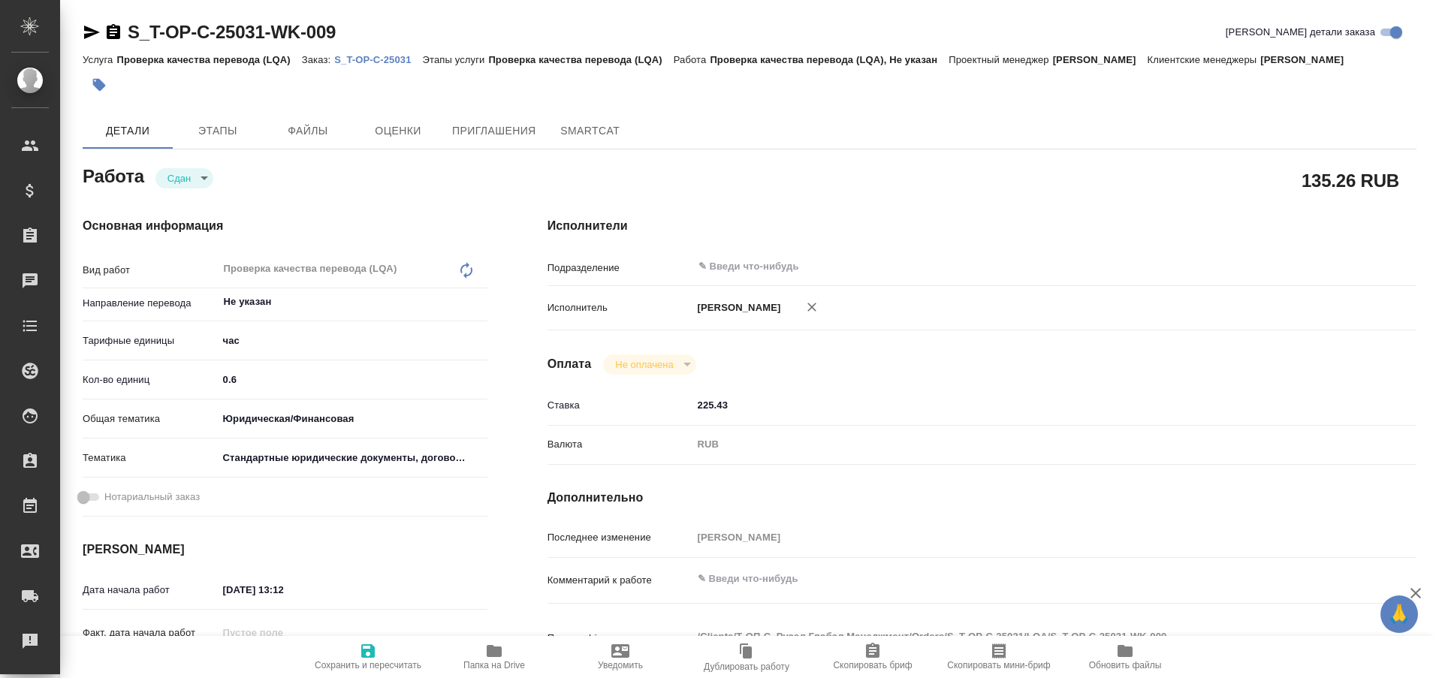
type textarea "x"
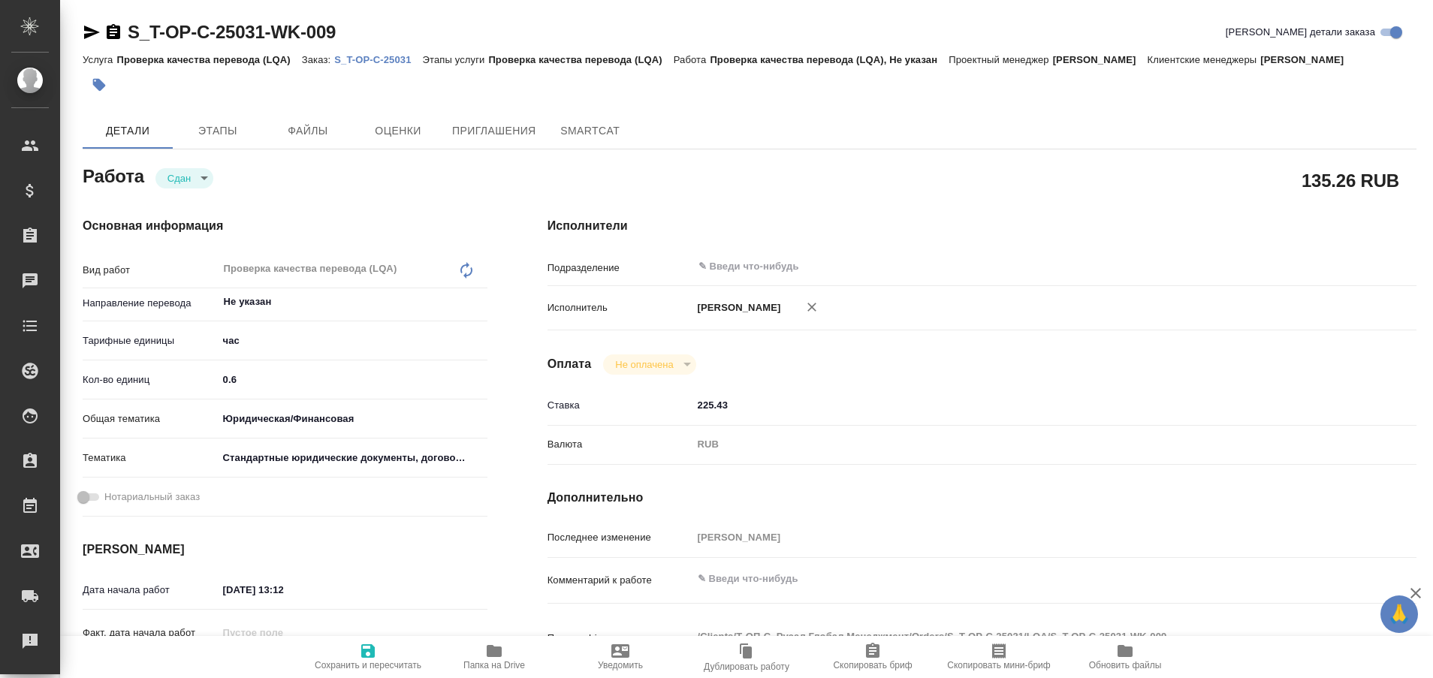
type textarea "x"
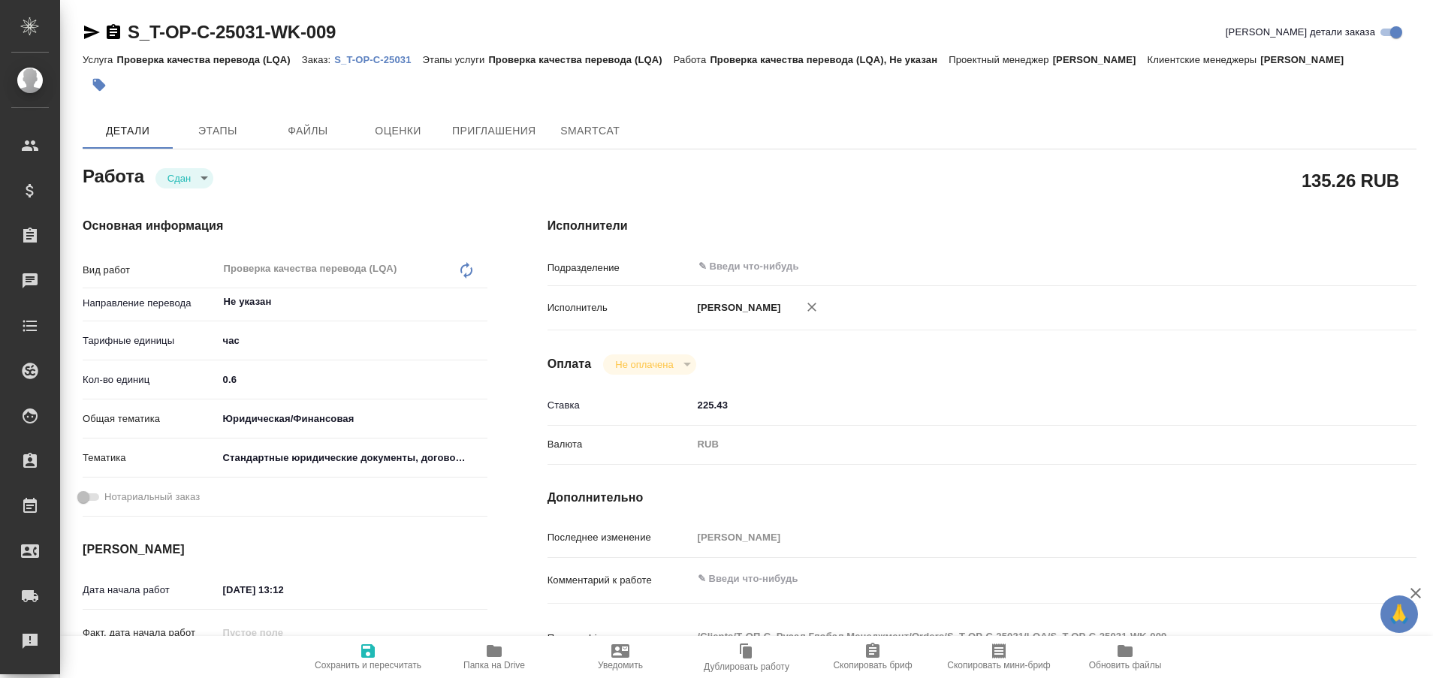
type textarea "x"
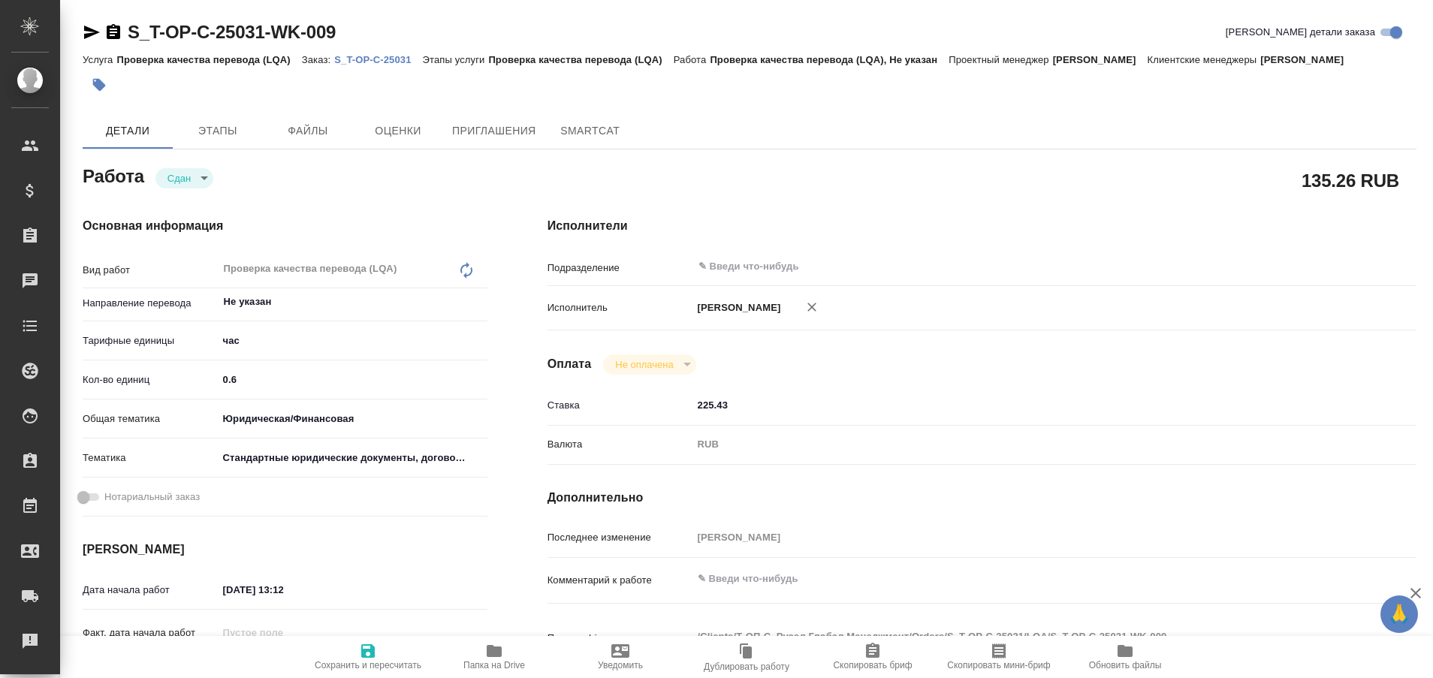
type textarea "x"
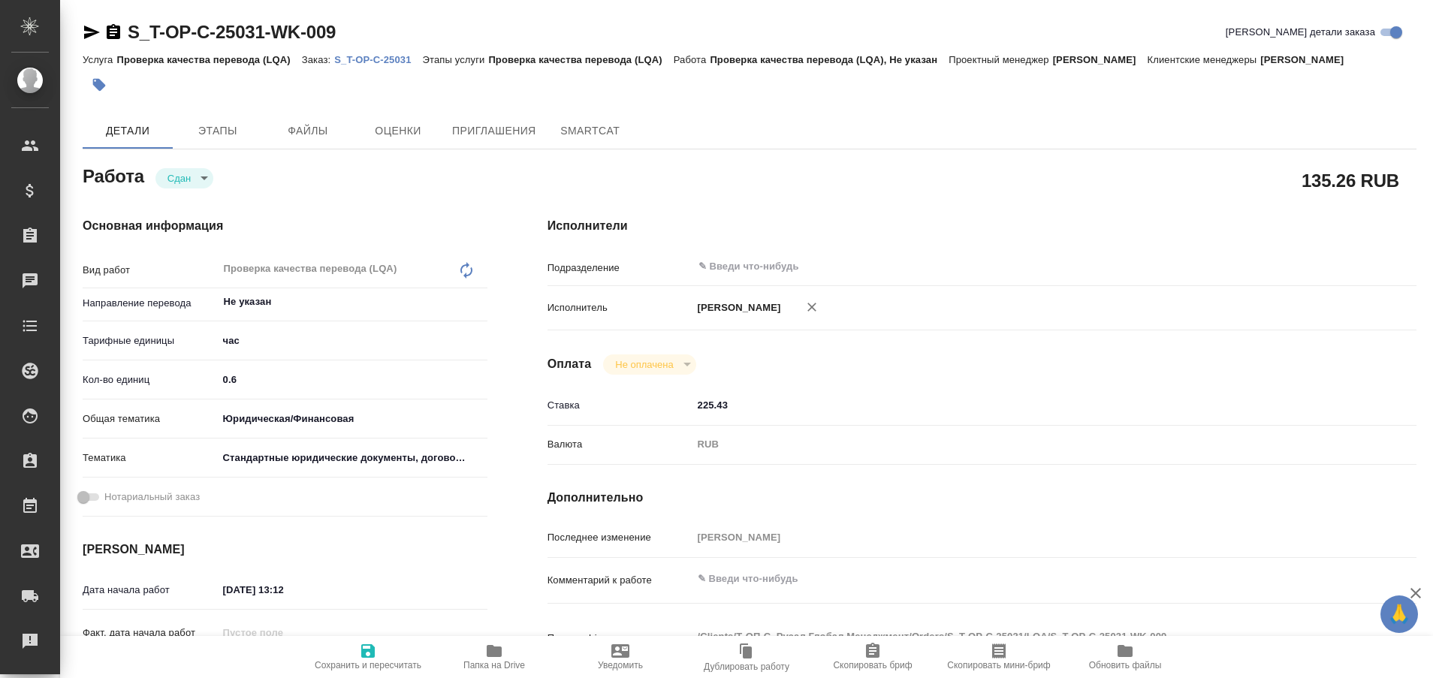
type textarea "x"
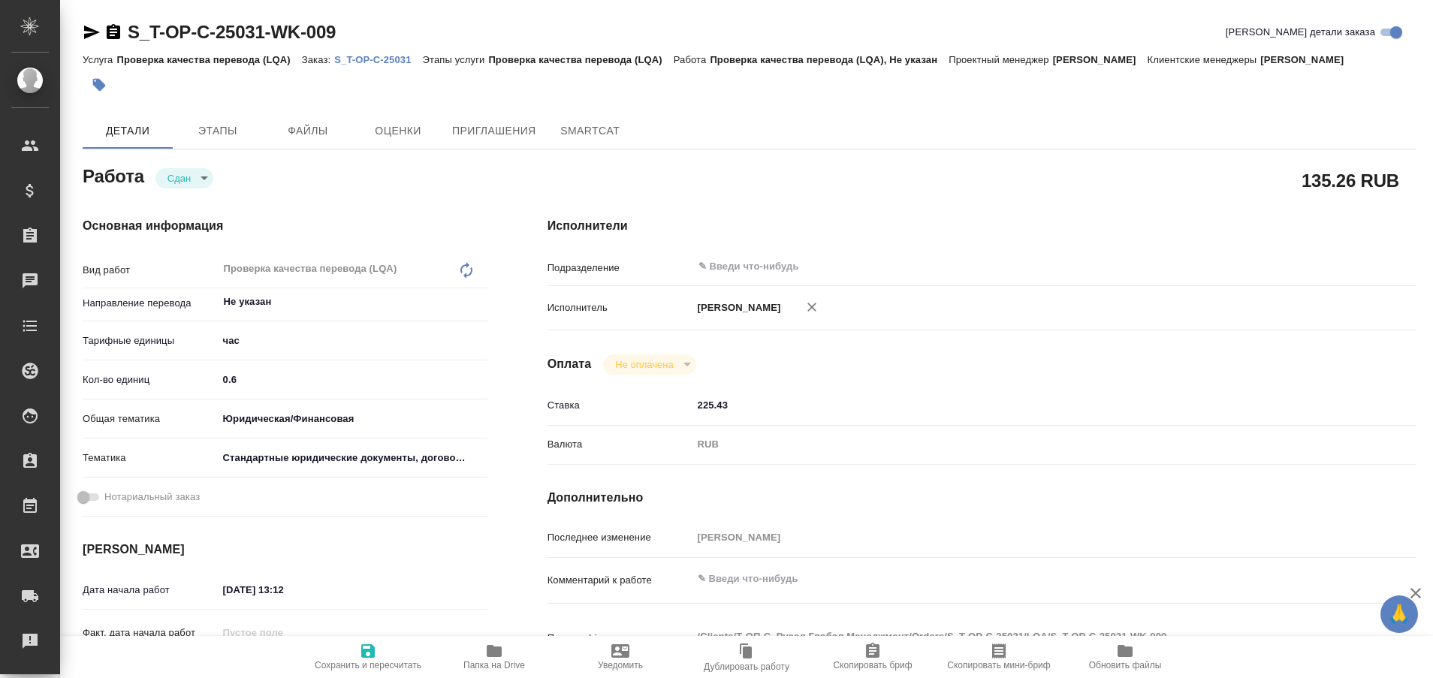
type textarea "x"
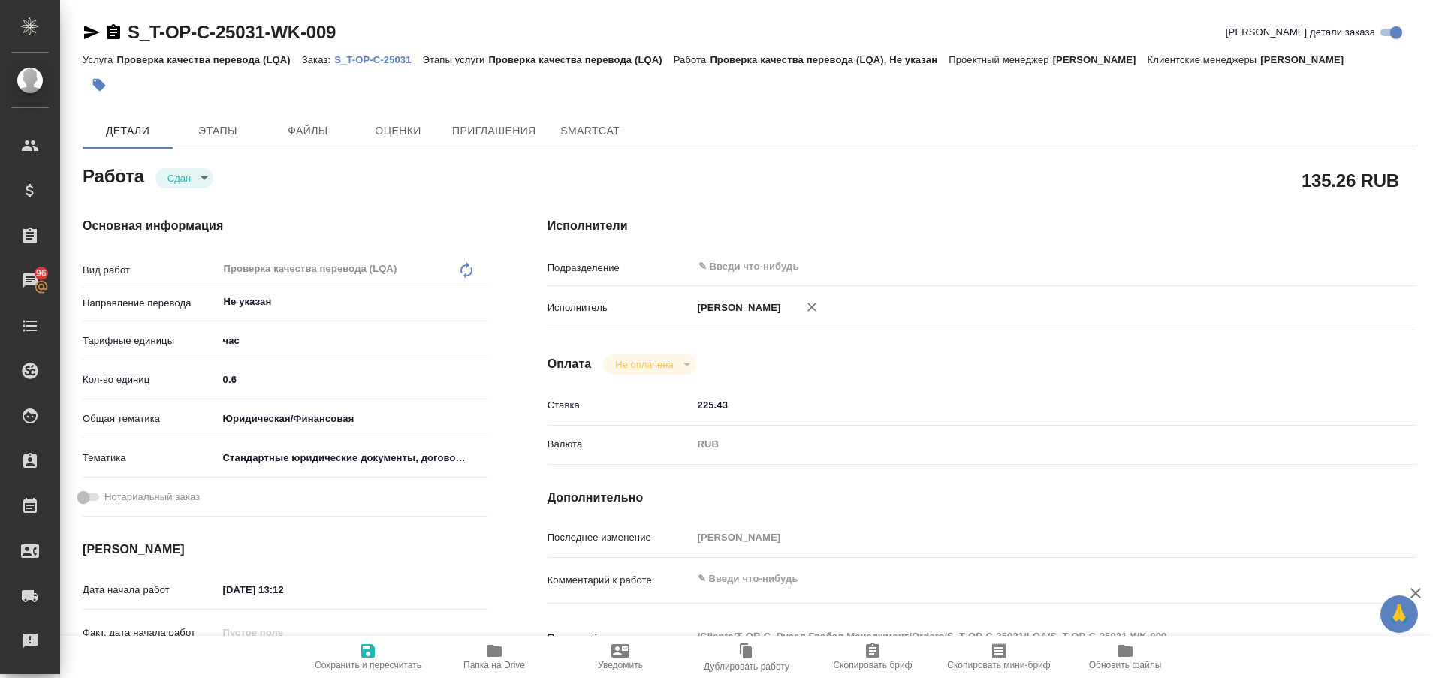
click at [381, 58] on p "S_T-OP-C-25031" at bounding box center [378, 59] width 88 height 11
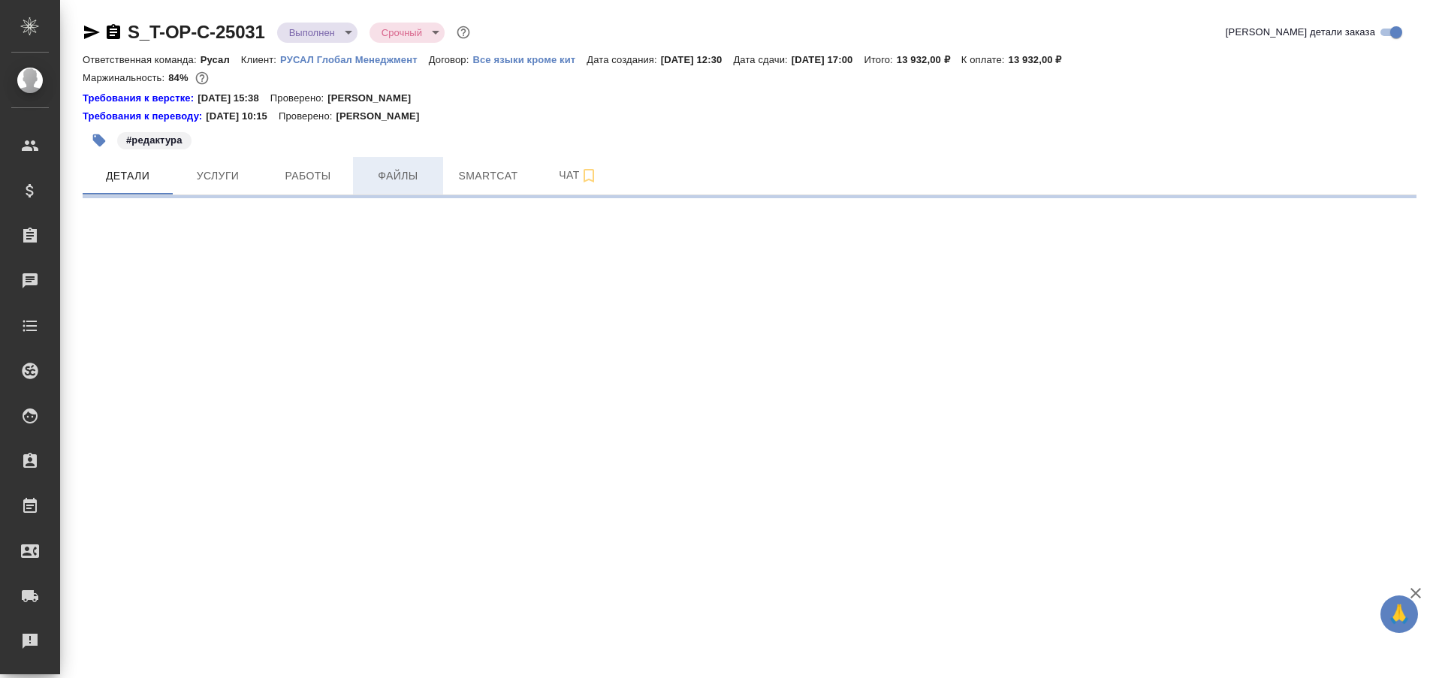
select select "RU"
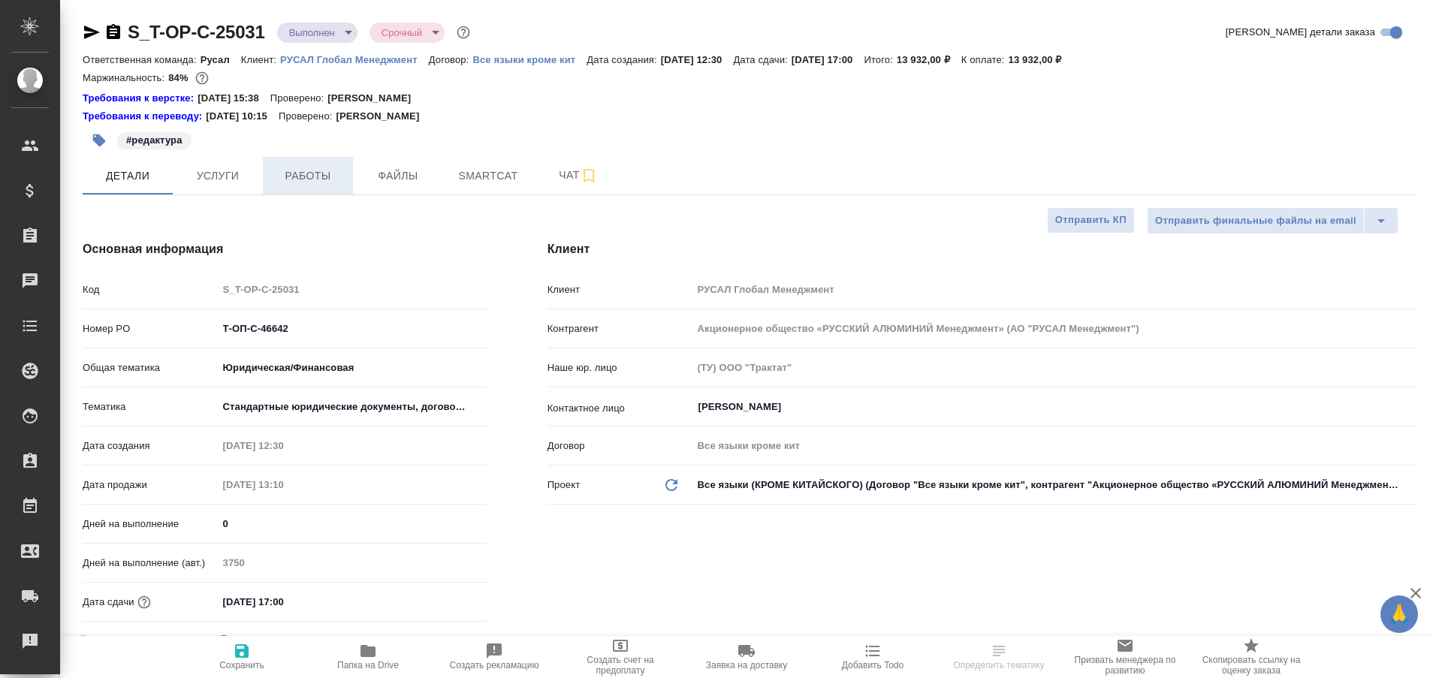
type textarea "x"
click at [297, 179] on span "Работы" at bounding box center [308, 176] width 72 height 19
